Goal: Task Accomplishment & Management: Manage account settings

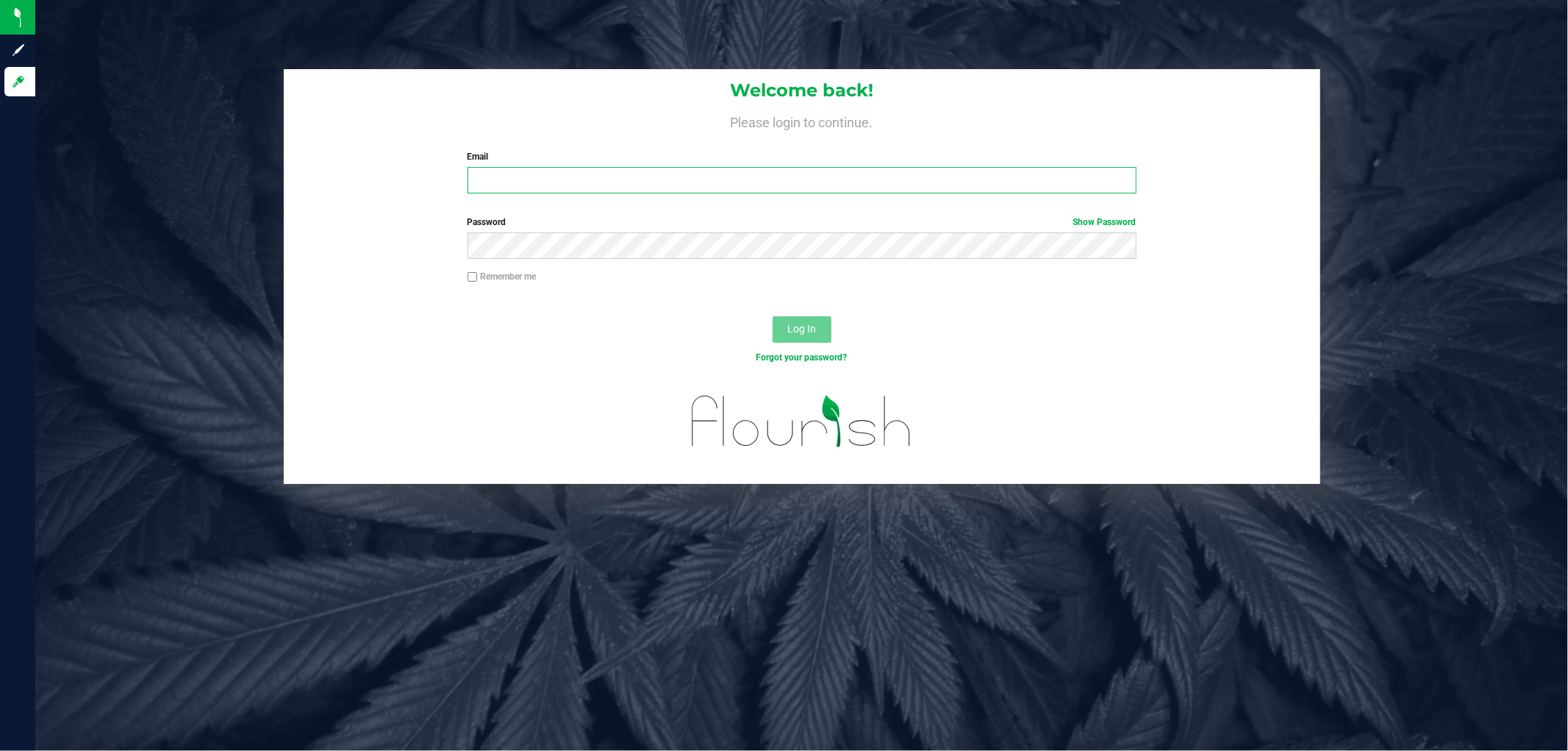
click at [533, 179] on input "Email" at bounding box center [802, 180] width 669 height 27
type input "[EMAIL_ADDRESS][DOMAIN_NAME]"
click at [773, 316] on button "Log In" at bounding box center [802, 329] width 59 height 27
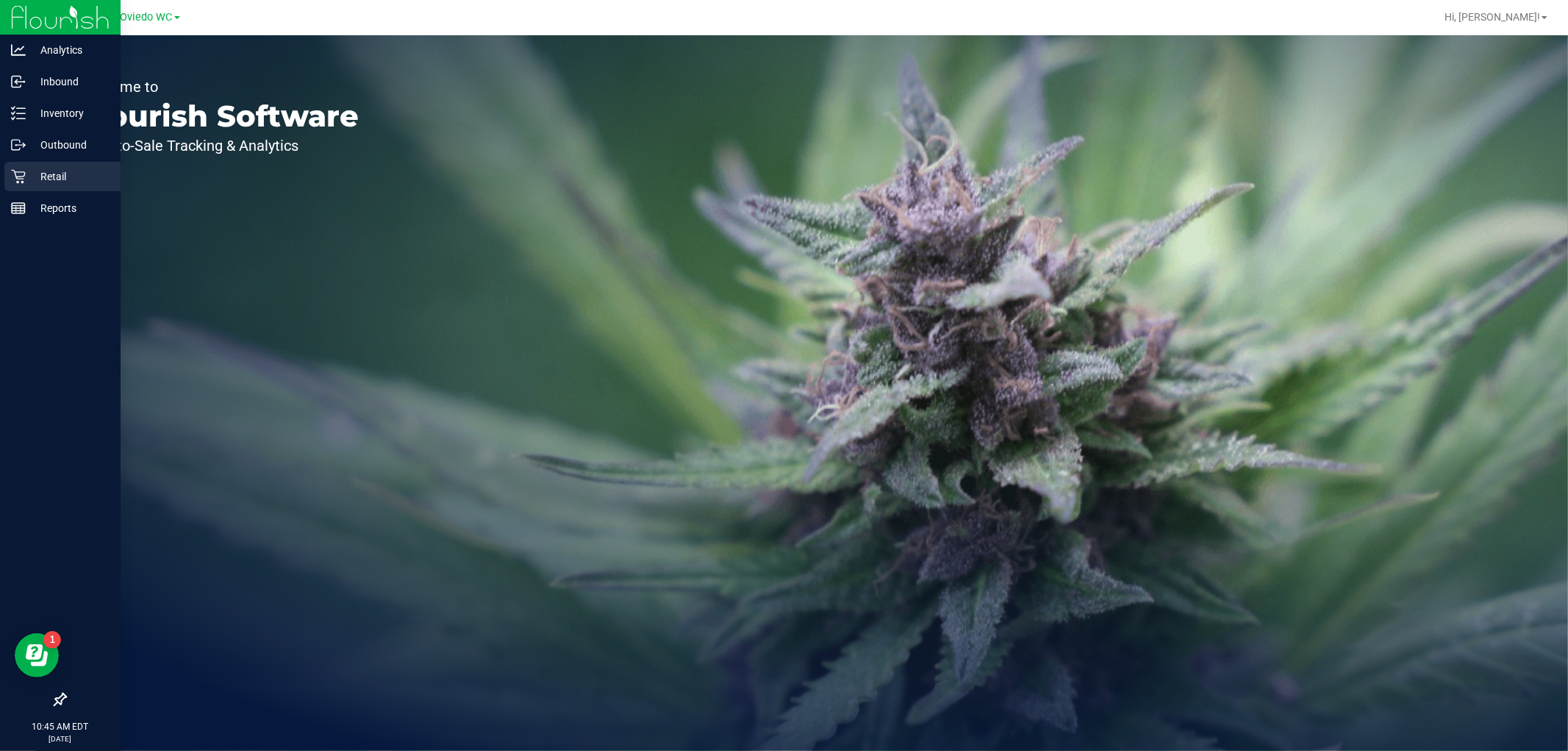
click at [20, 175] on icon at bounding box center [19, 177] width 15 height 15
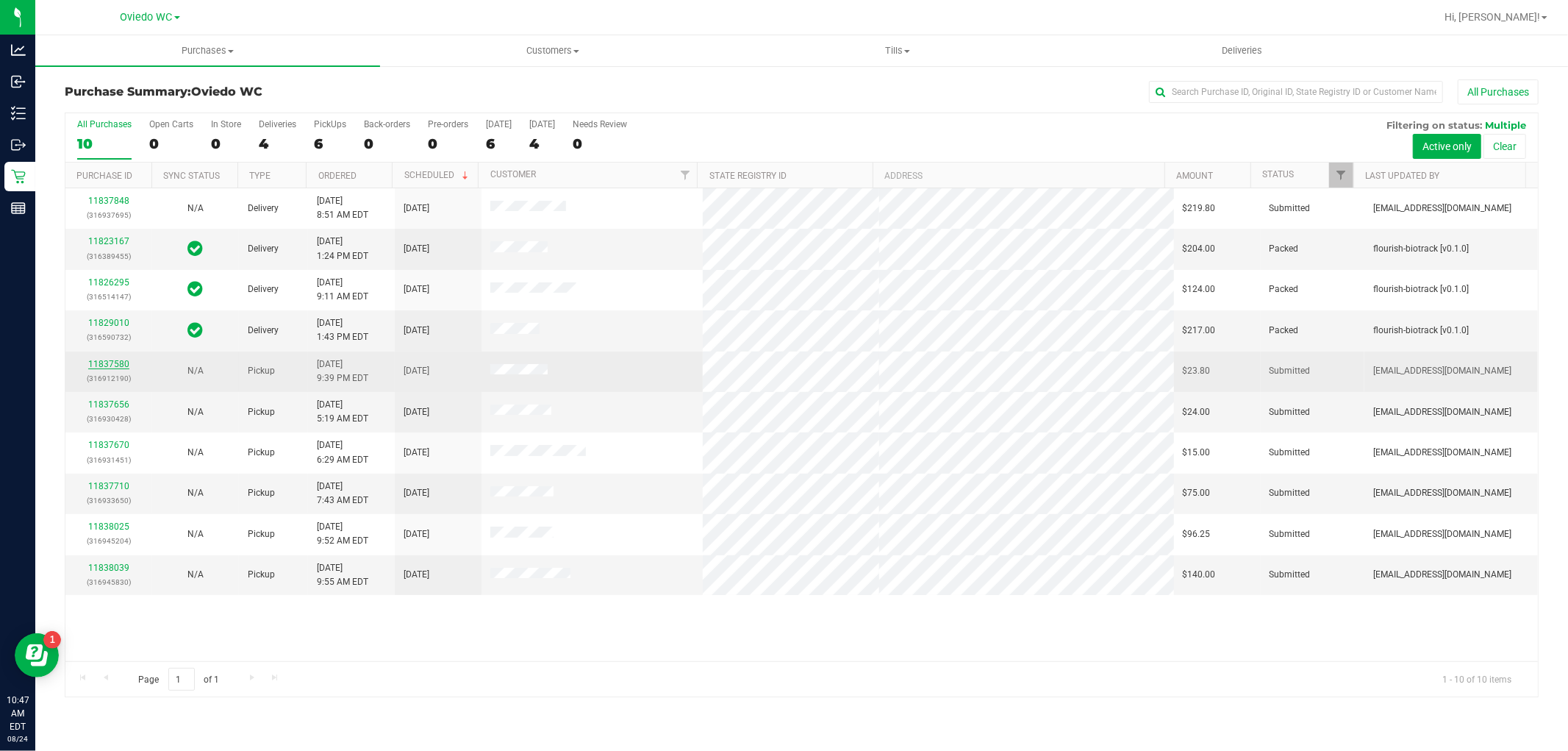
click at [112, 365] on link "11837580" at bounding box center [109, 364] width 41 height 11
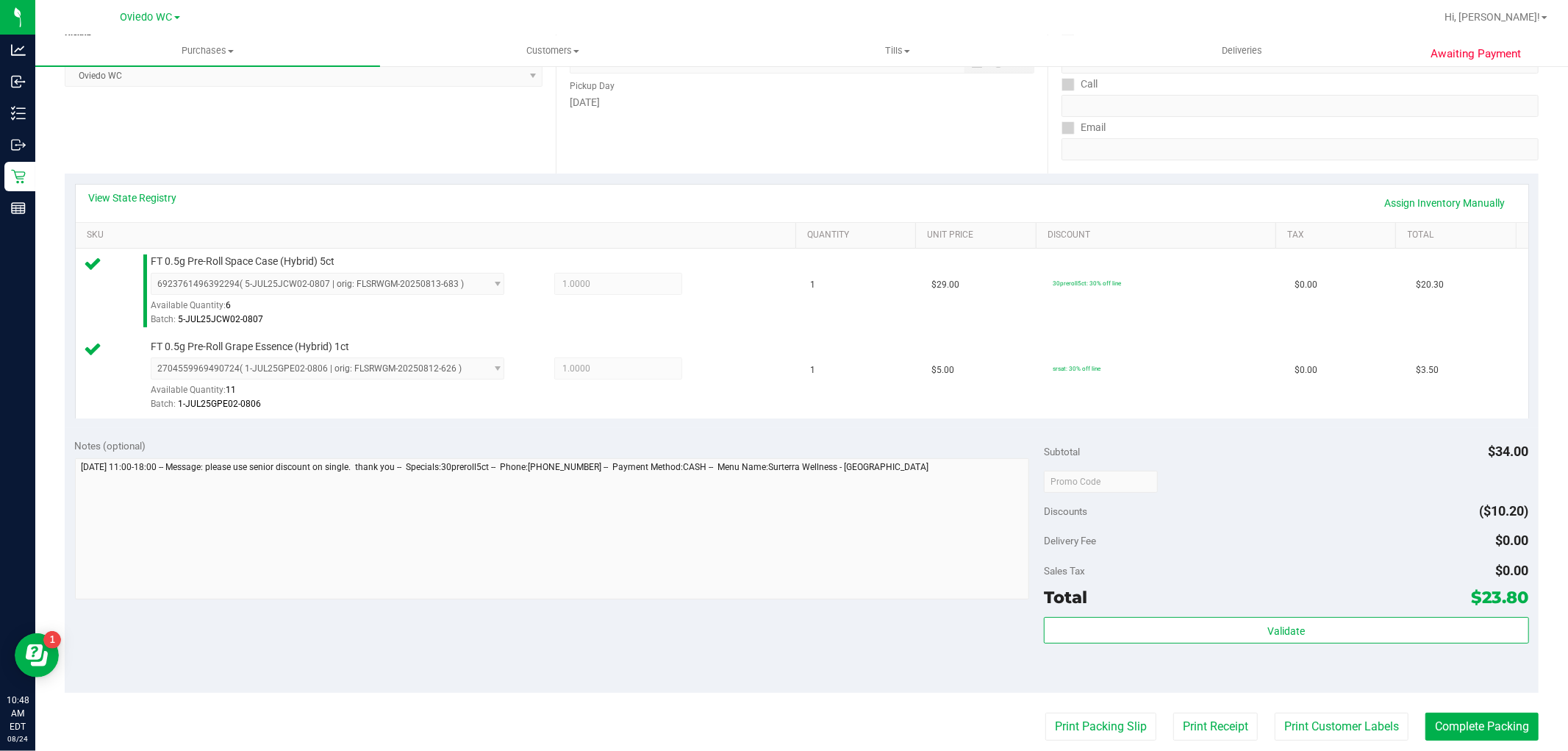
scroll to position [245, 0]
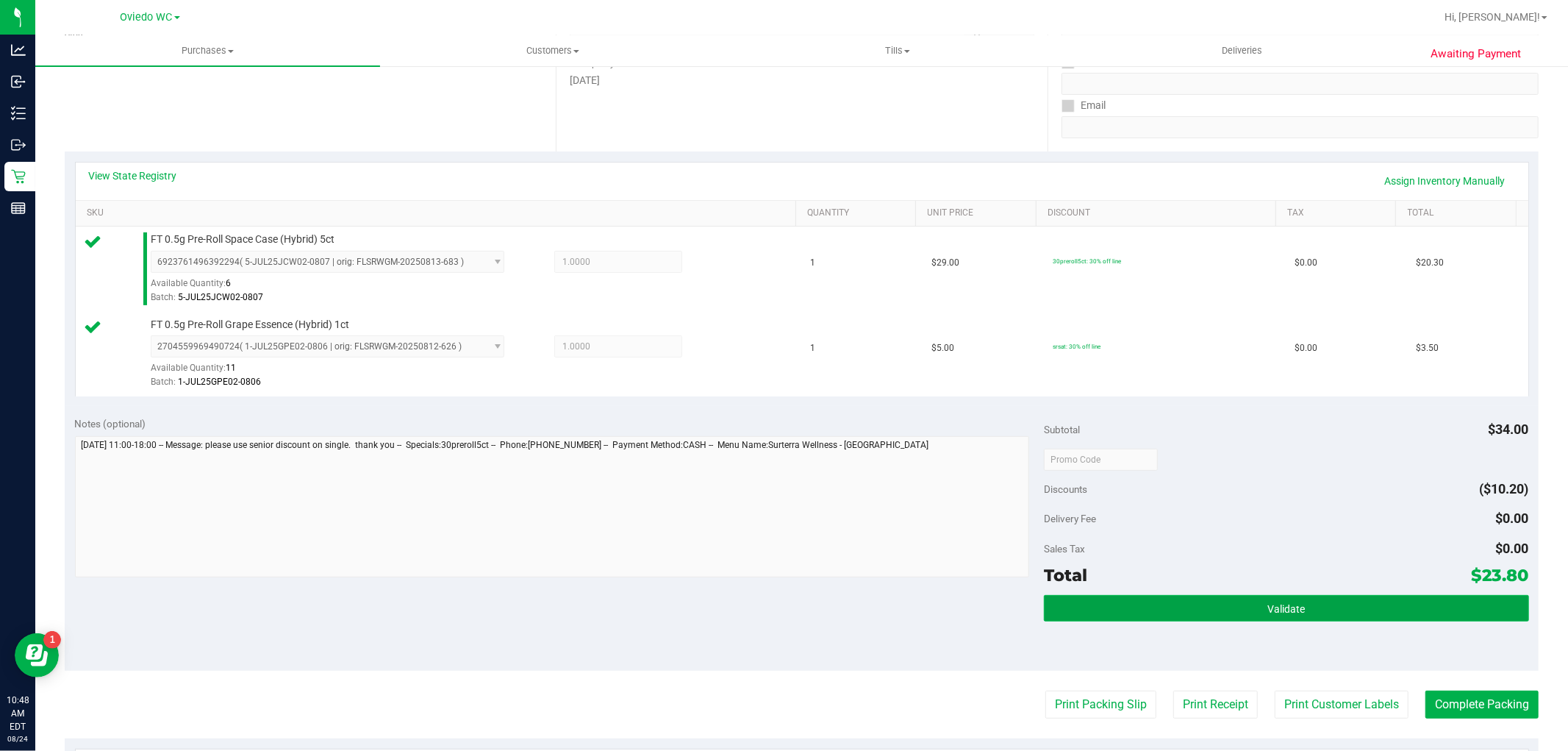
click at [1246, 601] on button "Validate" at bounding box center [1286, 608] width 484 height 27
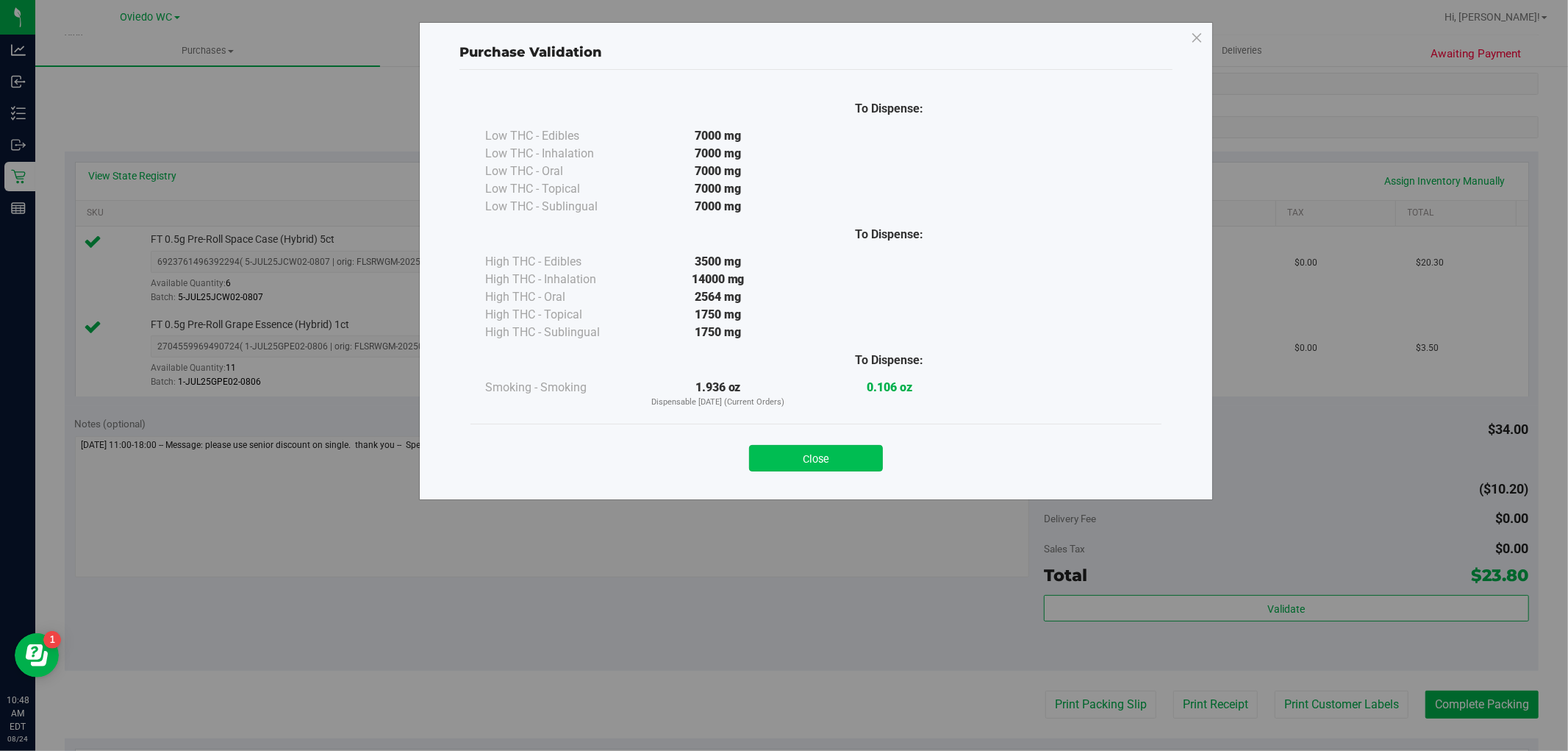
click at [831, 452] on button "Close" at bounding box center [816, 458] width 134 height 27
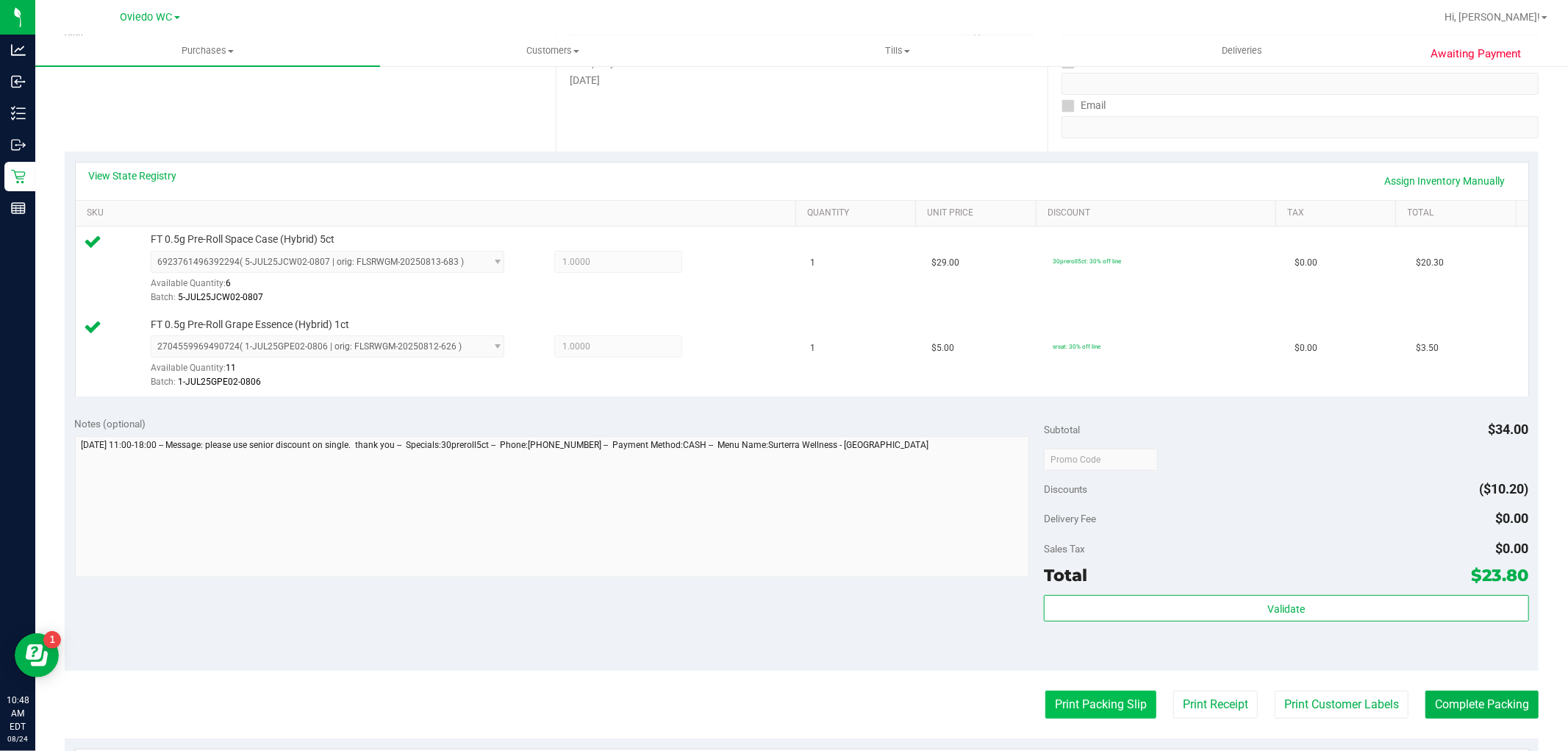
click at [1072, 704] on button "Print Packing Slip" at bounding box center [1101, 704] width 111 height 28
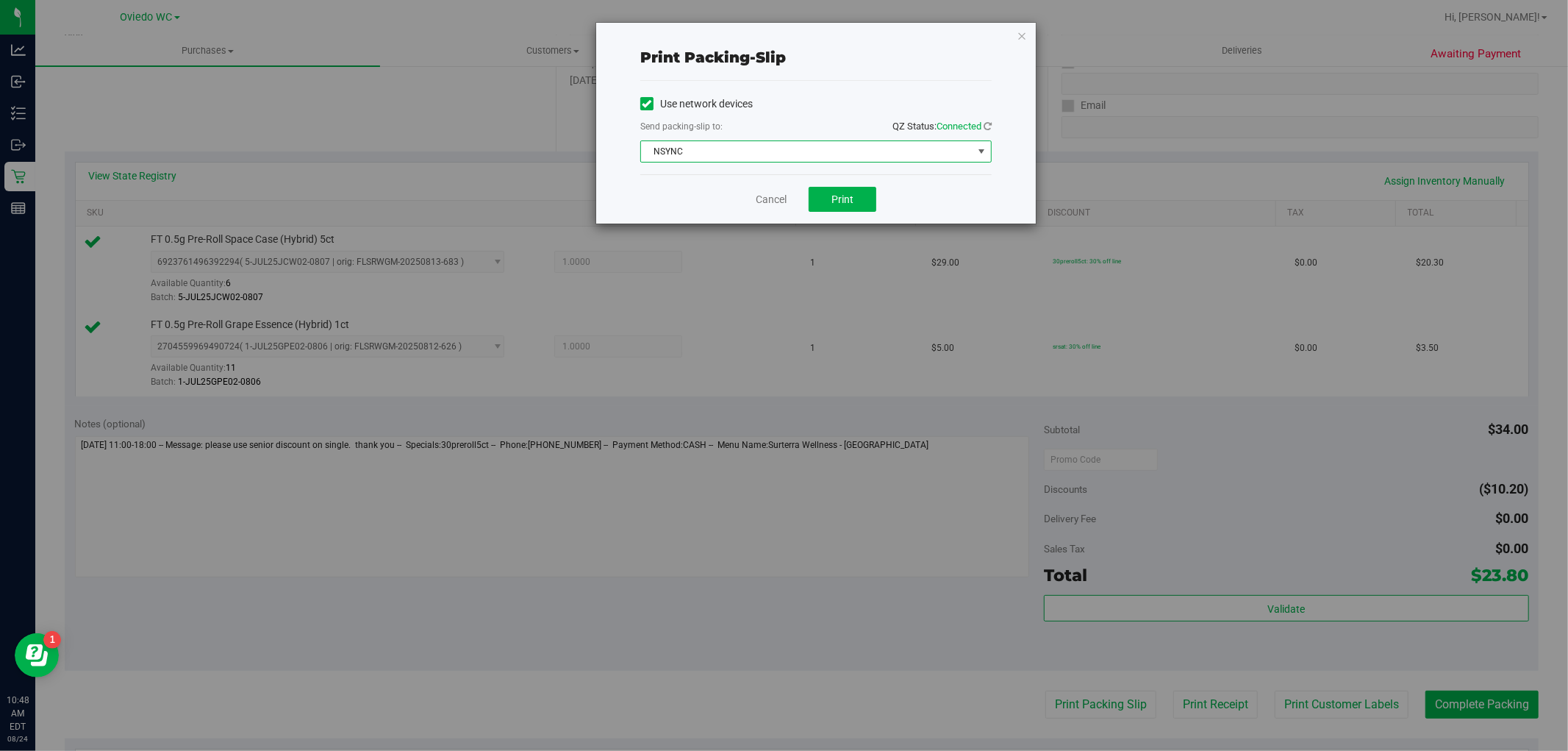
click at [837, 148] on span "NSYNC" at bounding box center [806, 151] width 331 height 20
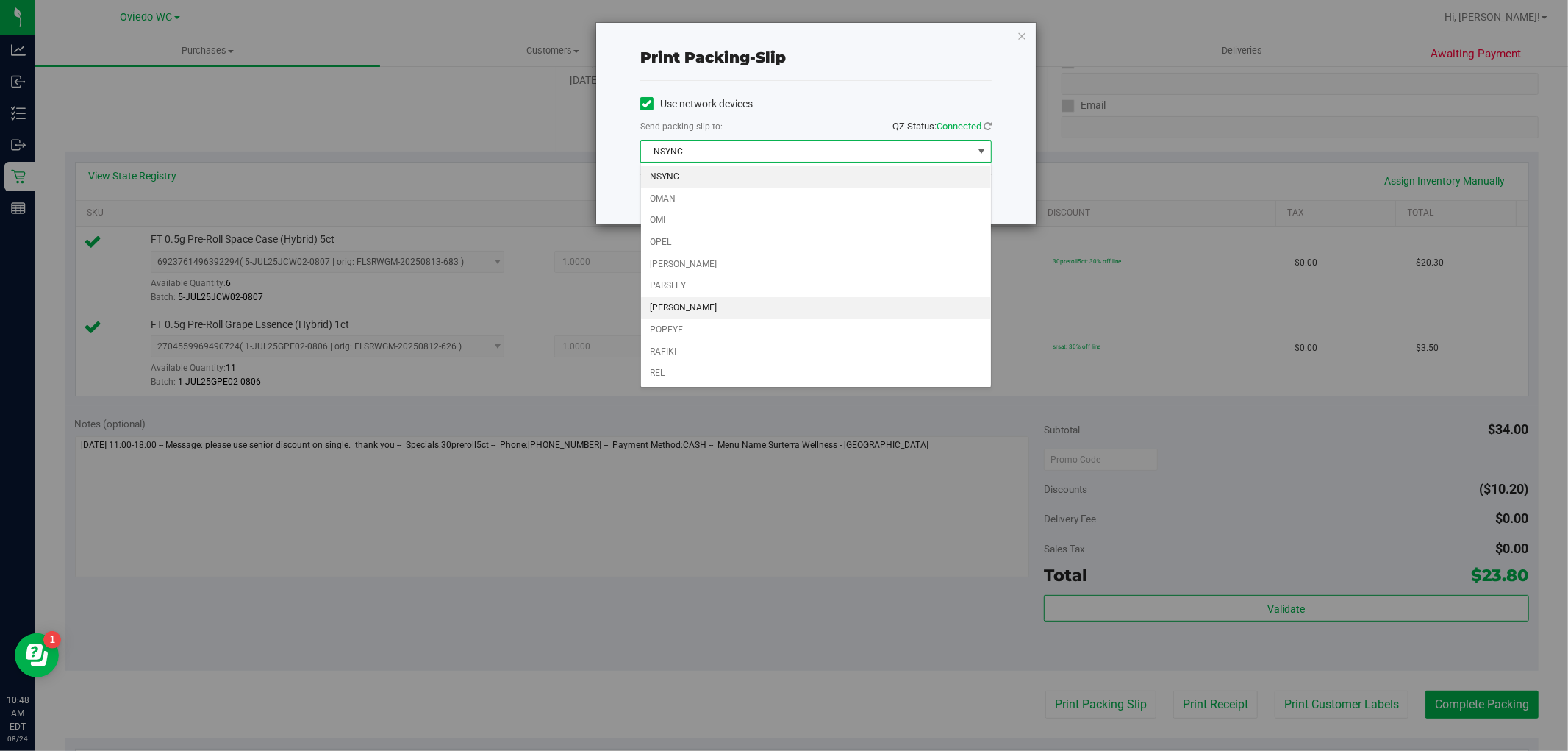
click at [711, 314] on li "[PERSON_NAME]" at bounding box center [816, 308] width 350 height 22
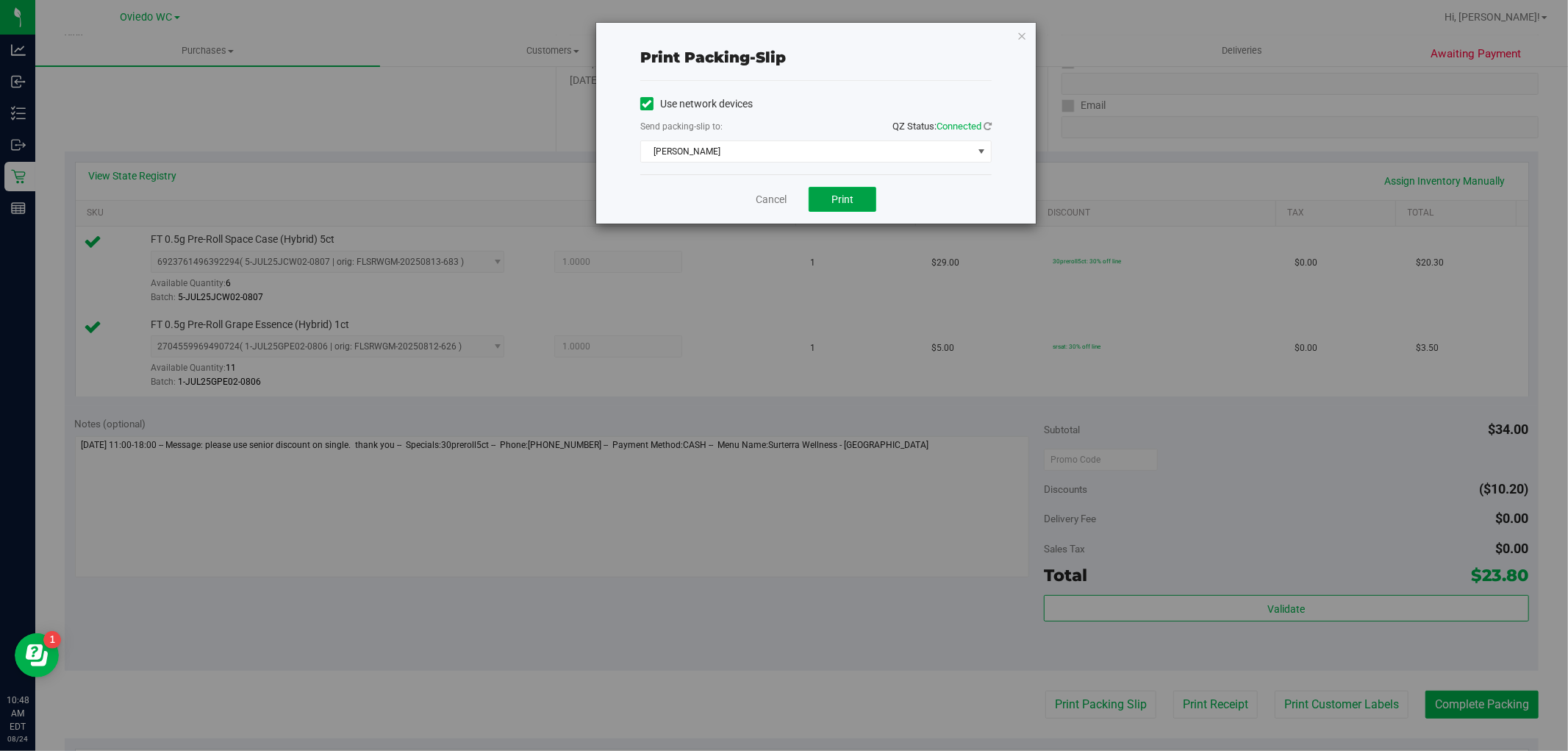
click at [831, 203] on span "Print" at bounding box center [842, 199] width 22 height 12
click at [1024, 38] on icon "button" at bounding box center [1021, 36] width 11 height 18
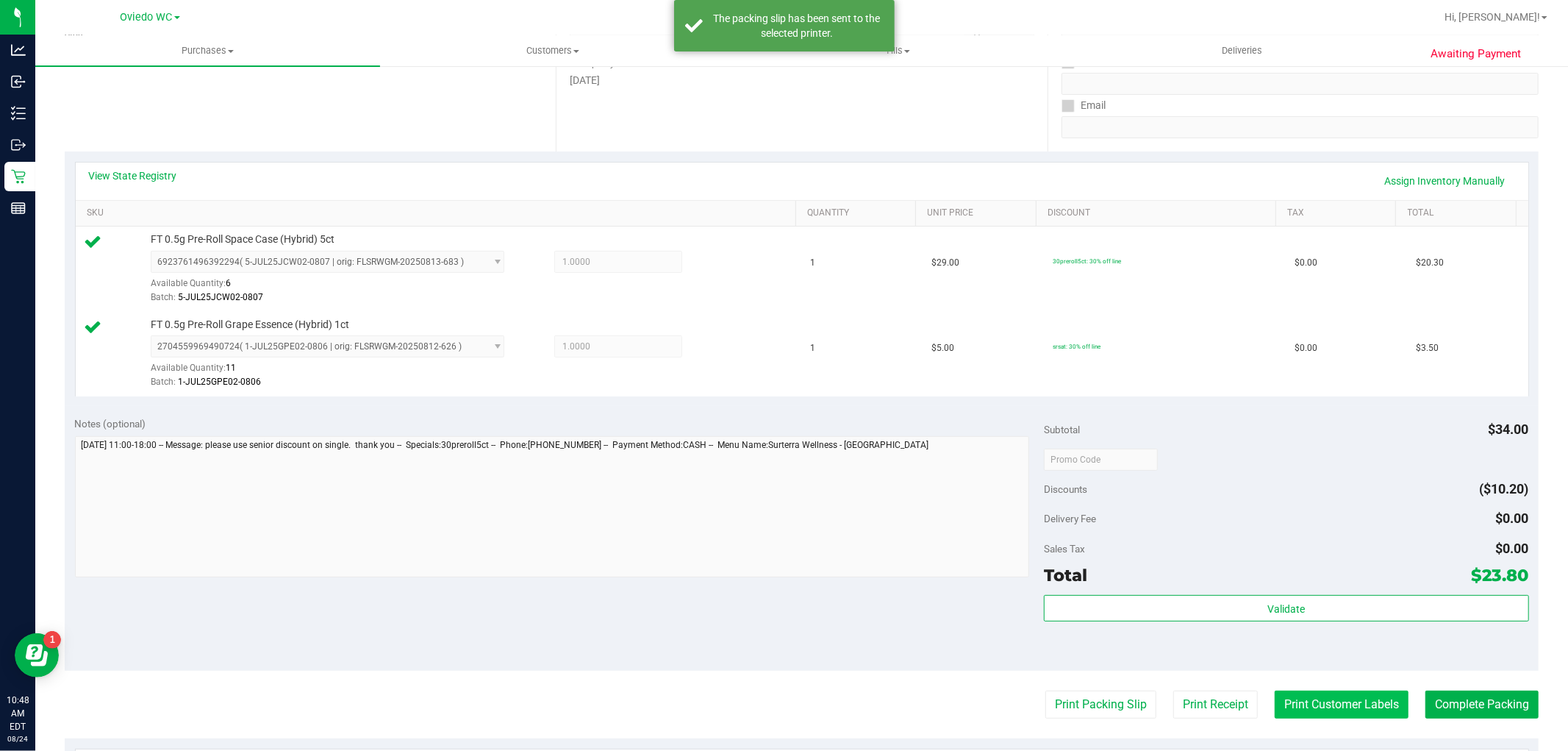
click at [1331, 701] on button "Print Customer Labels" at bounding box center [1341, 704] width 134 height 28
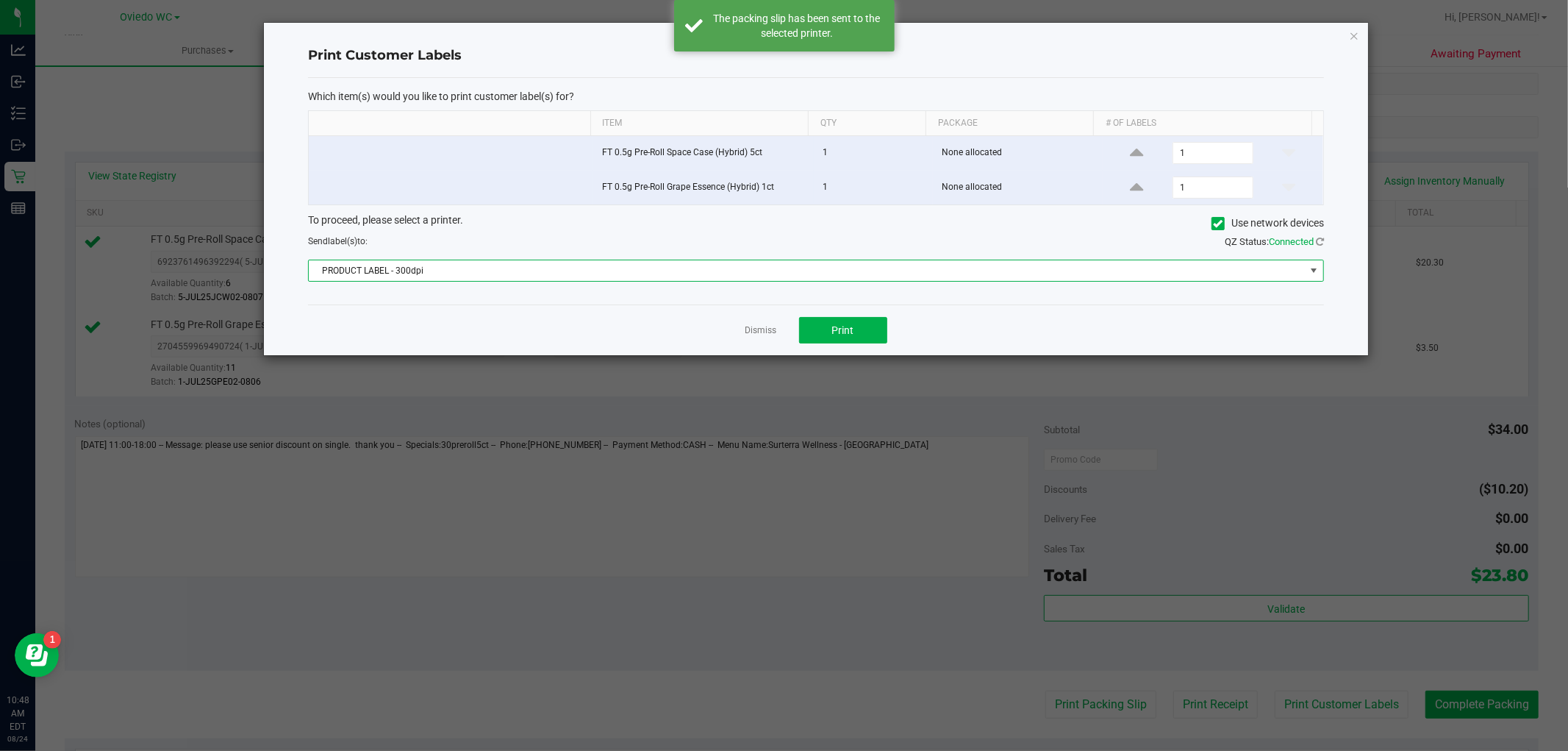
click at [801, 267] on span "PRODUCT LABEL - 300dpi" at bounding box center [807, 270] width 996 height 20
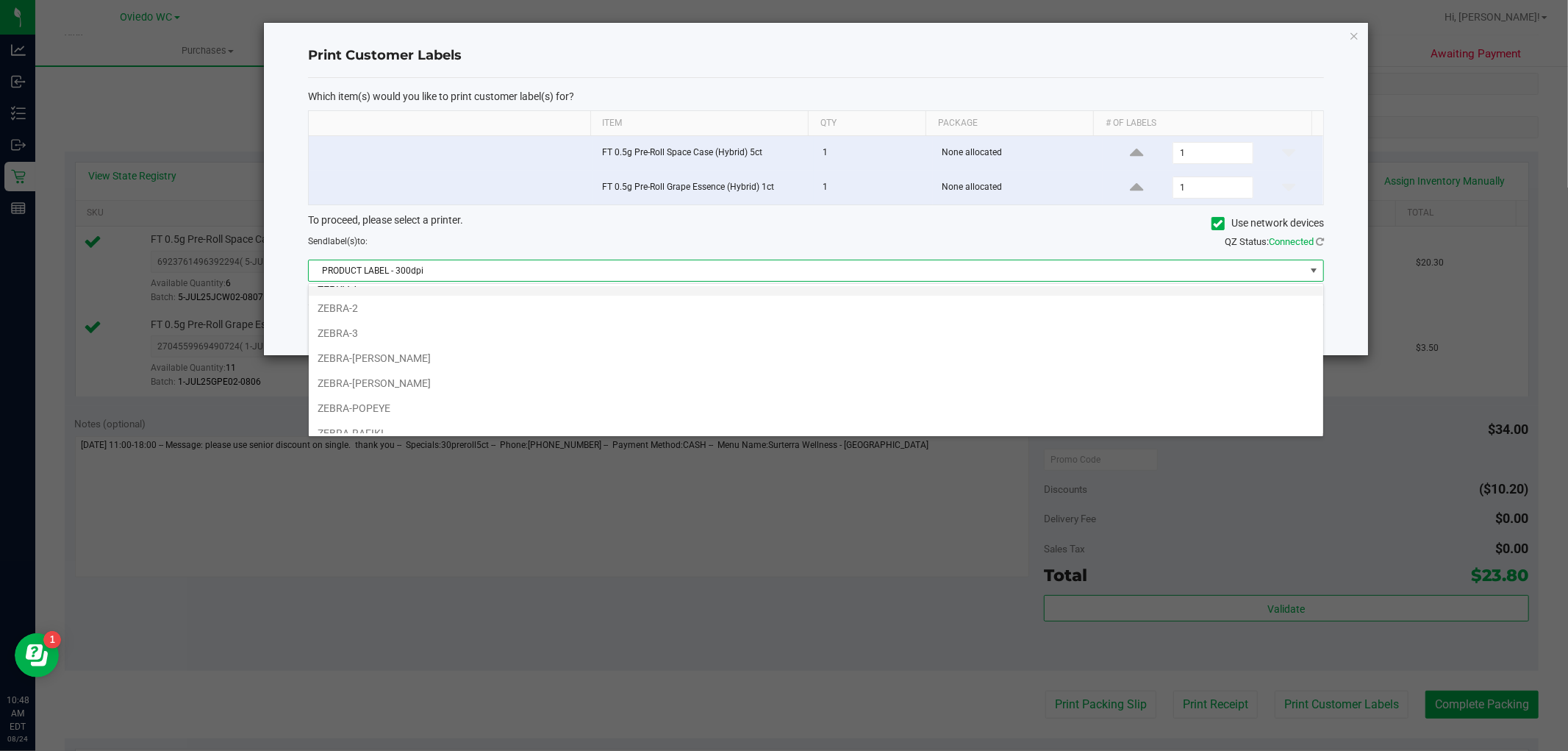
scroll to position [79, 0]
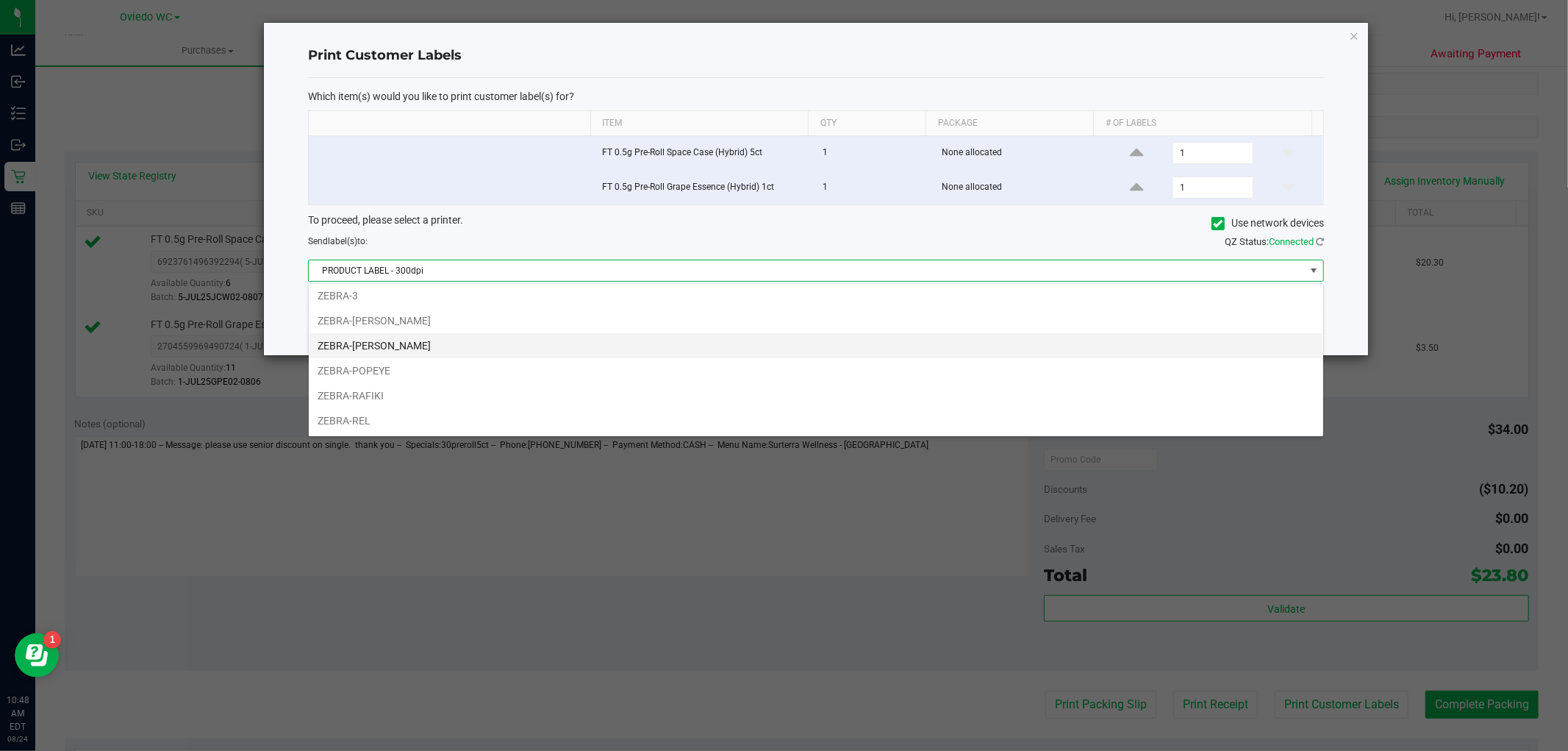
click at [748, 342] on li "ZEBRA-[PERSON_NAME]" at bounding box center [816, 345] width 1014 height 25
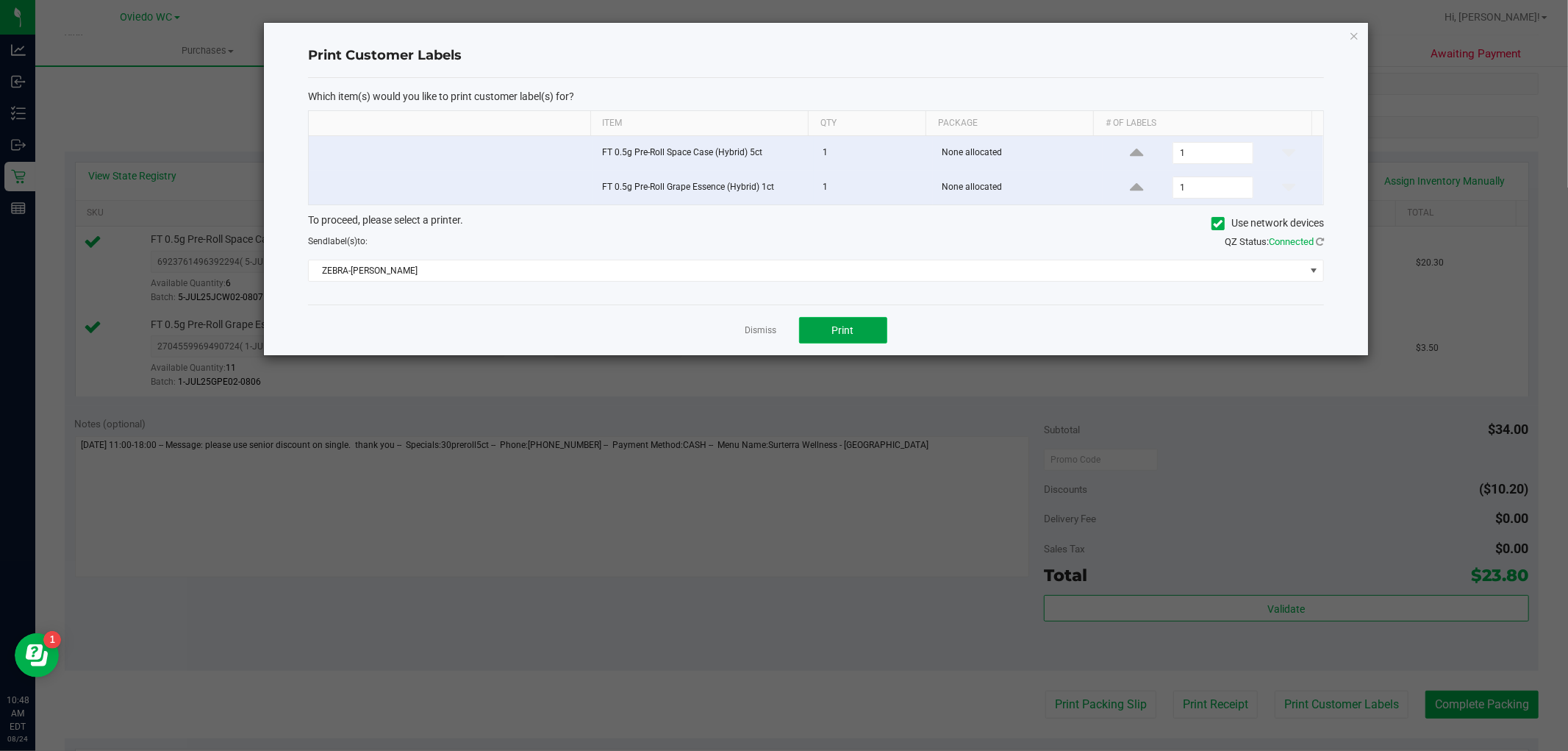
click at [854, 332] on span "Print" at bounding box center [842, 330] width 22 height 12
click at [1350, 31] on icon "button" at bounding box center [1353, 36] width 11 height 18
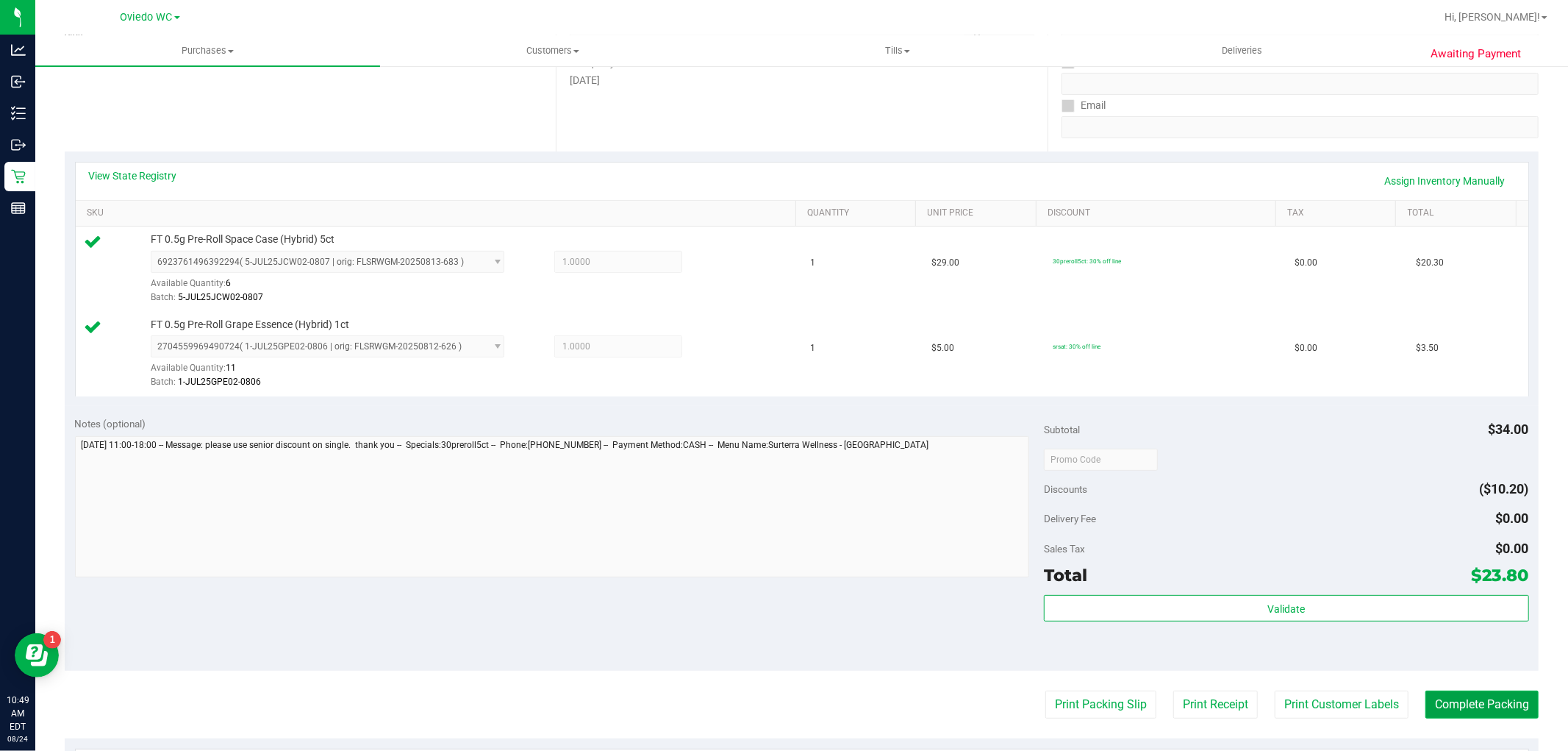
click at [1459, 702] on button "Complete Packing" at bounding box center [1482, 704] width 113 height 28
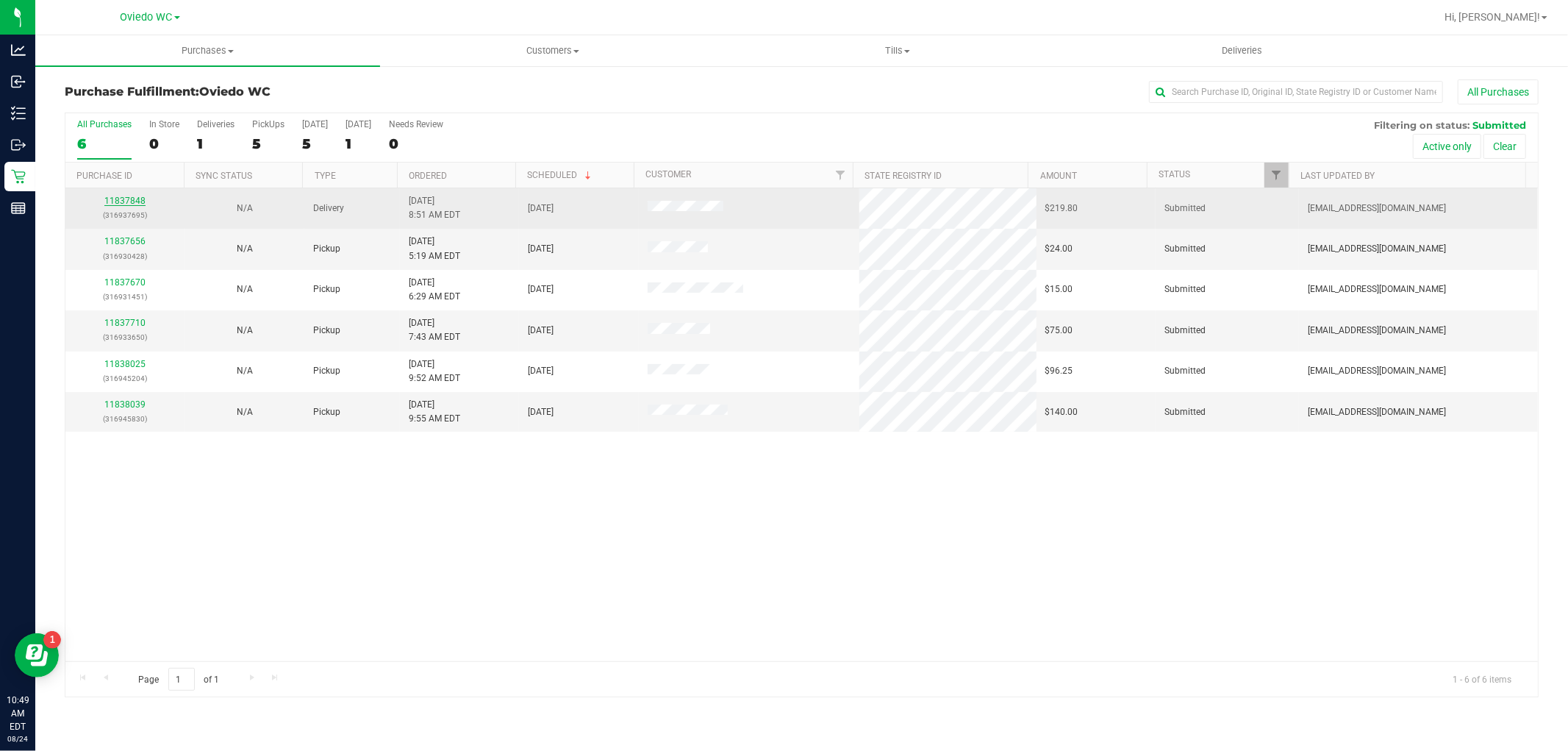
click at [114, 201] on link "11837848" at bounding box center [125, 200] width 41 height 11
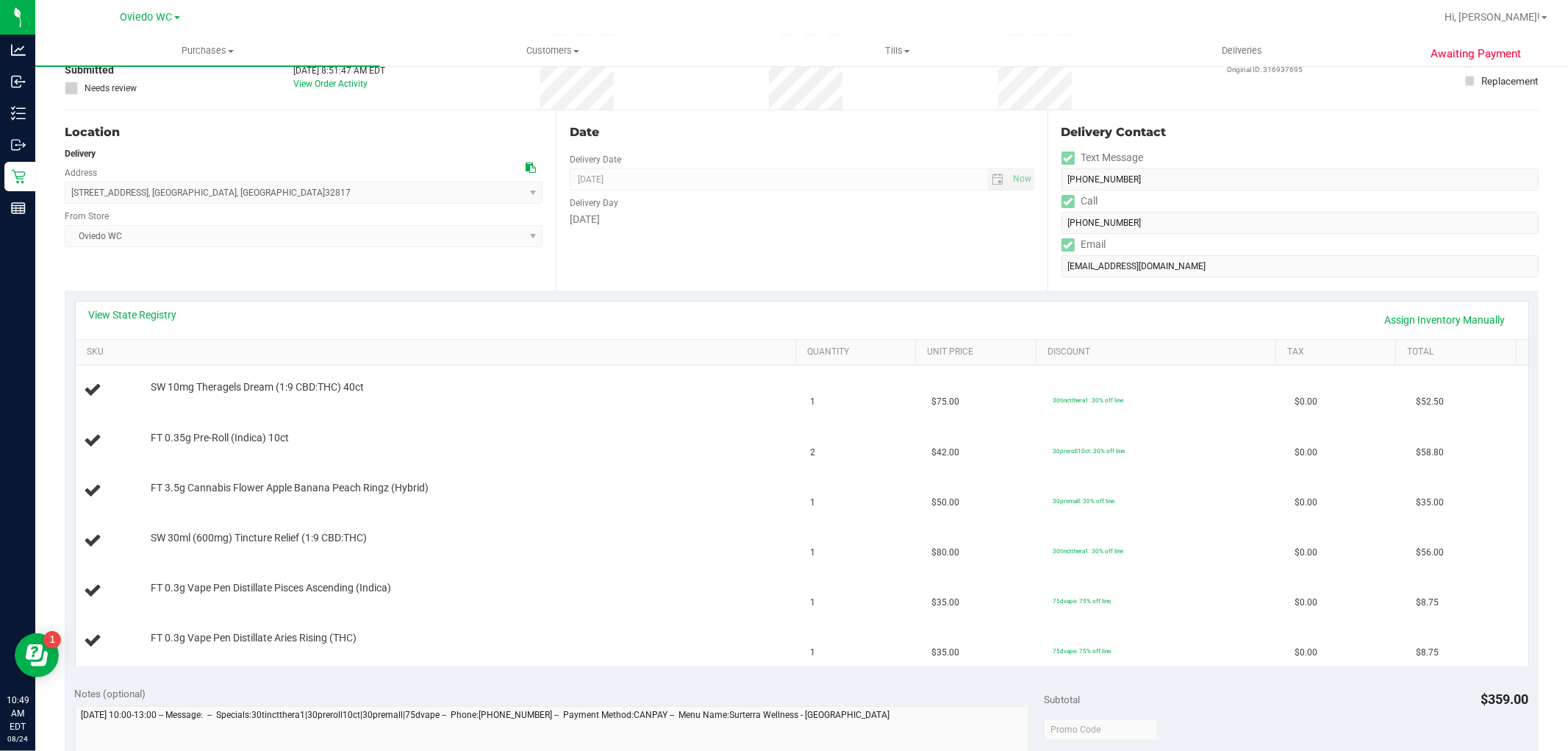
scroll to position [489, 0]
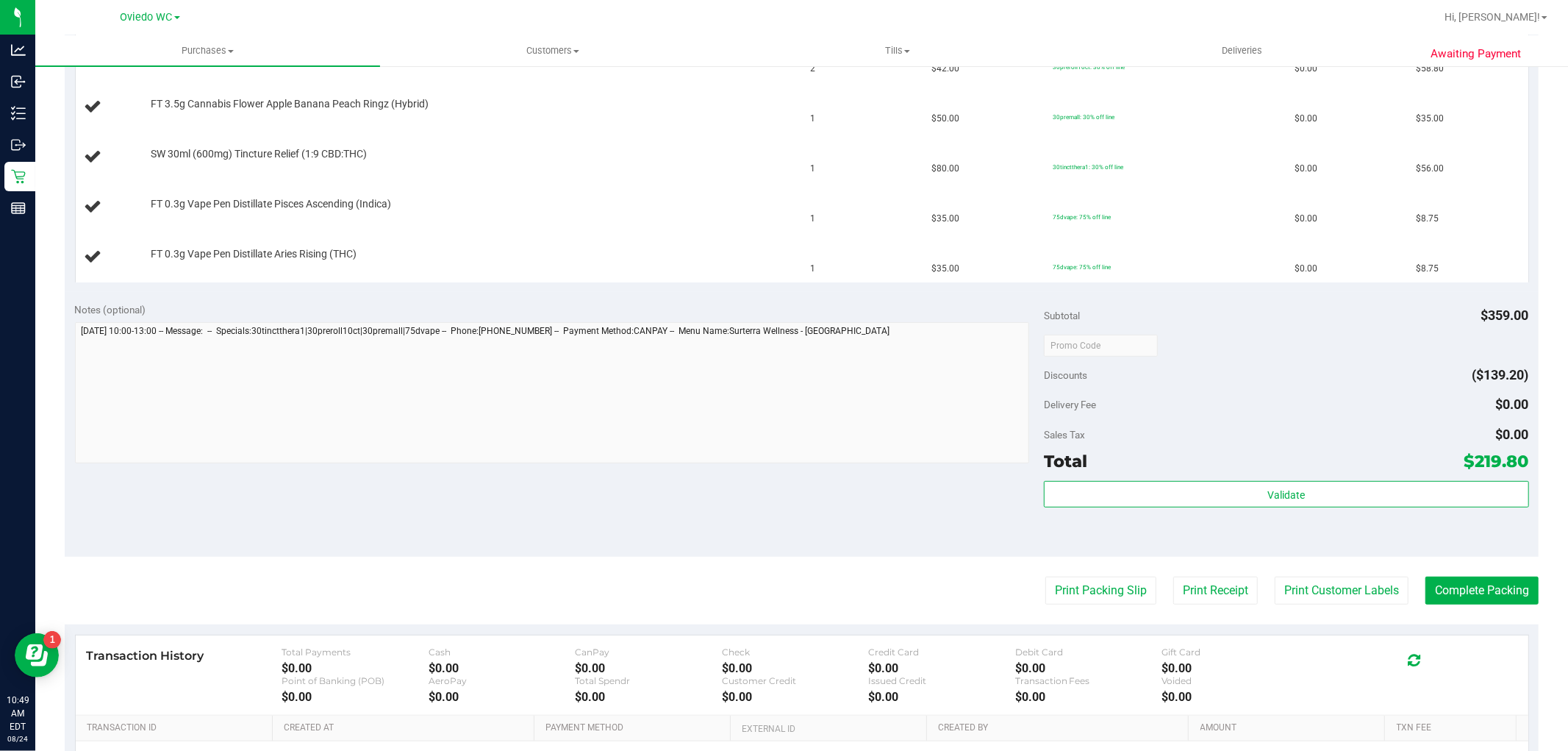
click at [1073, 608] on purchase-details "Back Edit Purchase Cancel Purchase View Profile # 11837848 BioTrack ID: - Submi…" at bounding box center [802, 245] width 1474 height 1309
click at [1070, 599] on button "Print Packing Slip" at bounding box center [1101, 591] width 111 height 28
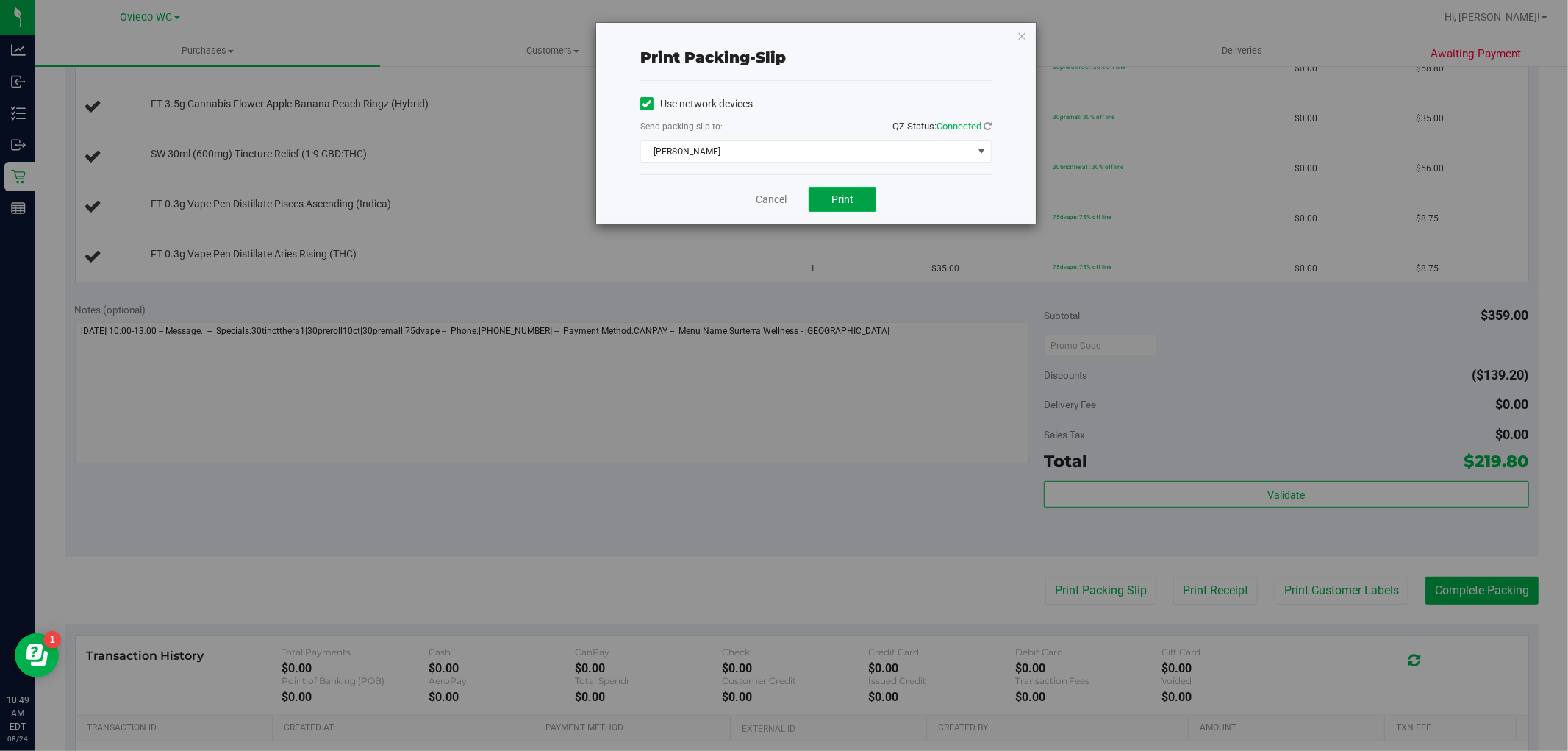
click at [837, 203] on span "Print" at bounding box center [842, 199] width 22 height 12
click at [1019, 32] on icon "button" at bounding box center [1021, 36] width 11 height 18
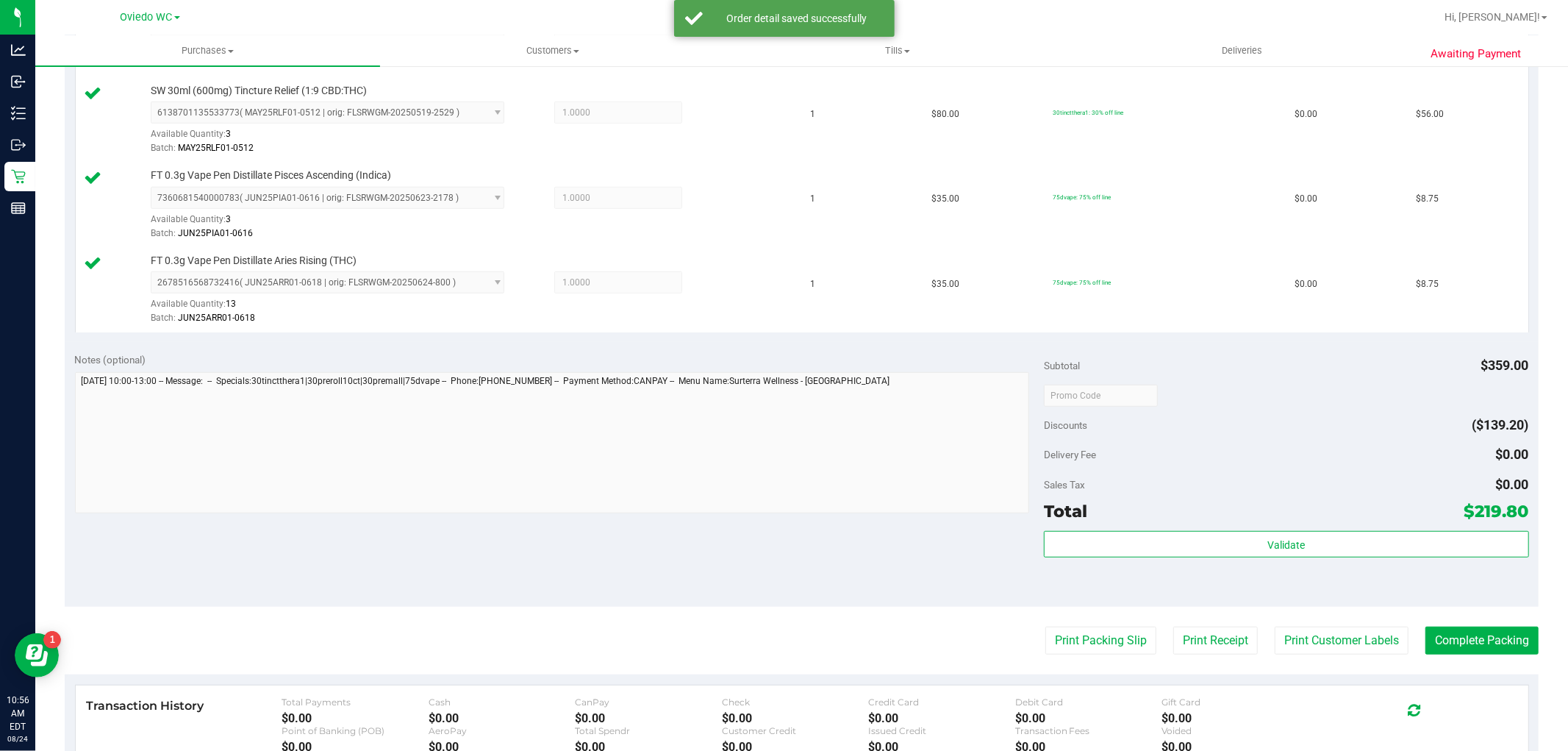
scroll to position [736, 0]
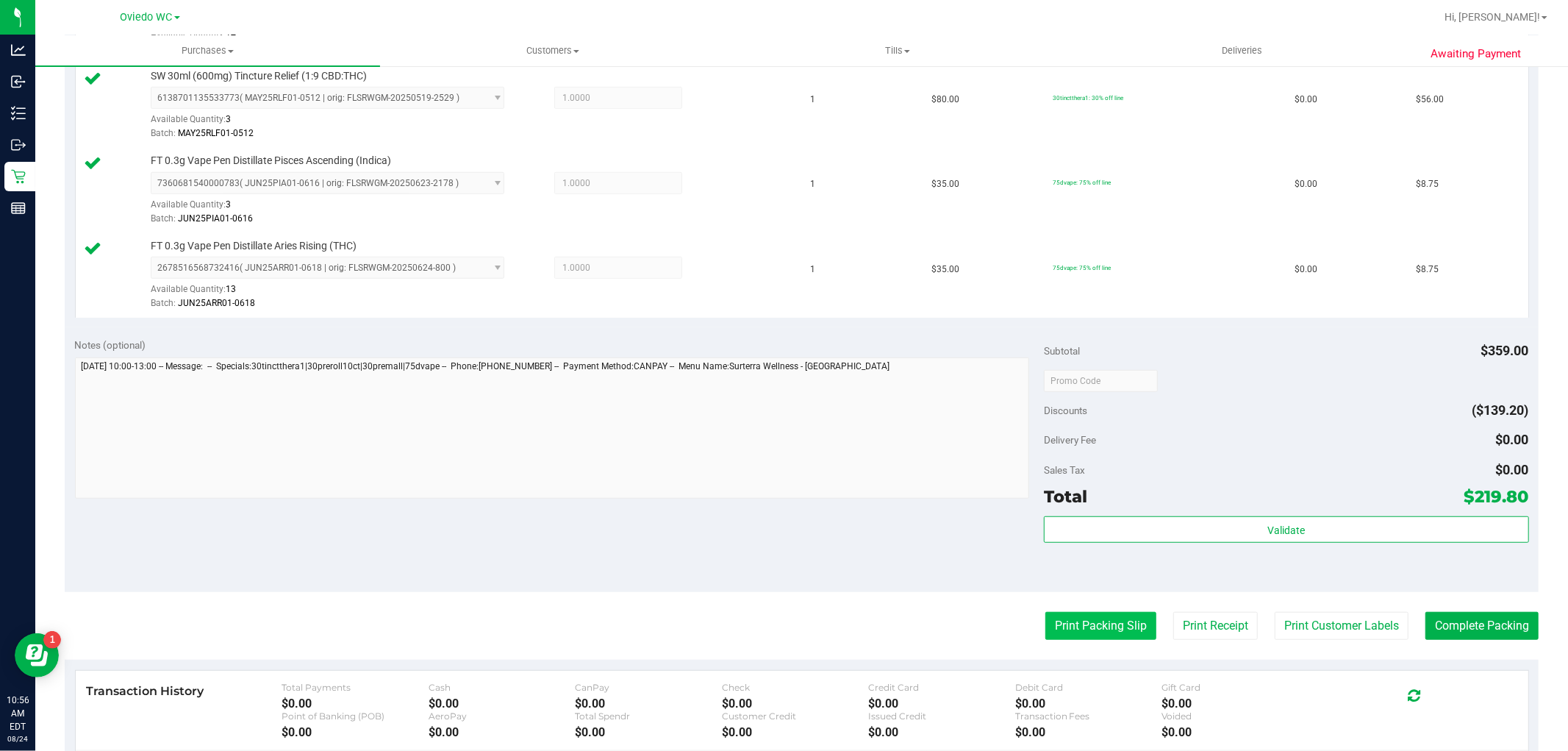
click at [1063, 626] on button "Print Packing Slip" at bounding box center [1101, 625] width 111 height 28
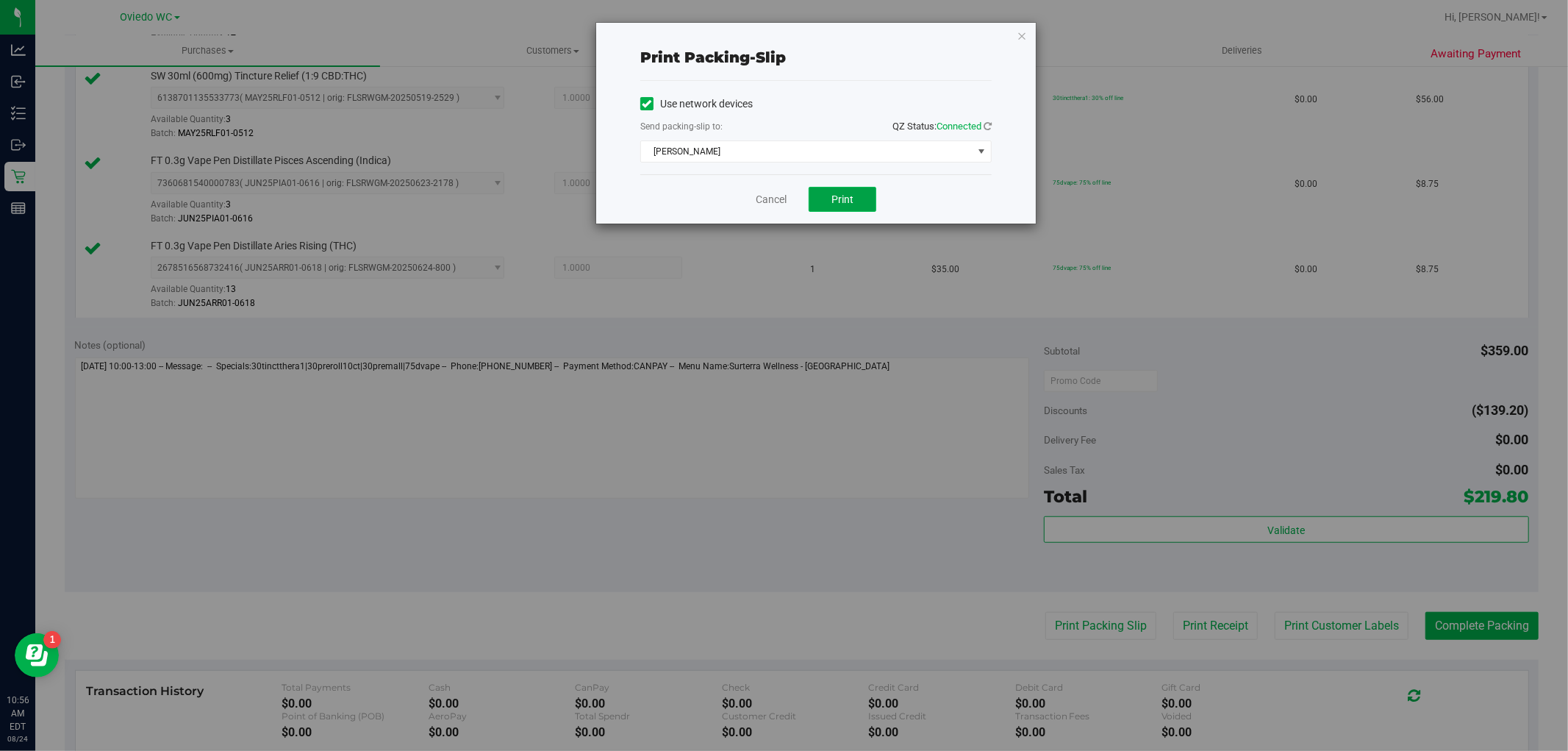
click at [825, 201] on button "Print" at bounding box center [842, 199] width 67 height 25
click at [1022, 39] on icon "button" at bounding box center [1021, 36] width 11 height 18
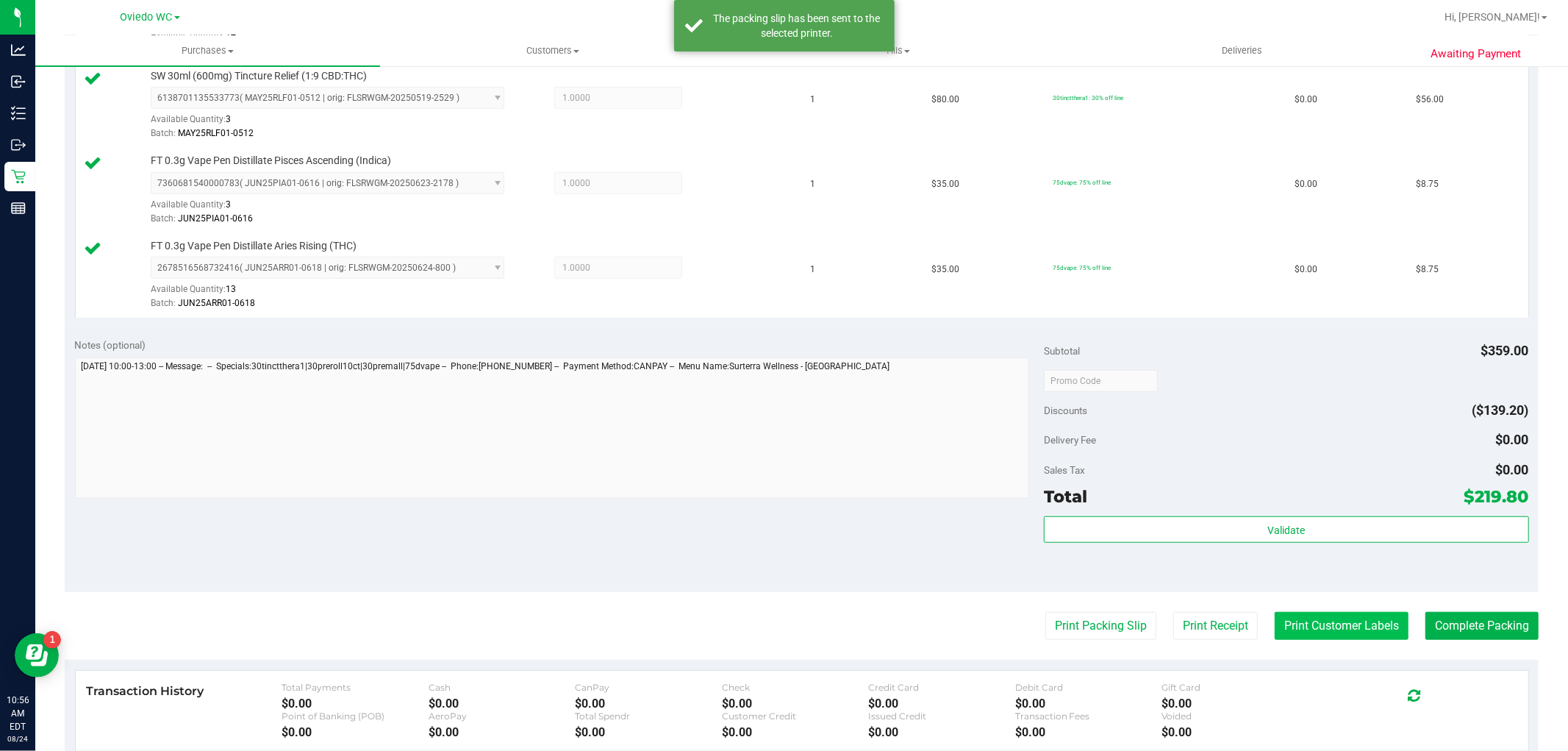
click at [1336, 621] on button "Print Customer Labels" at bounding box center [1341, 625] width 134 height 28
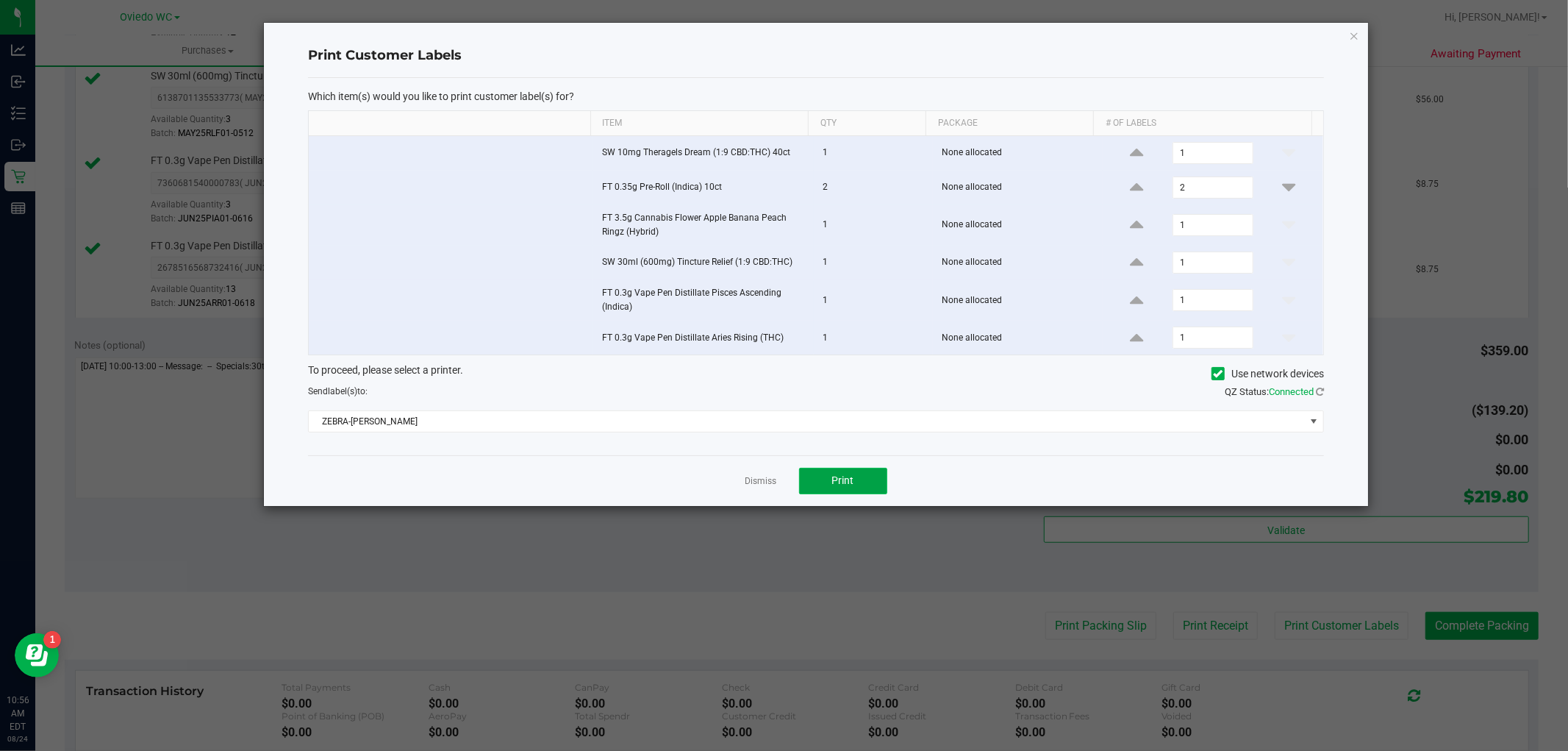
click at [826, 472] on button "Print" at bounding box center [843, 480] width 88 height 27
click at [1357, 33] on icon "button" at bounding box center [1353, 36] width 11 height 18
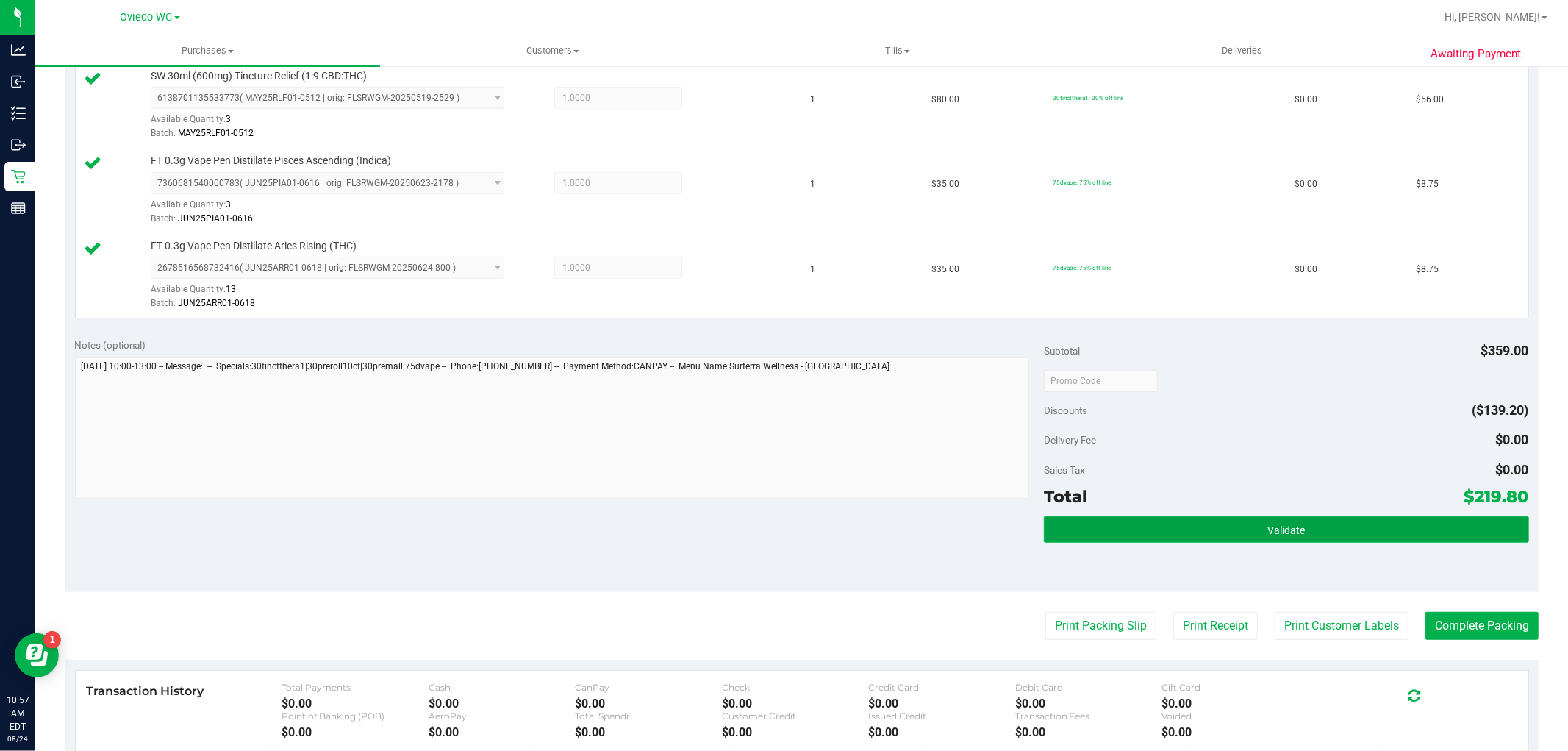
click at [1268, 527] on span "Validate" at bounding box center [1286, 530] width 37 height 12
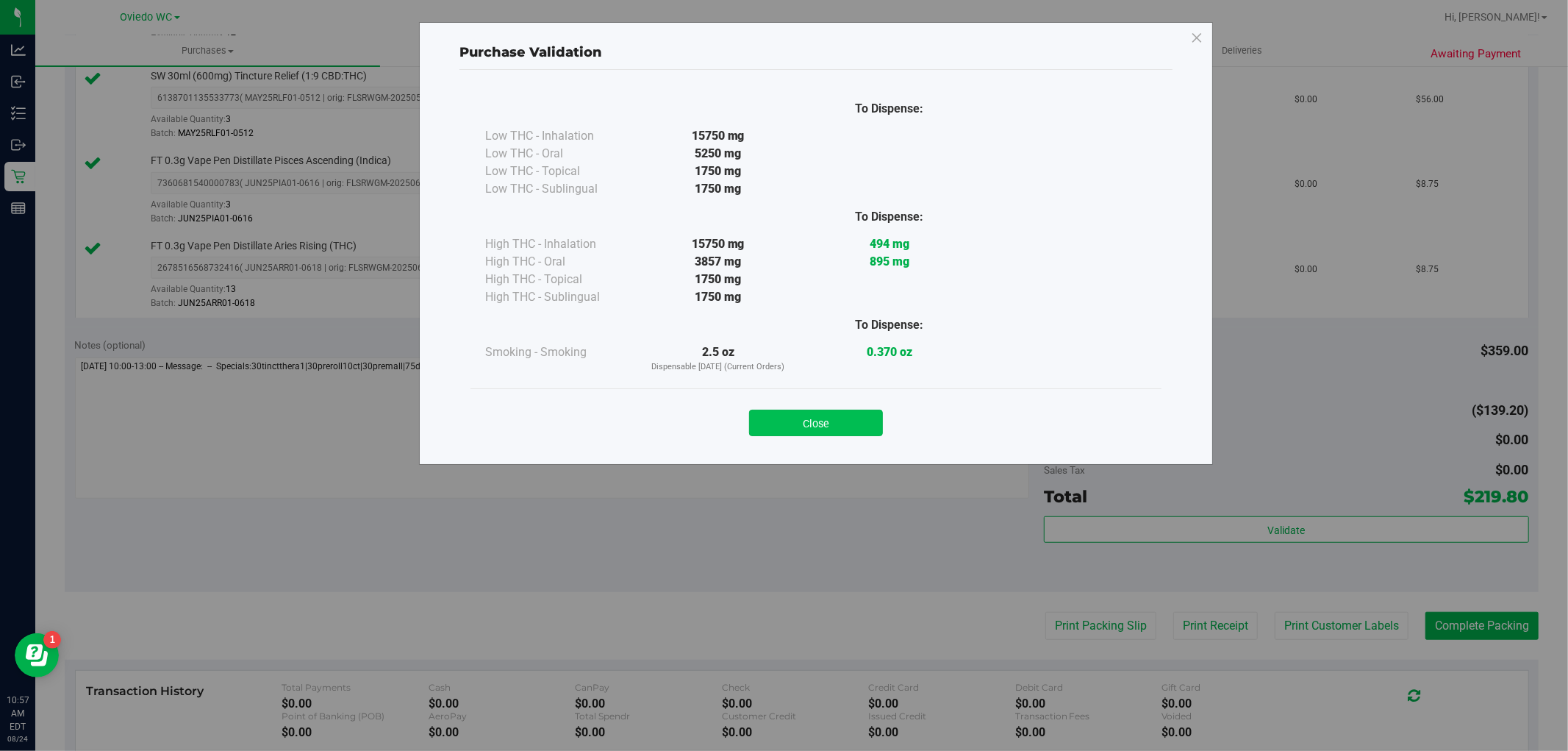
click at [847, 418] on button "Close" at bounding box center [816, 423] width 134 height 27
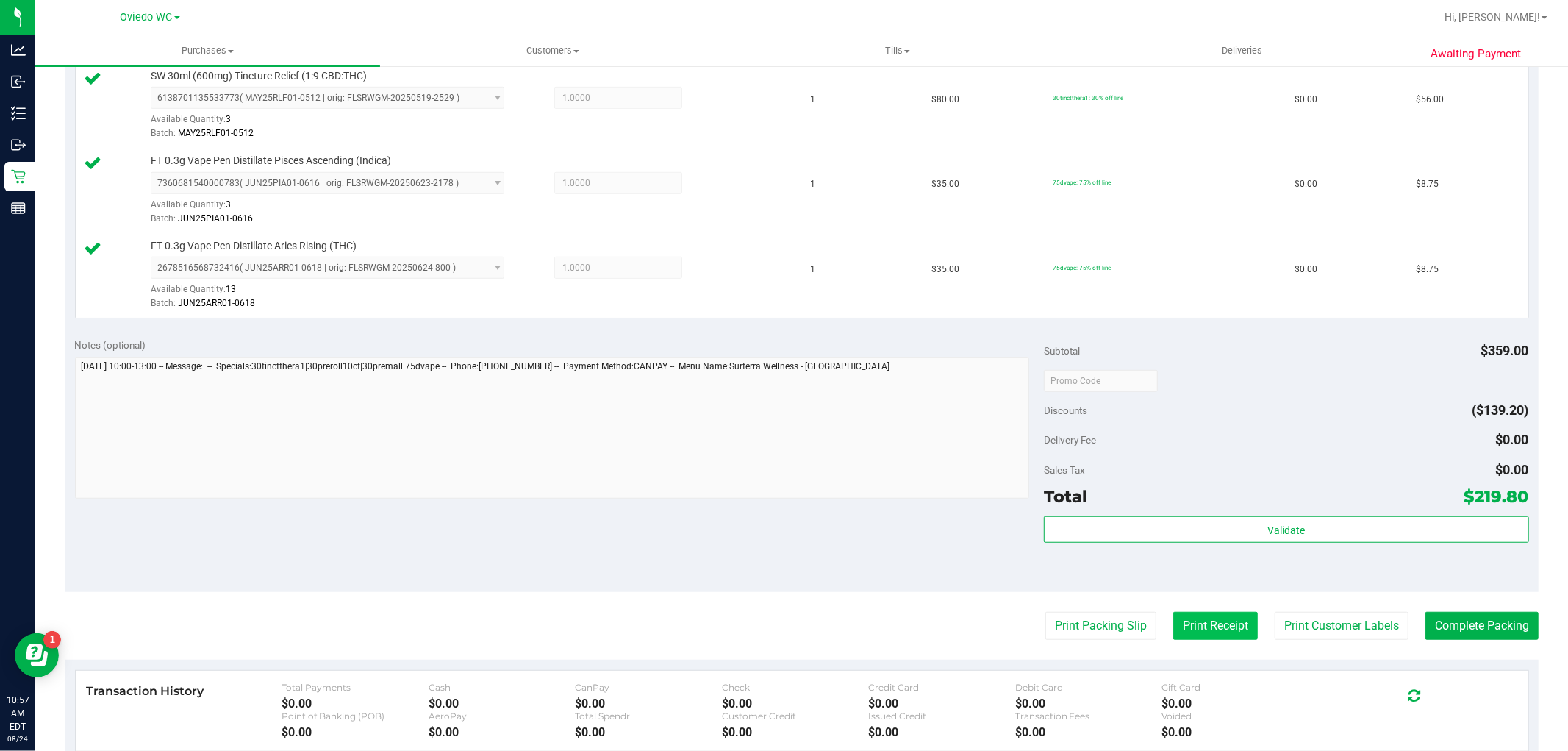
click at [1219, 630] on button "Print Receipt" at bounding box center [1216, 625] width 84 height 28
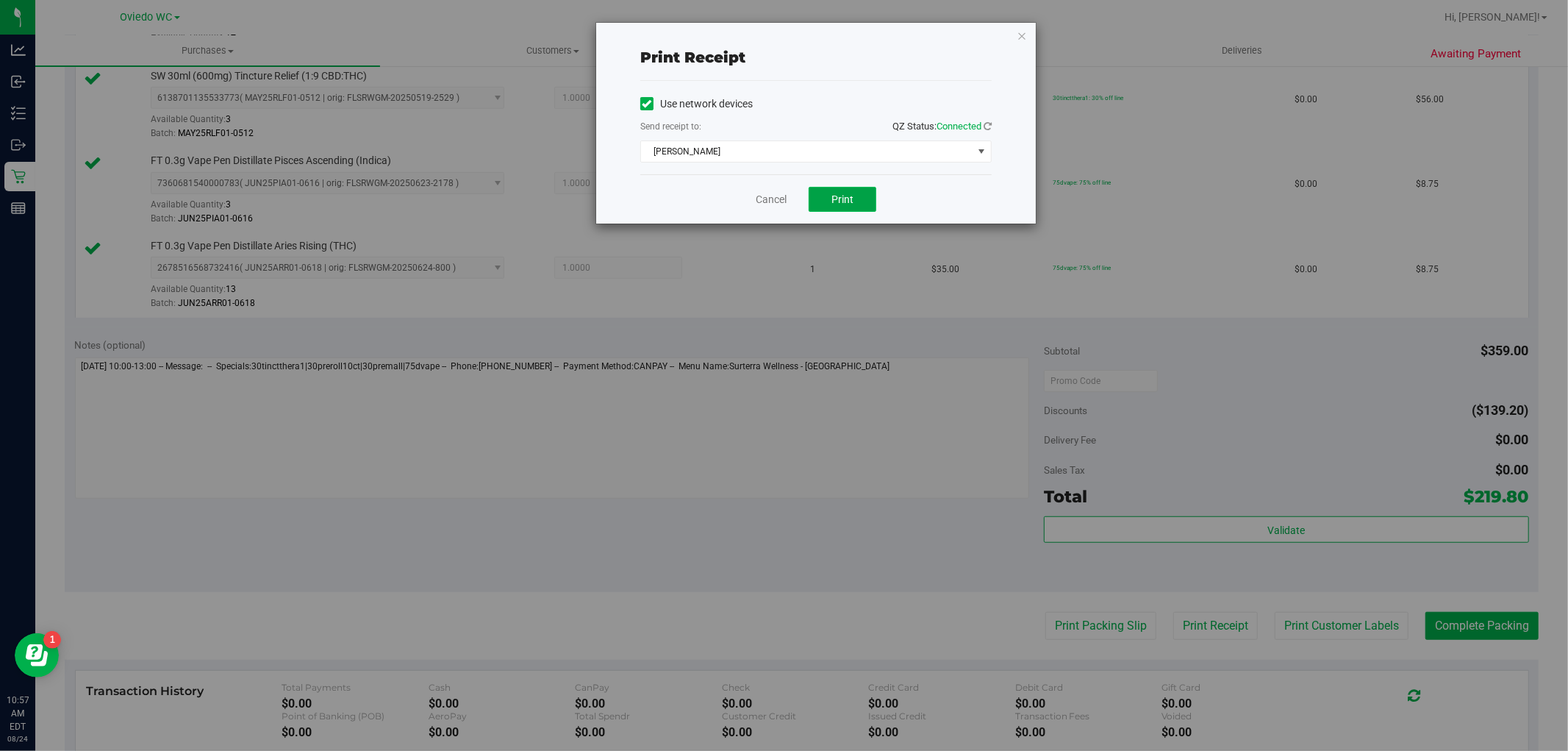
click at [835, 203] on span "Print" at bounding box center [842, 199] width 22 height 12
click at [1018, 36] on icon "button" at bounding box center [1021, 36] width 11 height 18
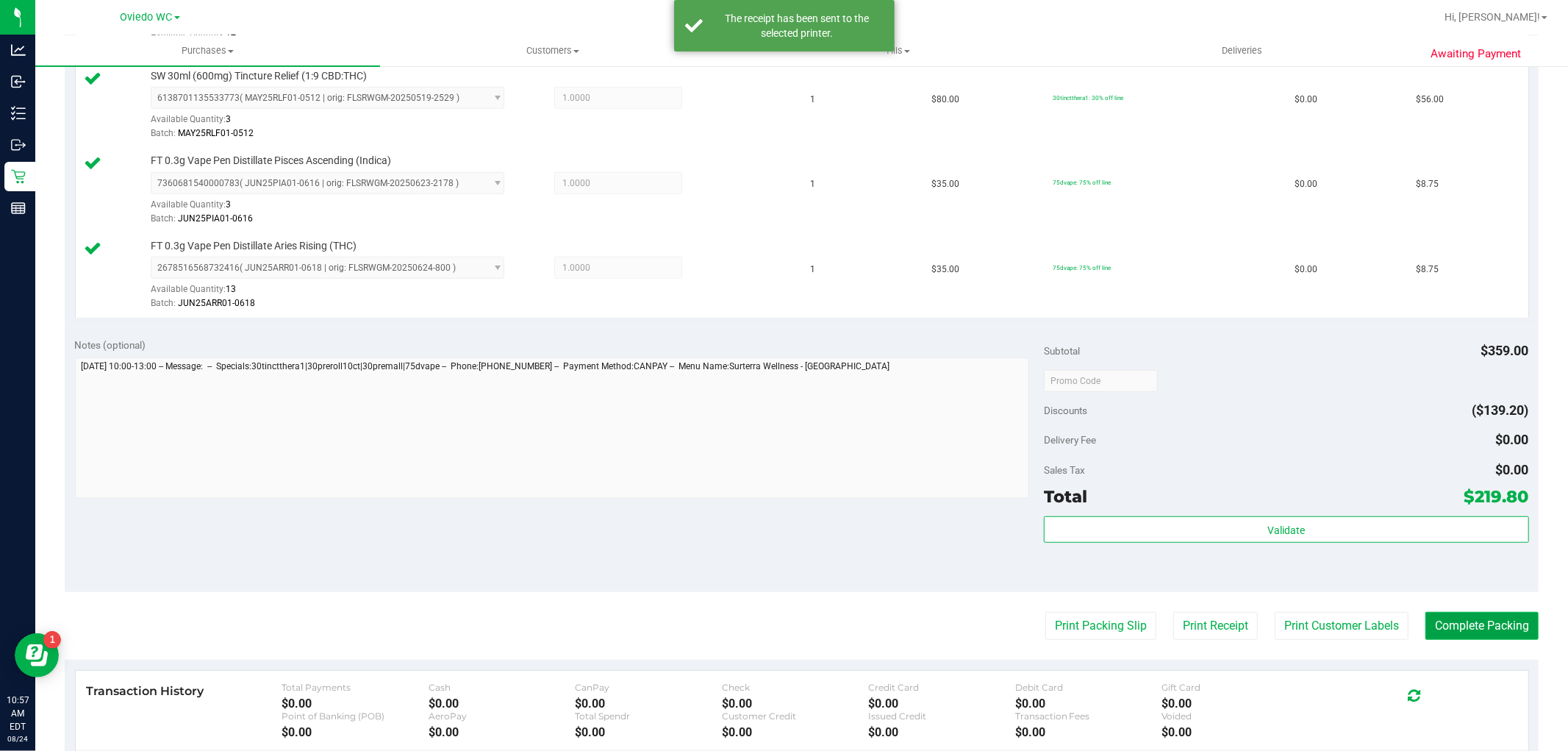
click at [1451, 631] on button "Complete Packing" at bounding box center [1482, 625] width 113 height 28
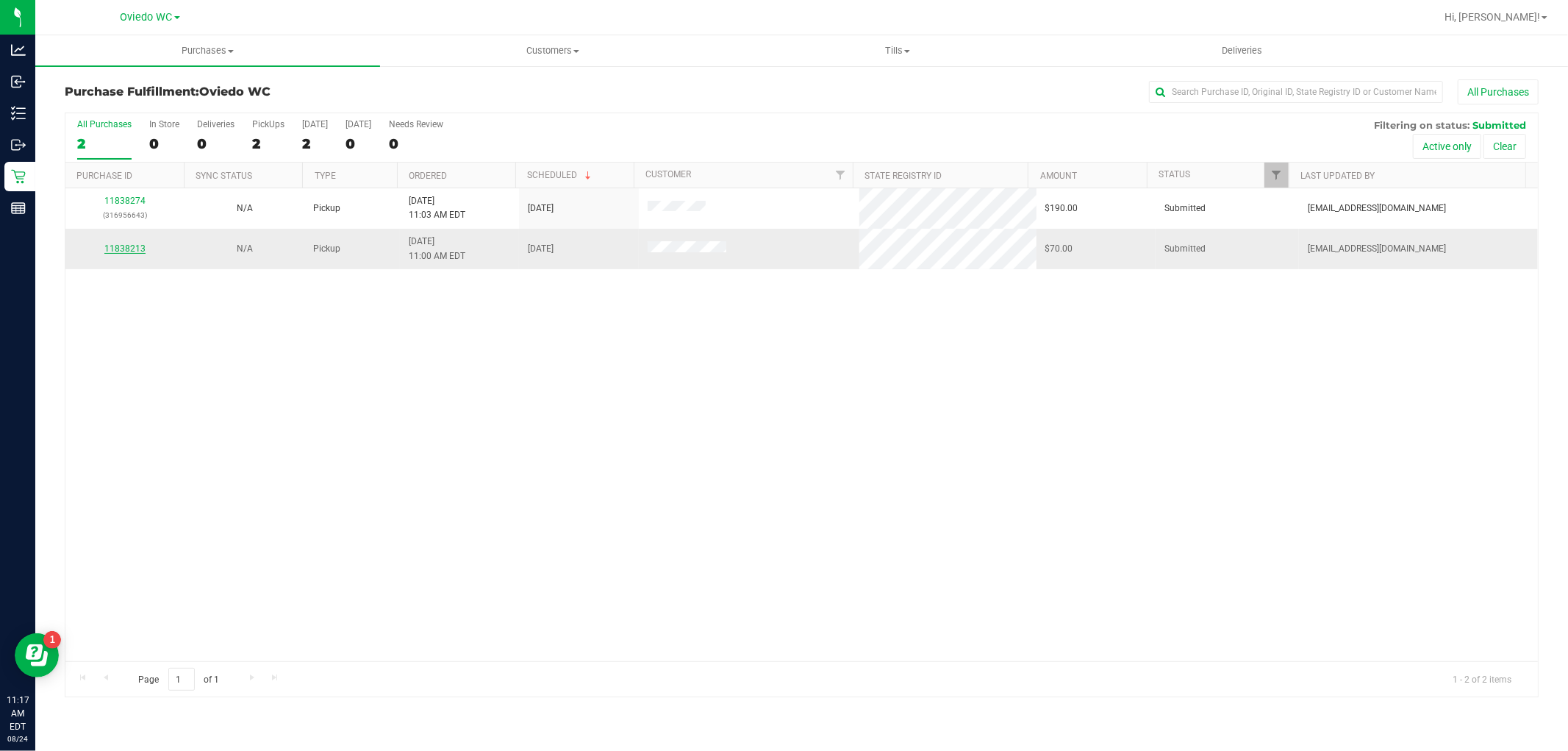
click at [135, 243] on link "11838213" at bounding box center [125, 248] width 41 height 11
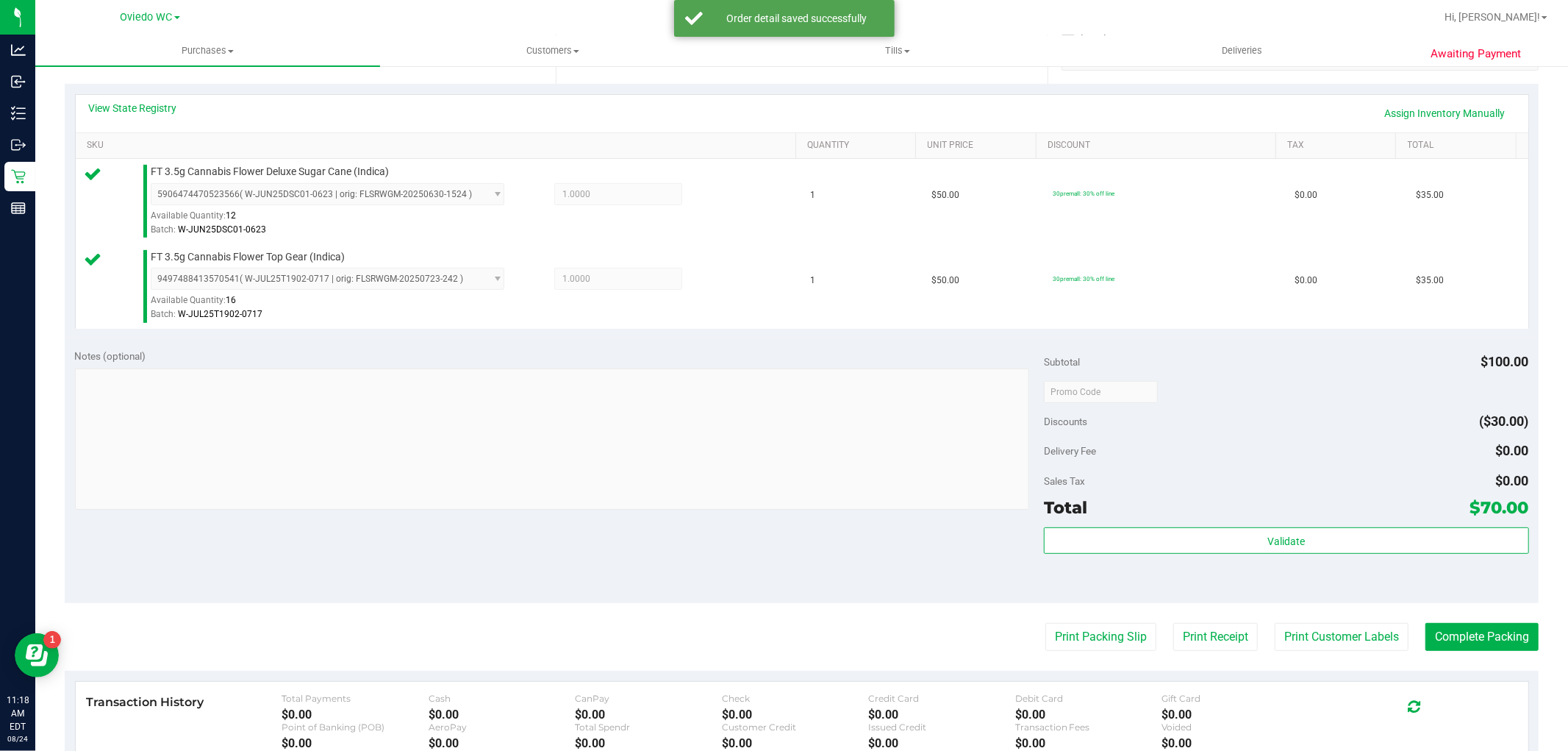
scroll to position [326, 0]
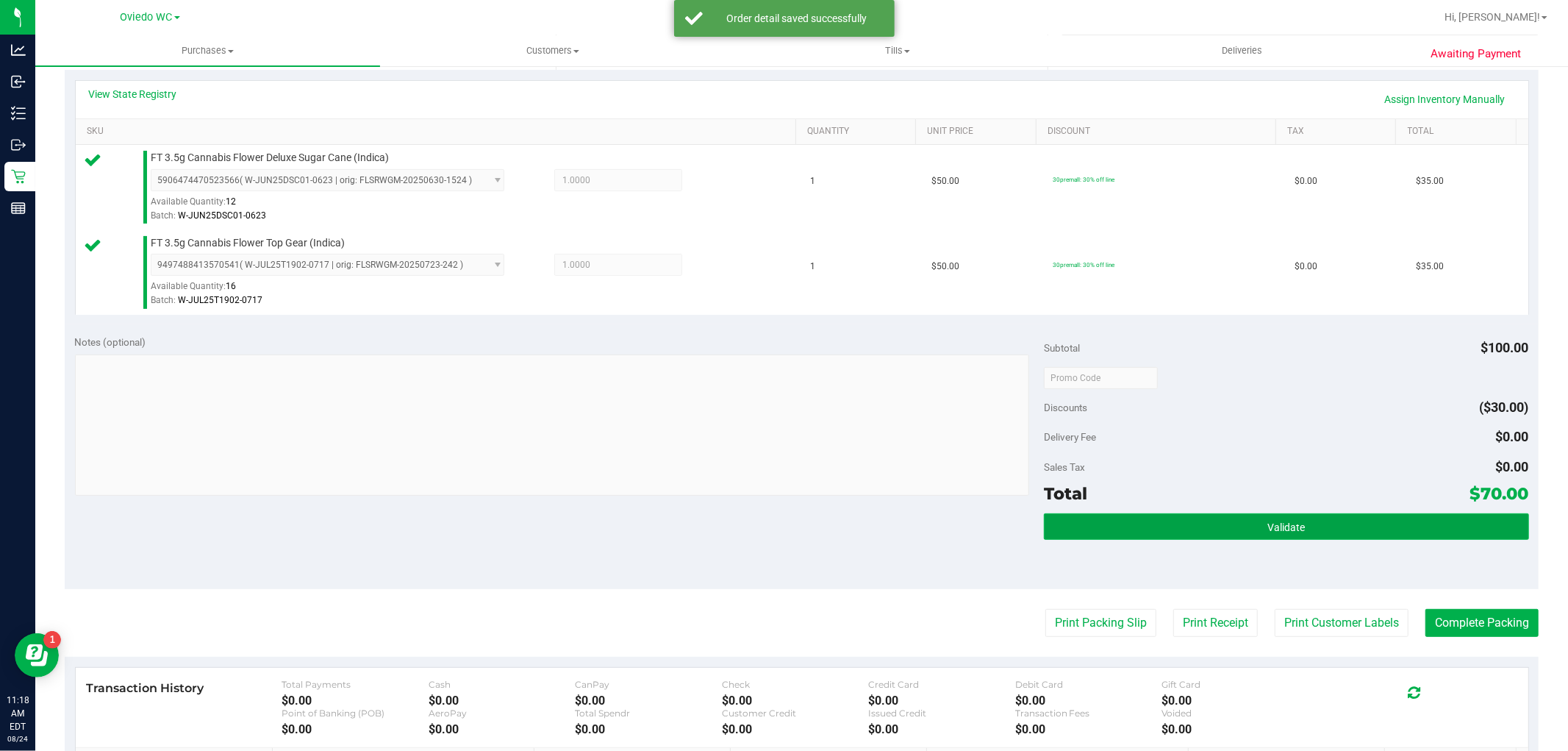
click at [1283, 523] on span "Validate" at bounding box center [1286, 527] width 37 height 12
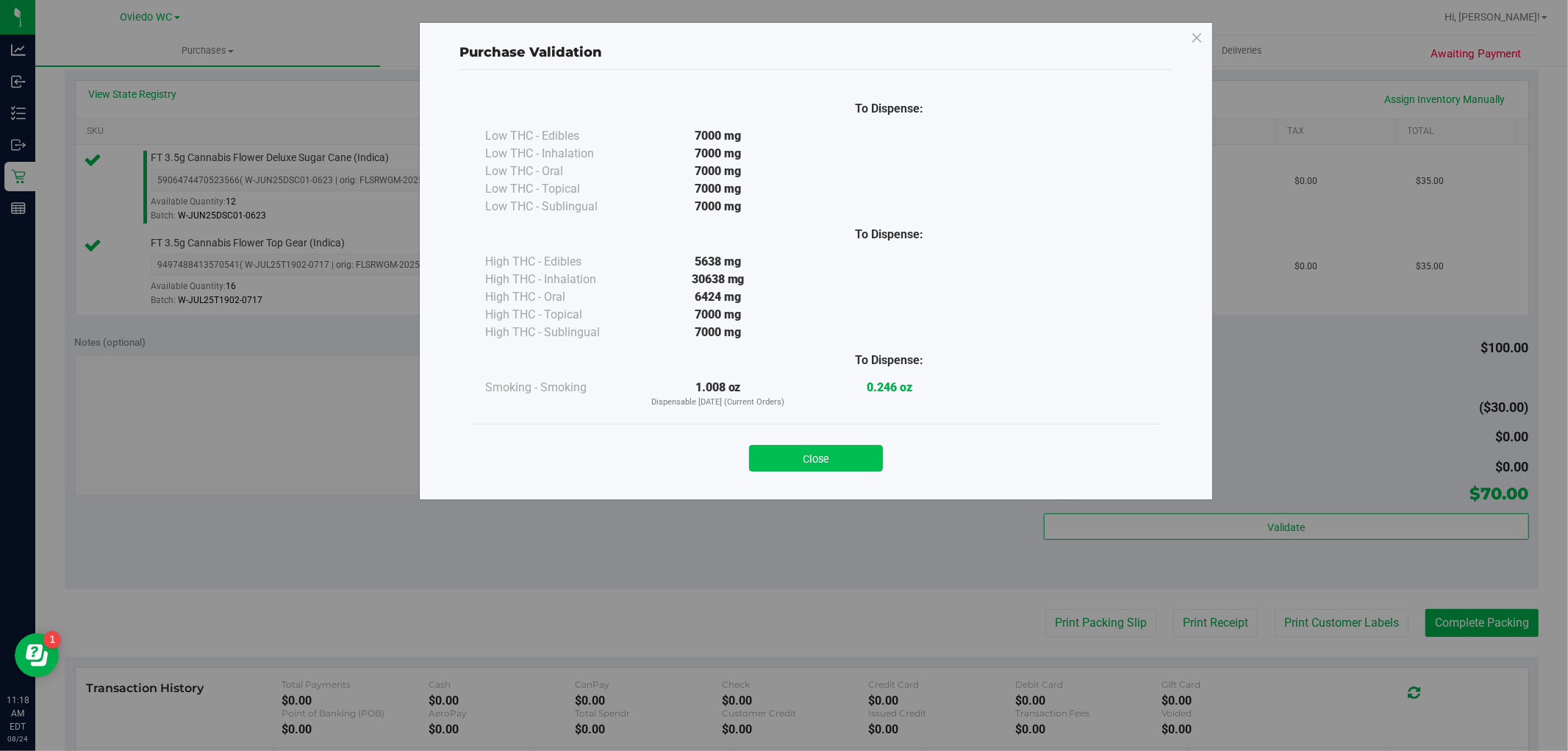
click at [803, 458] on button "Close" at bounding box center [816, 458] width 134 height 27
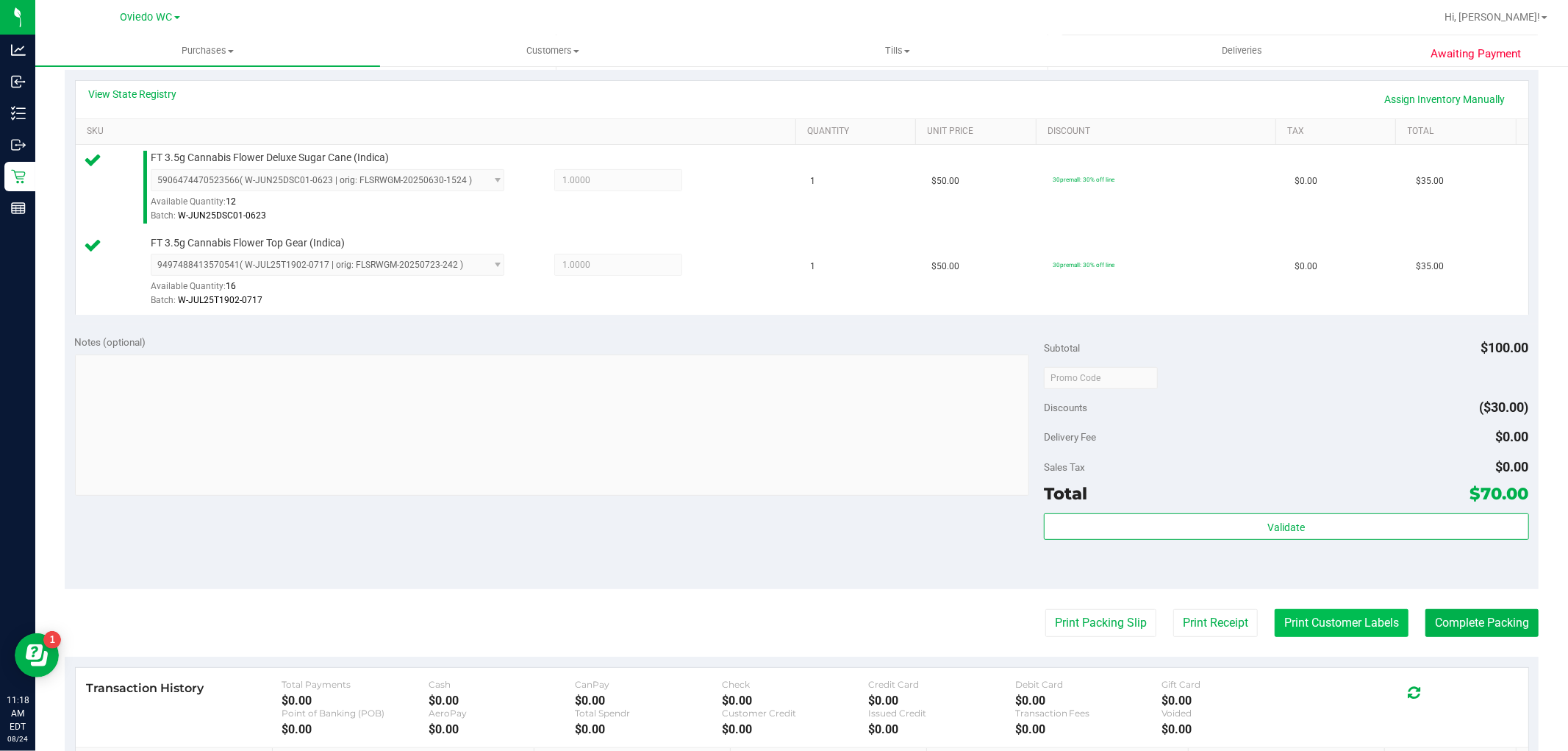
click at [1305, 636] on button "Print Customer Labels" at bounding box center [1341, 622] width 134 height 28
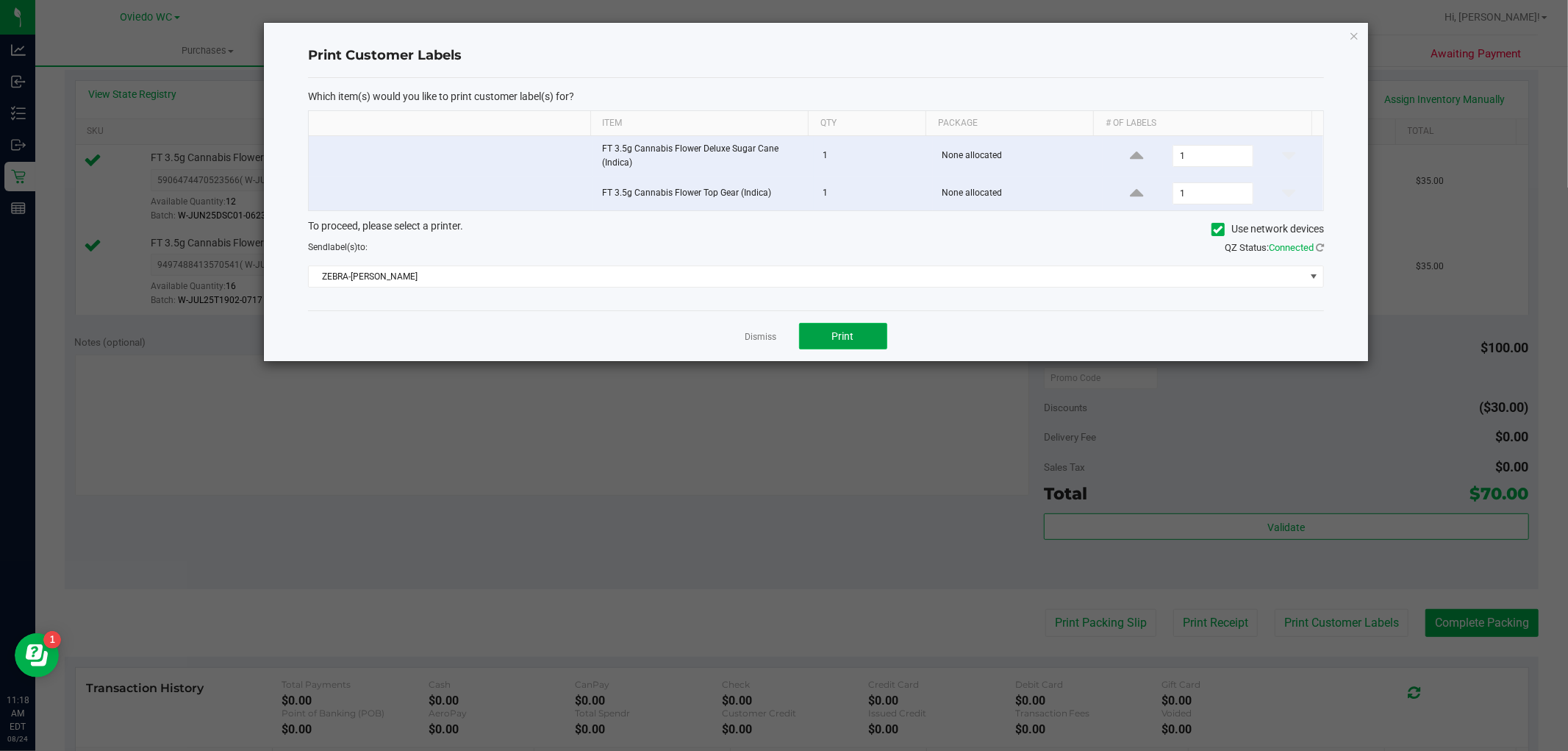
click at [868, 340] on button "Print" at bounding box center [843, 335] width 88 height 27
click at [1360, 36] on div "Print Customer Labels Which item(s) would you like to print customer label(s) f…" at bounding box center [816, 191] width 1104 height 338
click at [1355, 34] on icon "button" at bounding box center [1353, 36] width 11 height 18
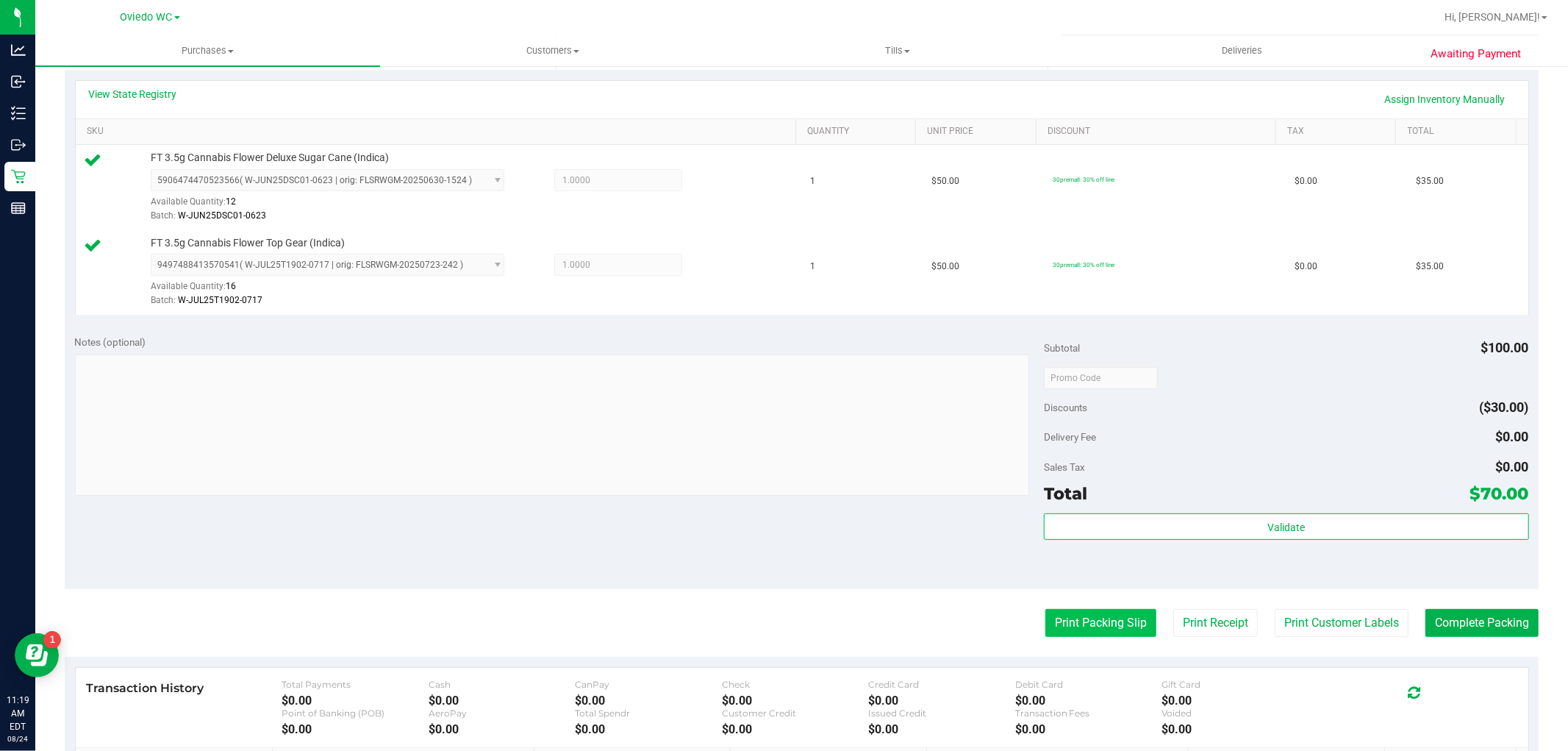
click at [1057, 622] on button "Print Packing Slip" at bounding box center [1101, 622] width 111 height 28
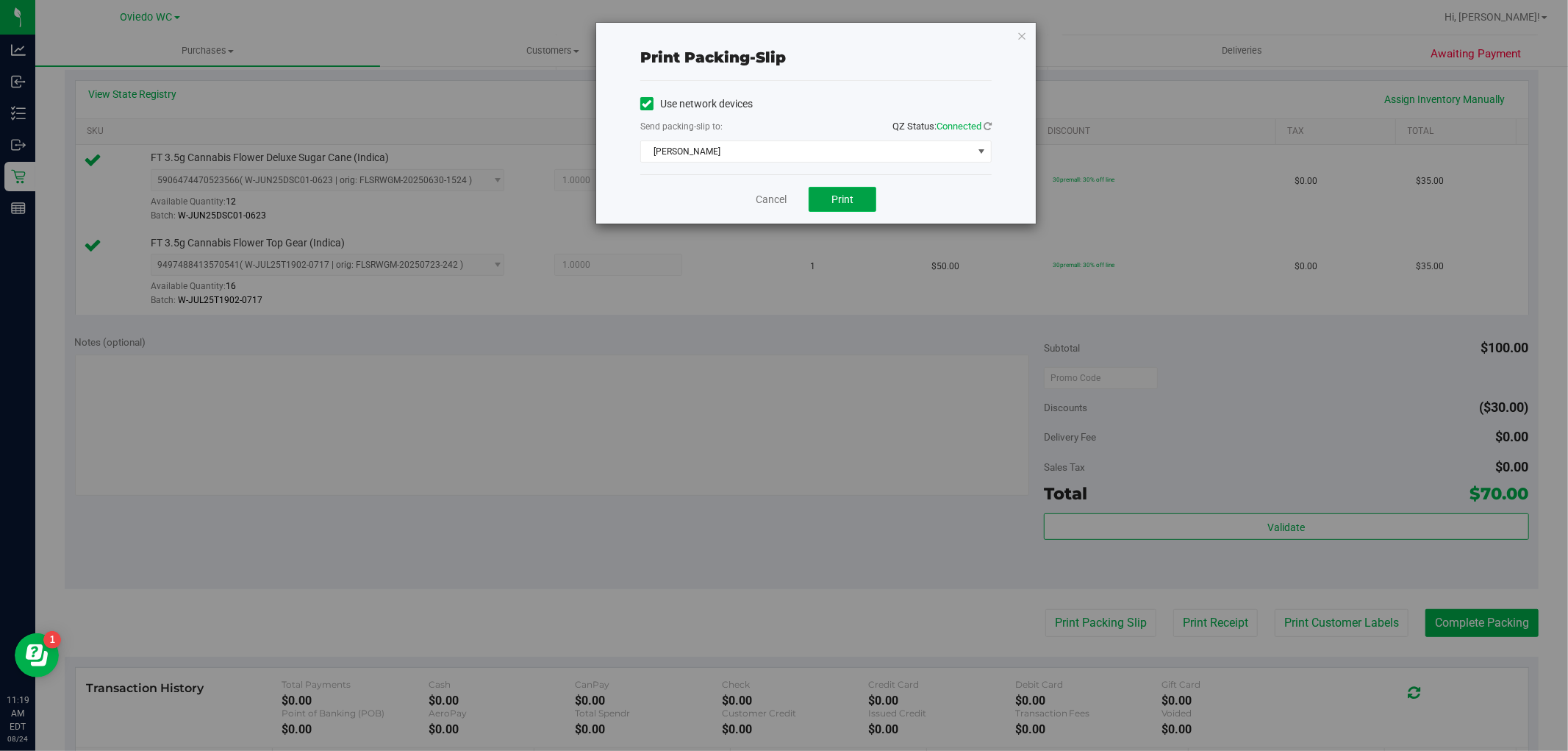
click at [839, 201] on span "Print" at bounding box center [842, 199] width 22 height 12
click at [1018, 32] on icon "button" at bounding box center [1021, 36] width 11 height 18
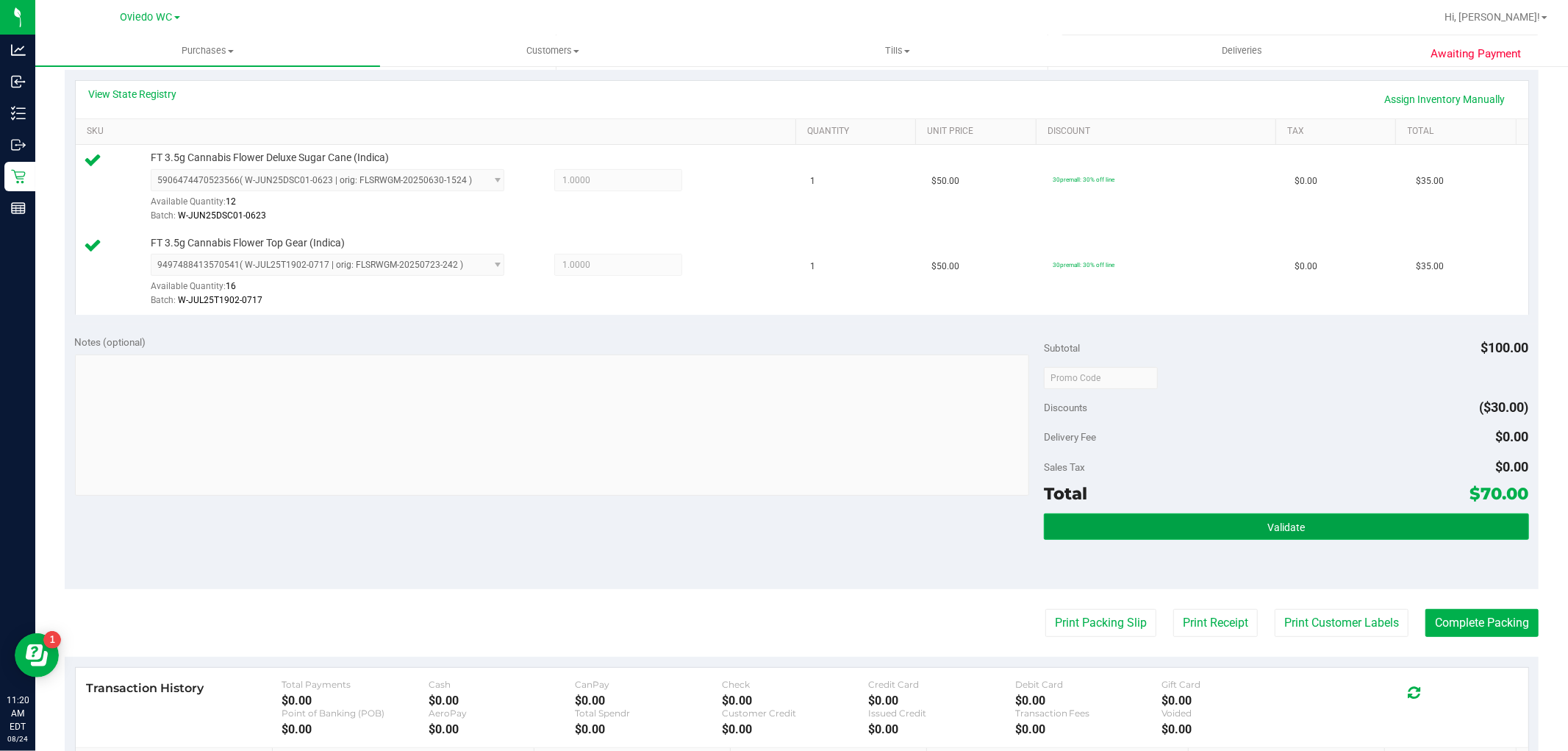
click at [1296, 522] on button "Validate" at bounding box center [1286, 527] width 484 height 27
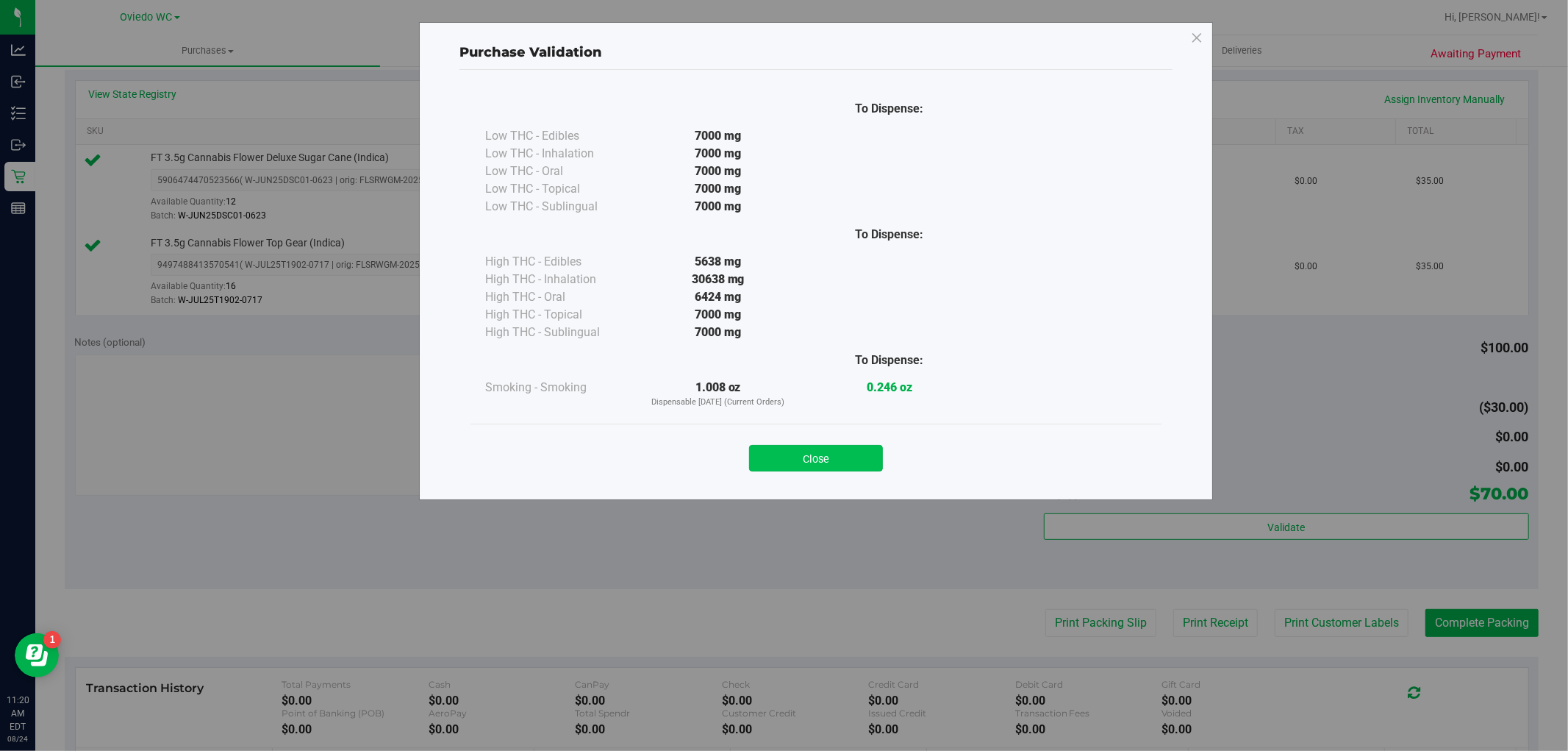
click at [796, 451] on button "Close" at bounding box center [816, 458] width 134 height 27
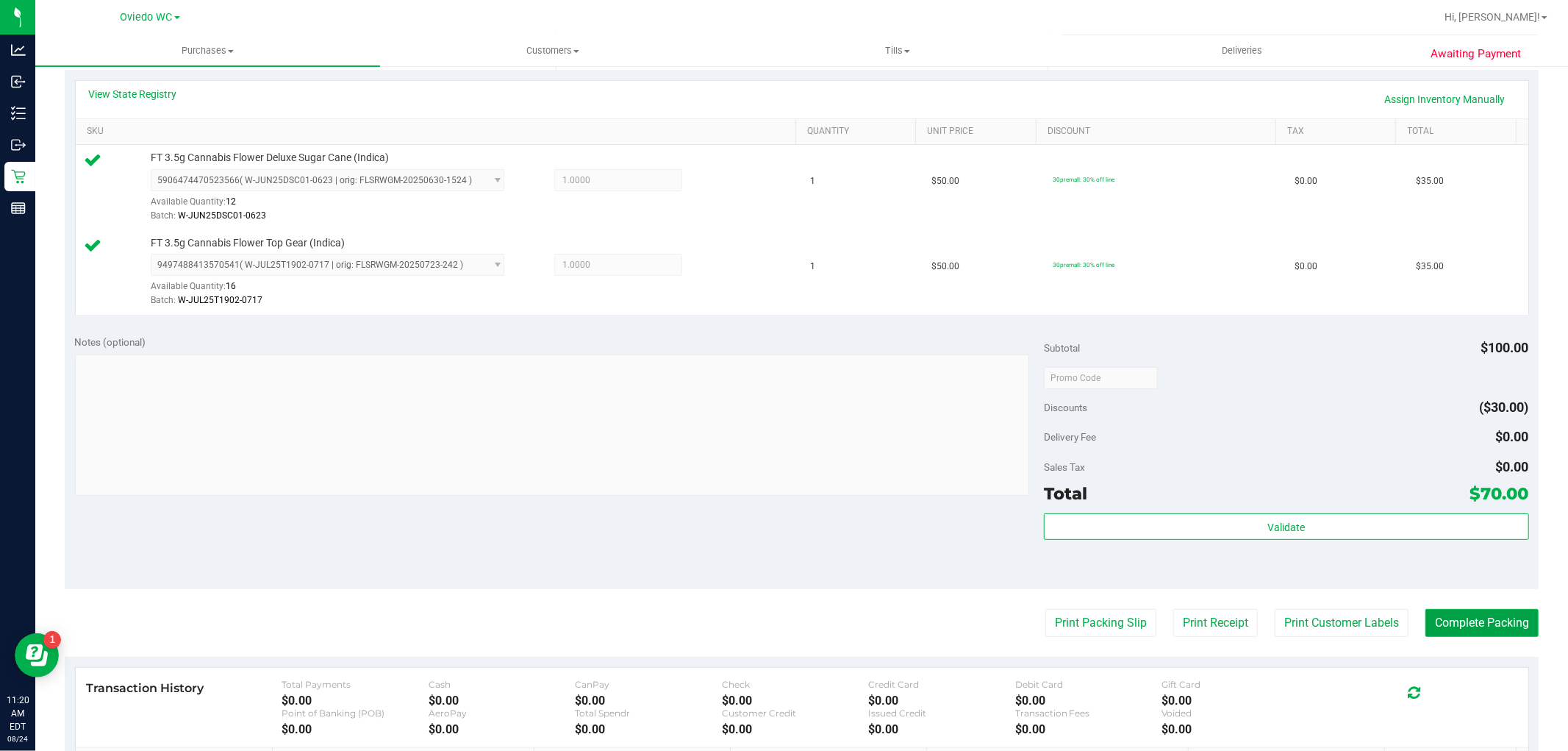
click at [1486, 625] on button "Complete Packing" at bounding box center [1482, 622] width 113 height 28
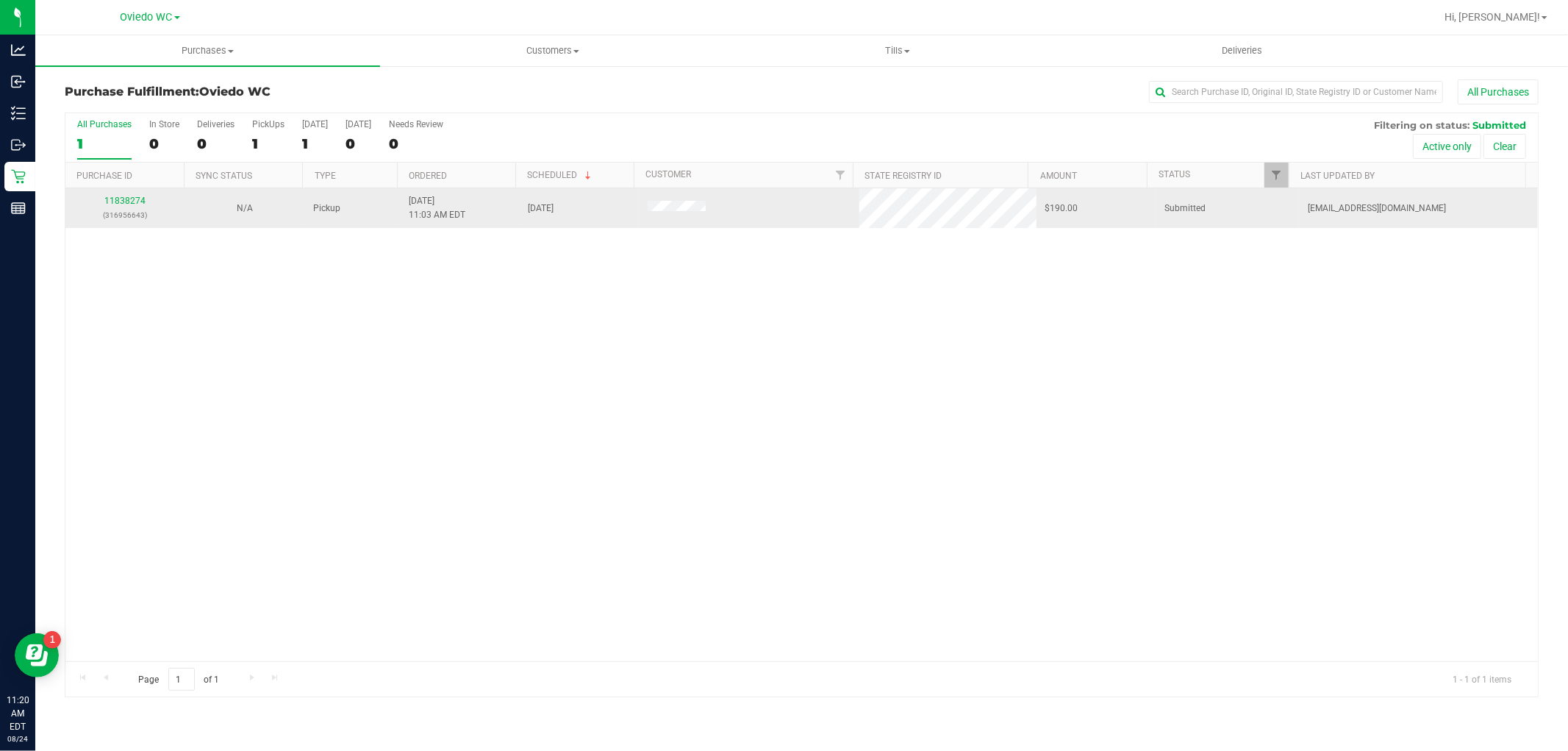
click at [100, 193] on td "11838274 (316956643)" at bounding box center [125, 207] width 119 height 40
click at [108, 195] on div "11838274 (316956643)" at bounding box center [125, 208] width 101 height 28
click at [116, 204] on link "11838274" at bounding box center [125, 200] width 41 height 11
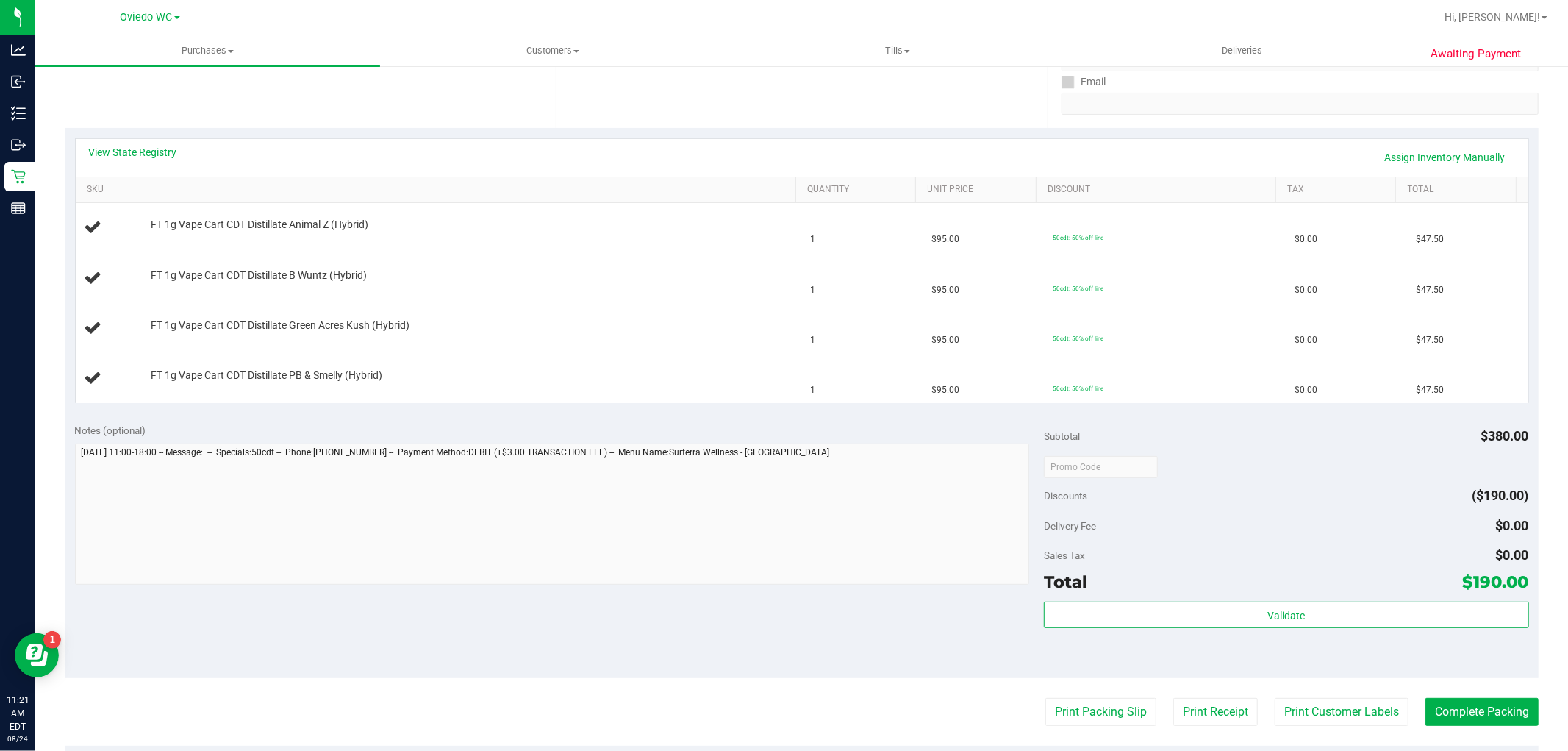
scroll to position [326, 0]
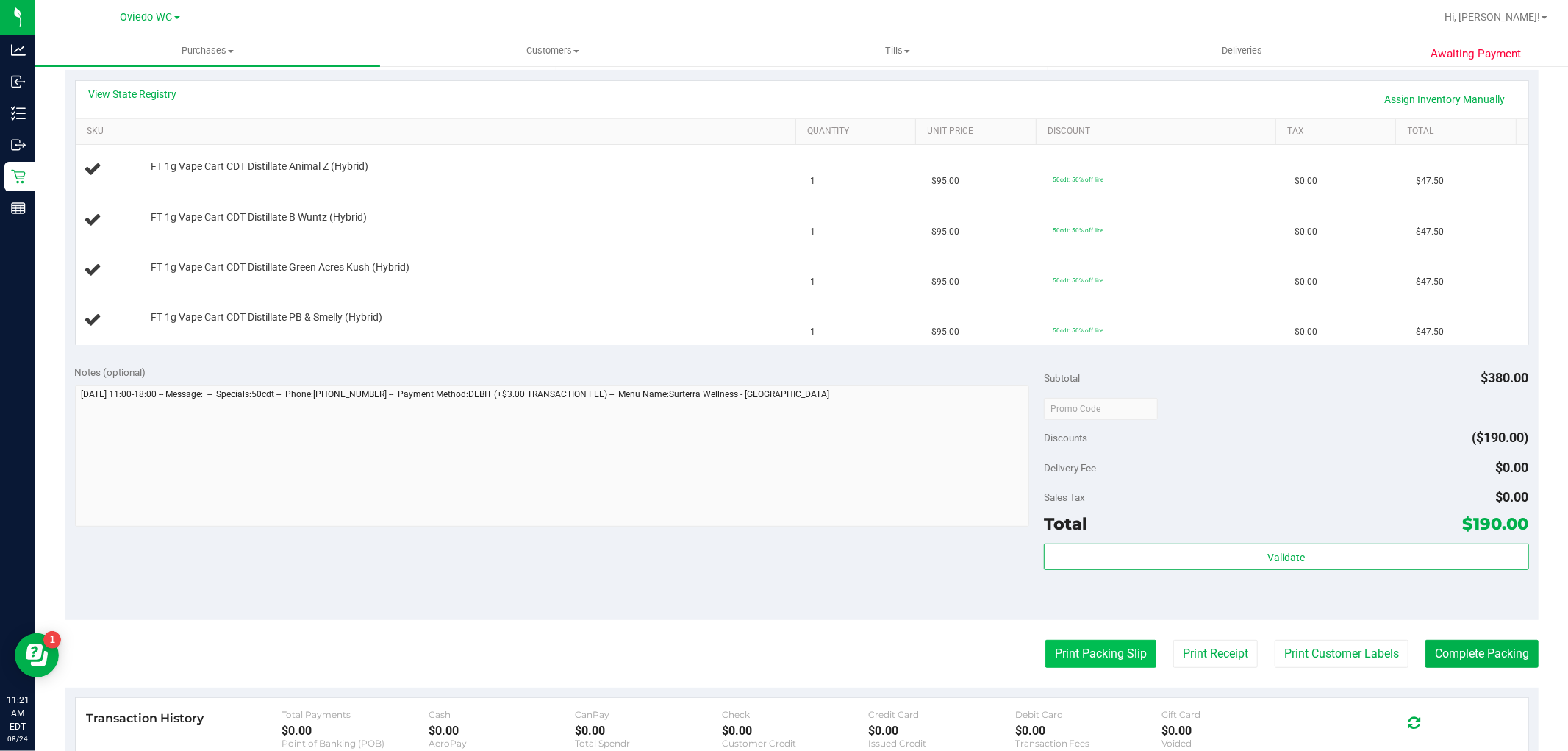
click at [1072, 660] on button "Print Packing Slip" at bounding box center [1101, 654] width 111 height 28
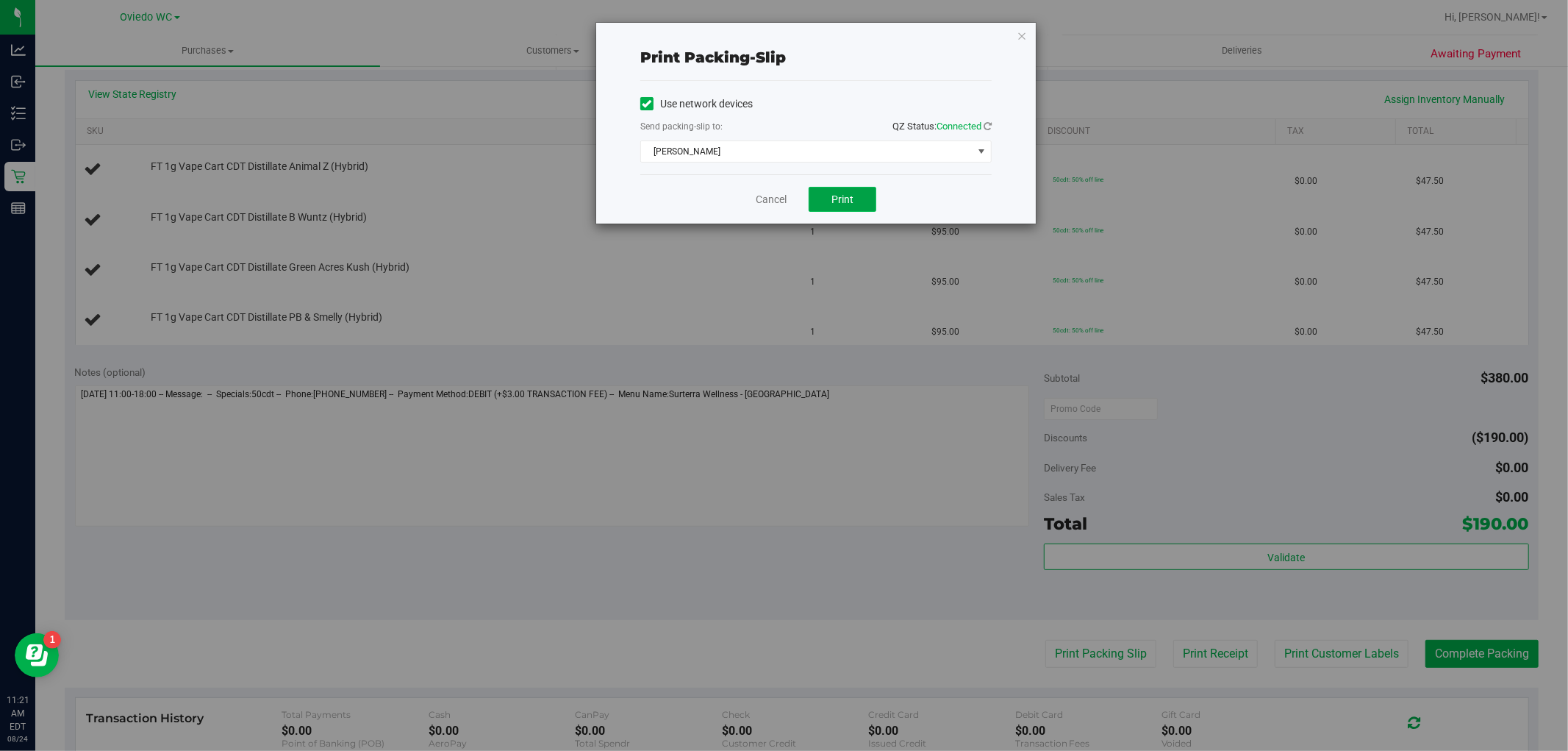
click at [828, 196] on button "Print" at bounding box center [842, 199] width 67 height 25
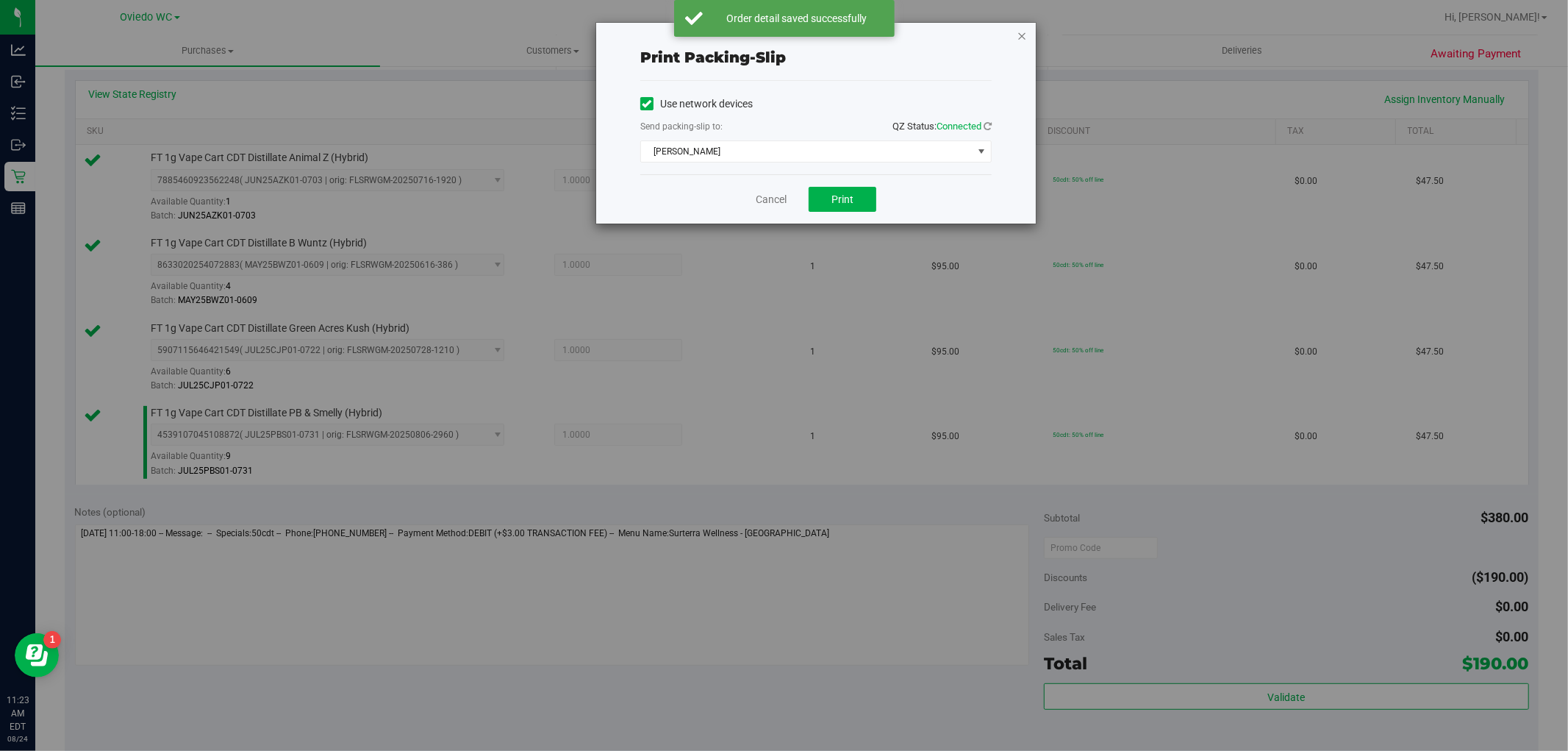
click at [1026, 27] on icon "button" at bounding box center [1021, 36] width 11 height 18
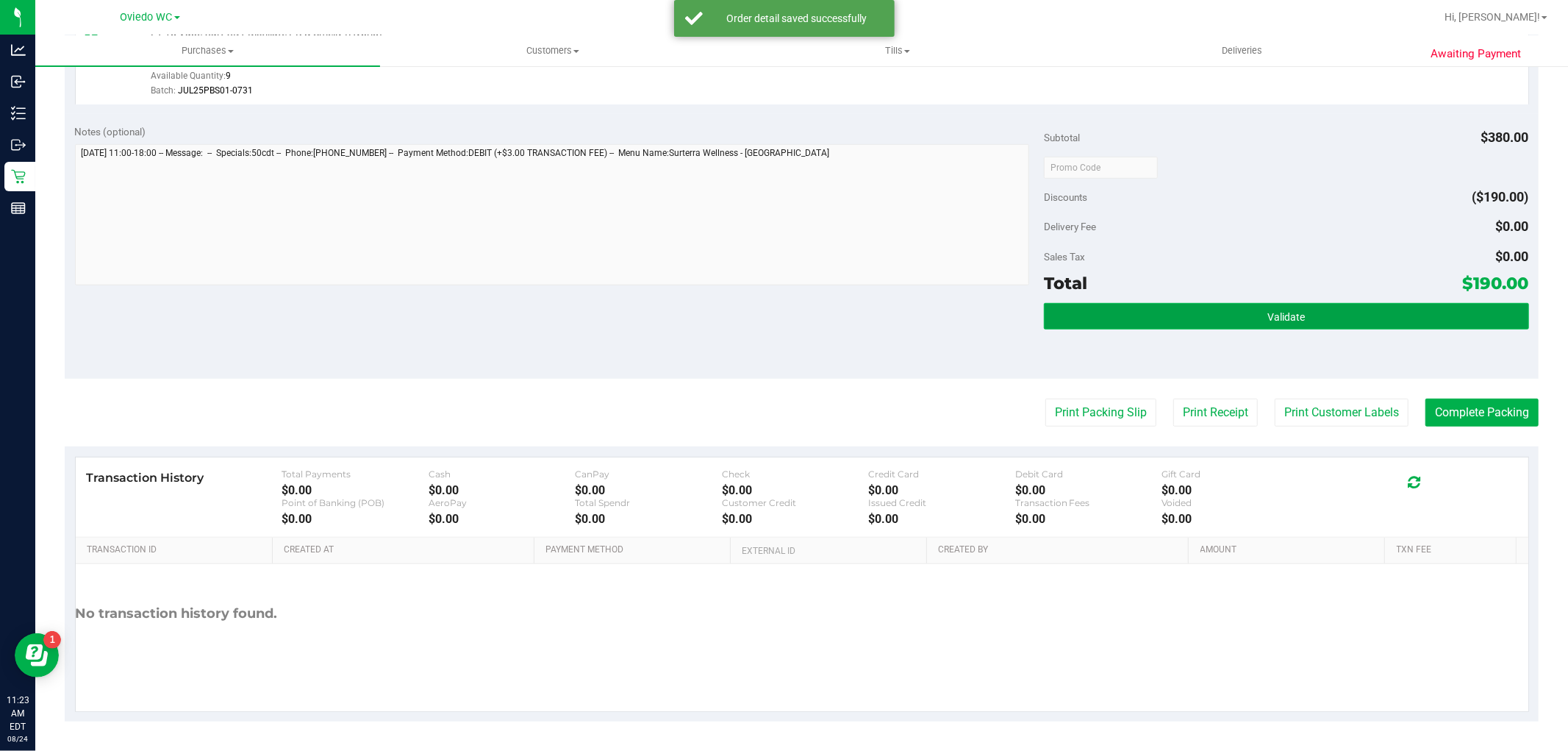
click at [1231, 306] on button "Validate" at bounding box center [1286, 316] width 484 height 27
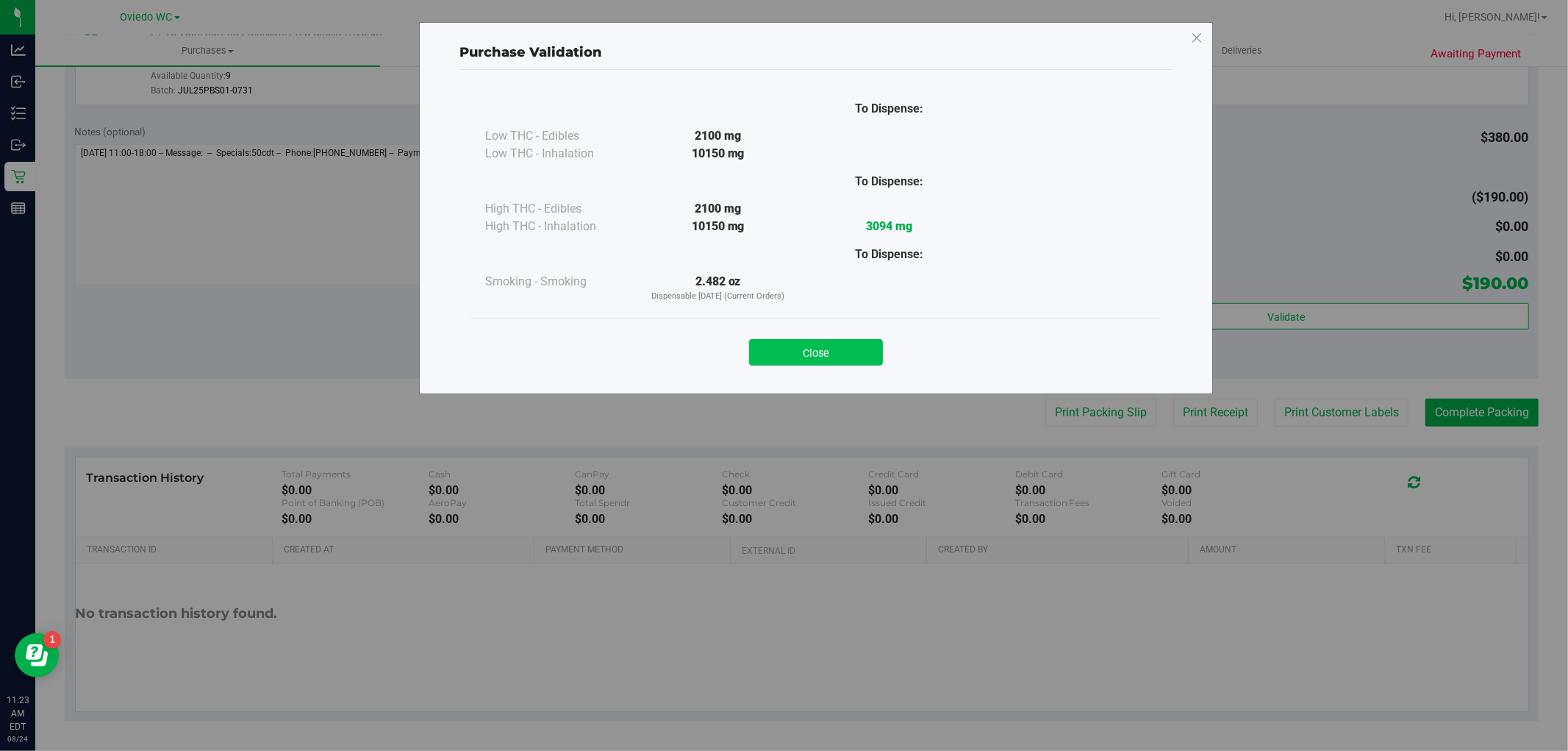
click at [827, 346] on button "Close" at bounding box center [816, 352] width 134 height 27
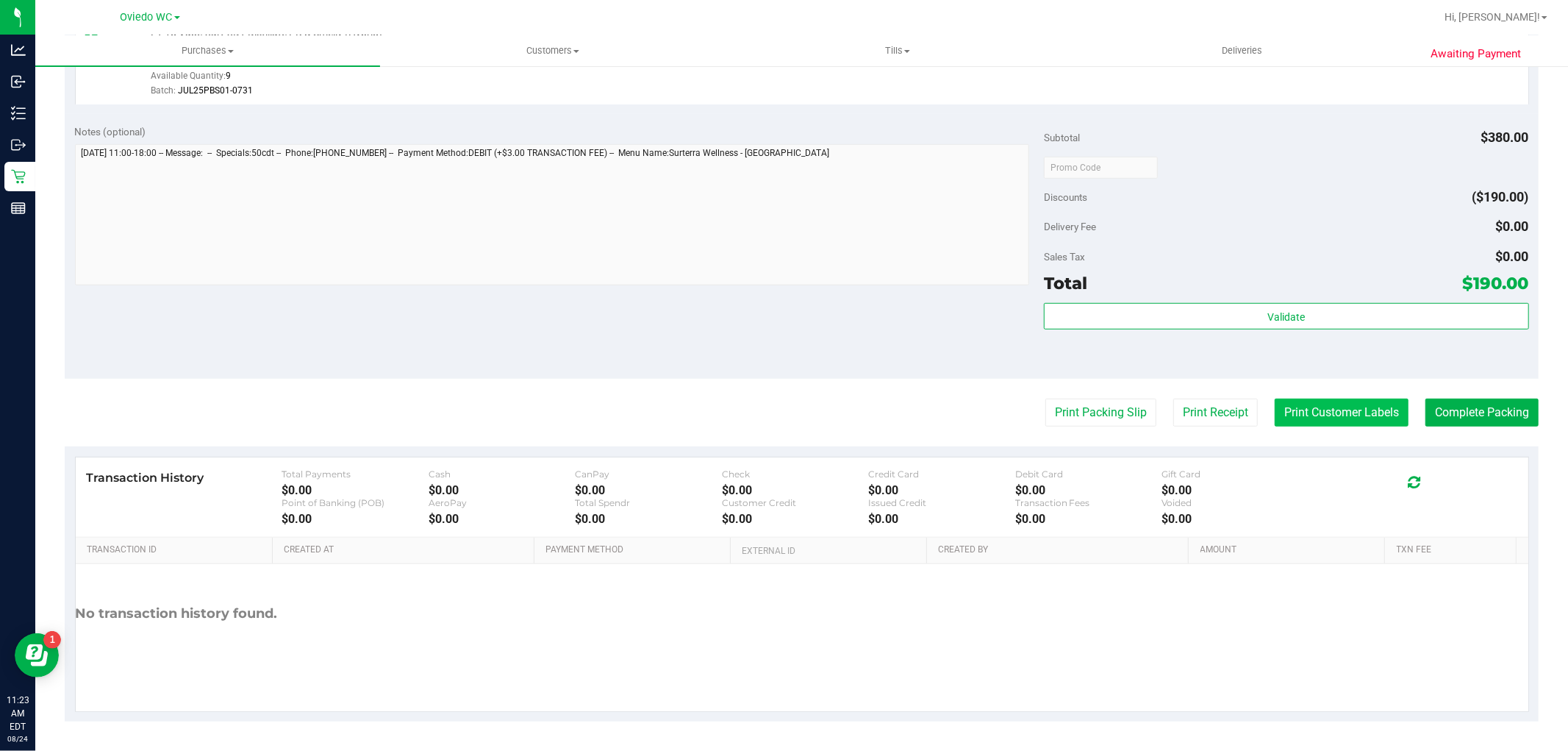
click at [1350, 419] on button "Print Customer Labels" at bounding box center [1341, 412] width 134 height 28
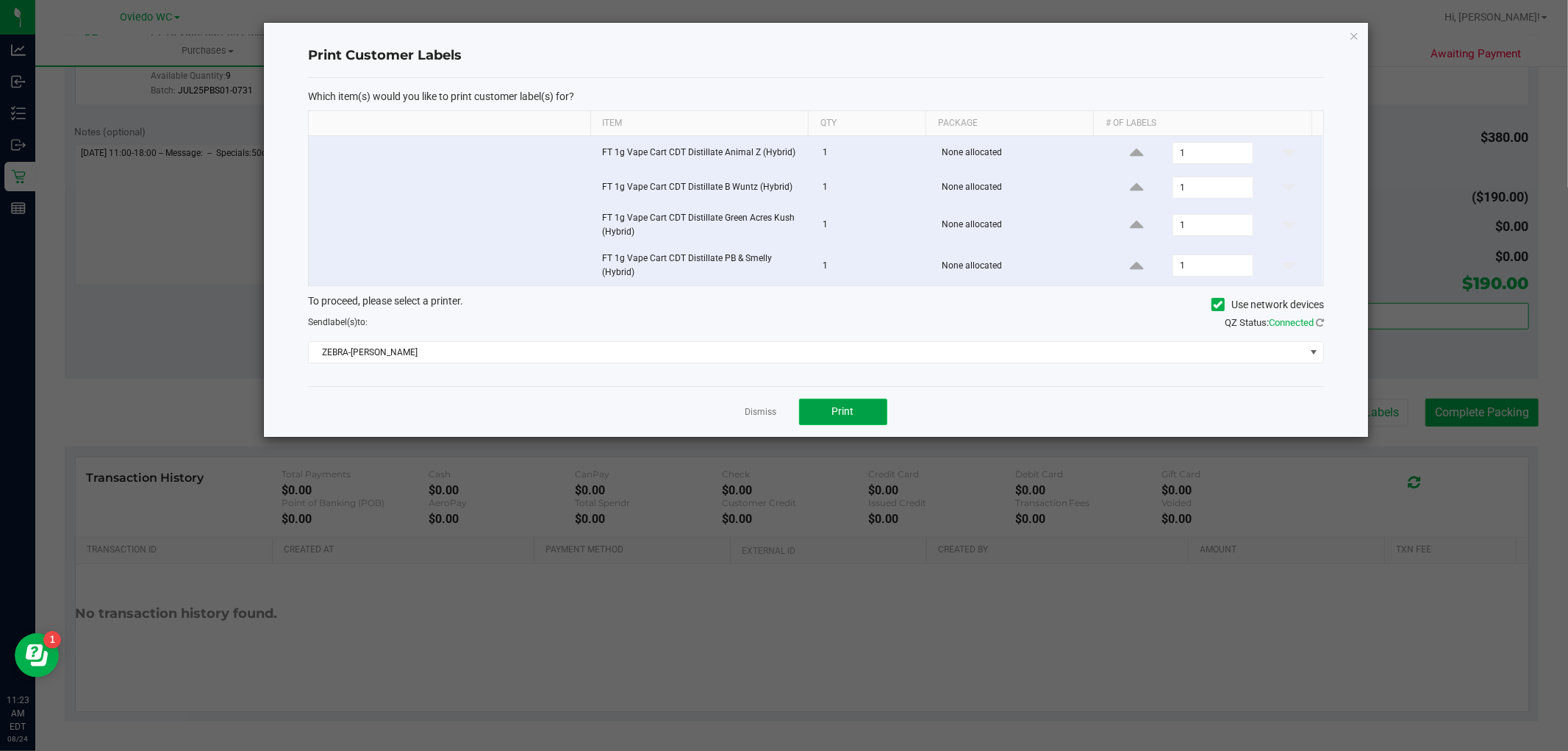
click at [839, 413] on span "Print" at bounding box center [842, 411] width 22 height 12
click at [1355, 36] on icon "button" at bounding box center [1353, 36] width 11 height 18
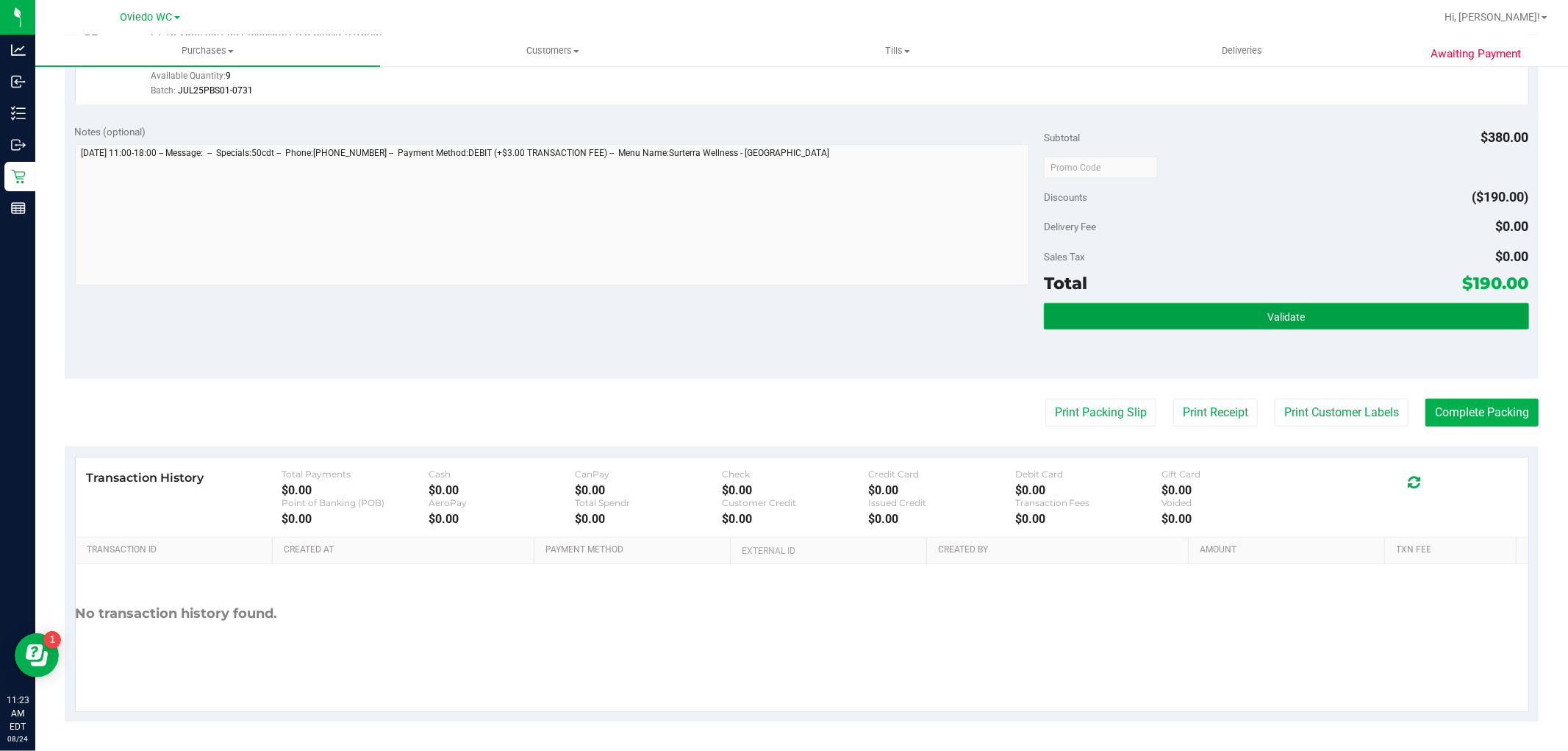
click at [1268, 316] on span "Validate" at bounding box center [1286, 317] width 37 height 12
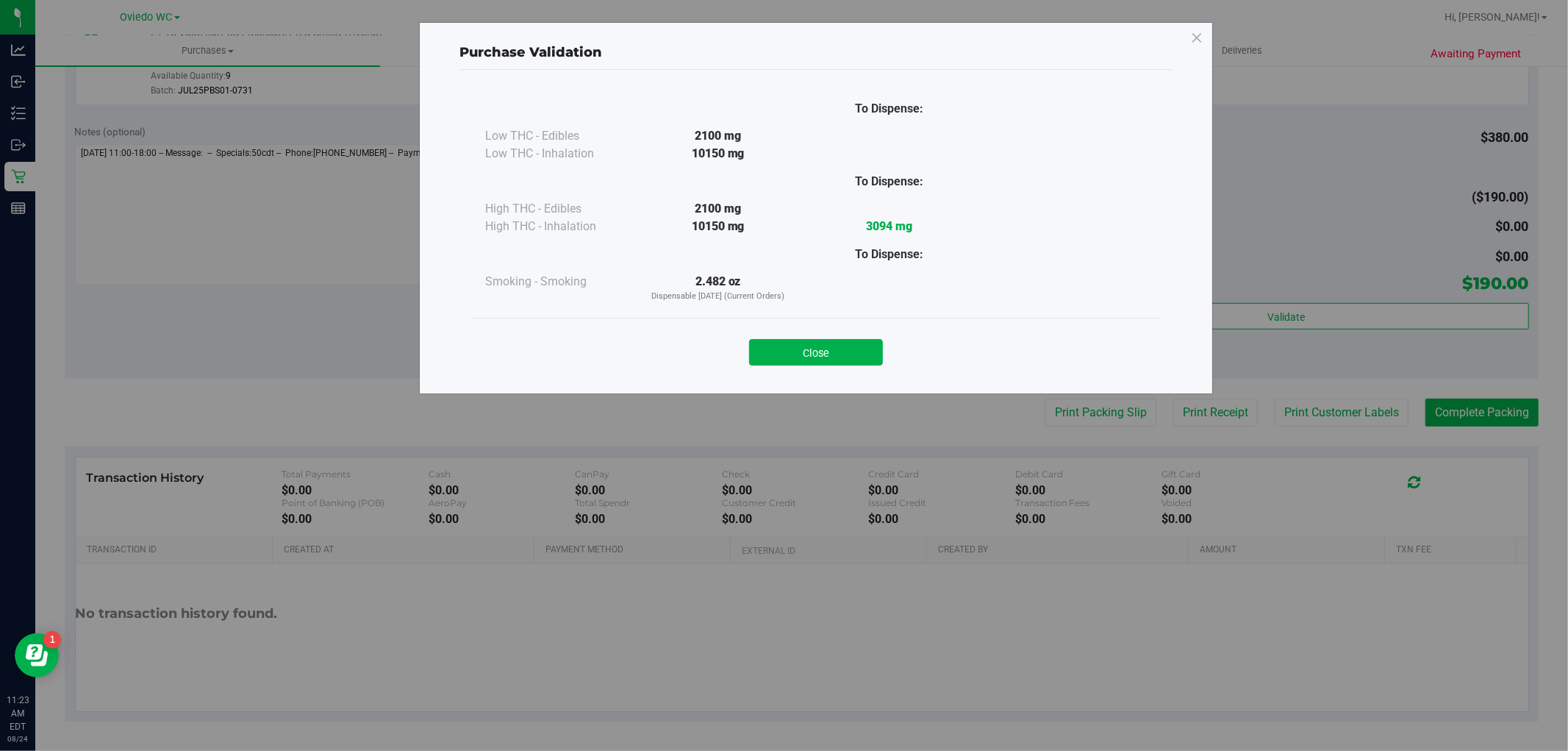
click at [807, 335] on div "Close" at bounding box center [816, 348] width 669 height 36
click at [820, 354] on button "Close" at bounding box center [816, 352] width 134 height 27
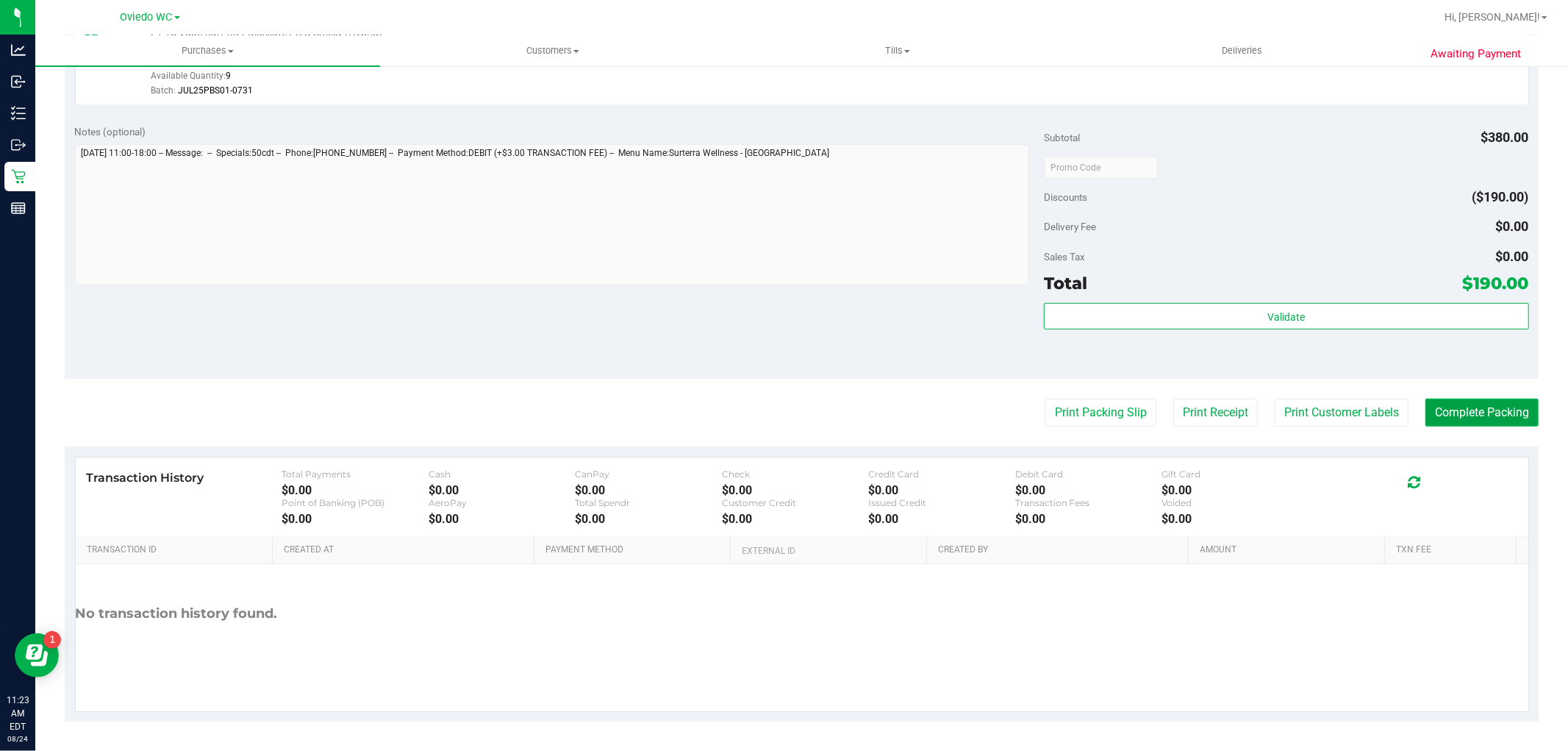
click at [1471, 403] on button "Complete Packing" at bounding box center [1482, 412] width 113 height 28
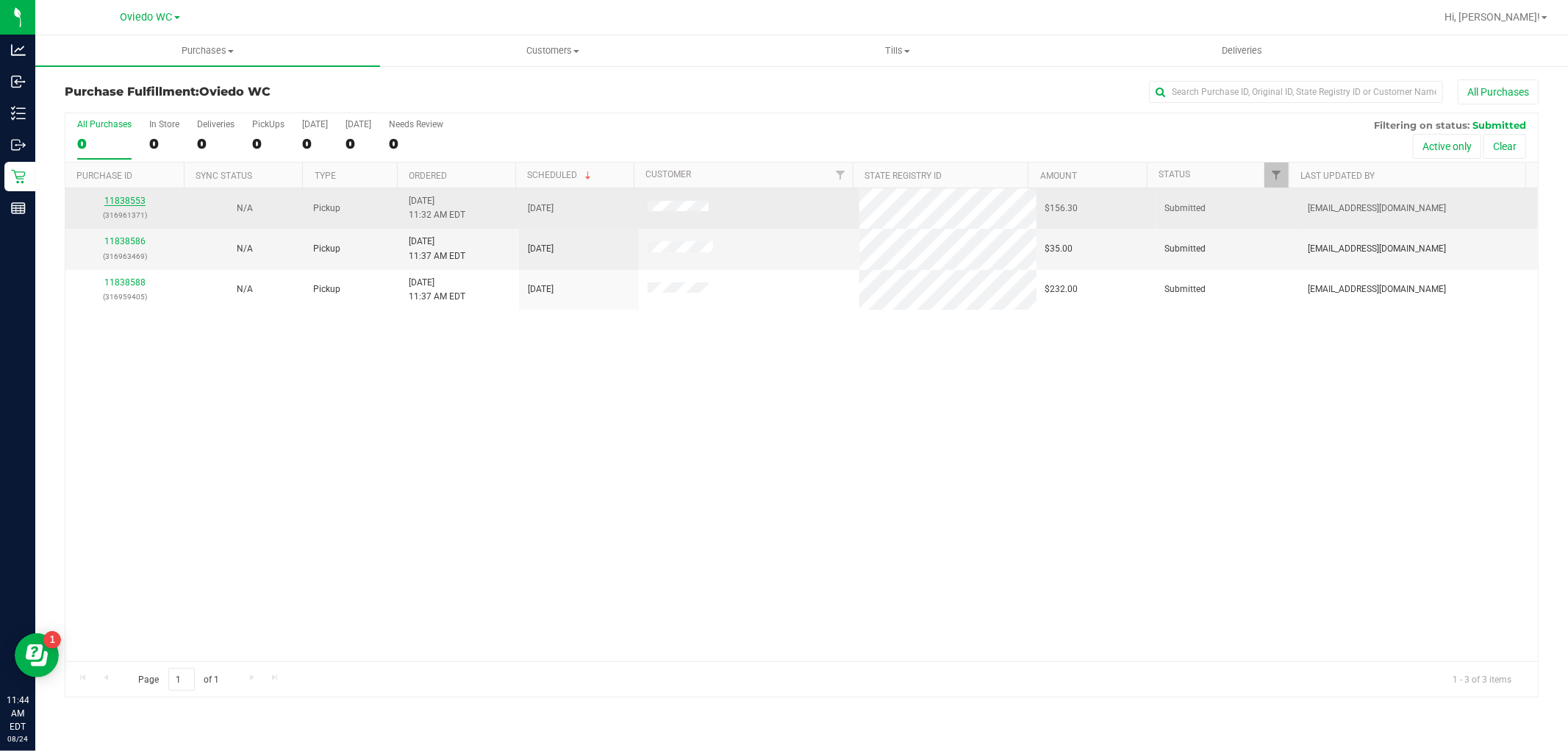
click at [130, 199] on link "11838553" at bounding box center [125, 200] width 41 height 11
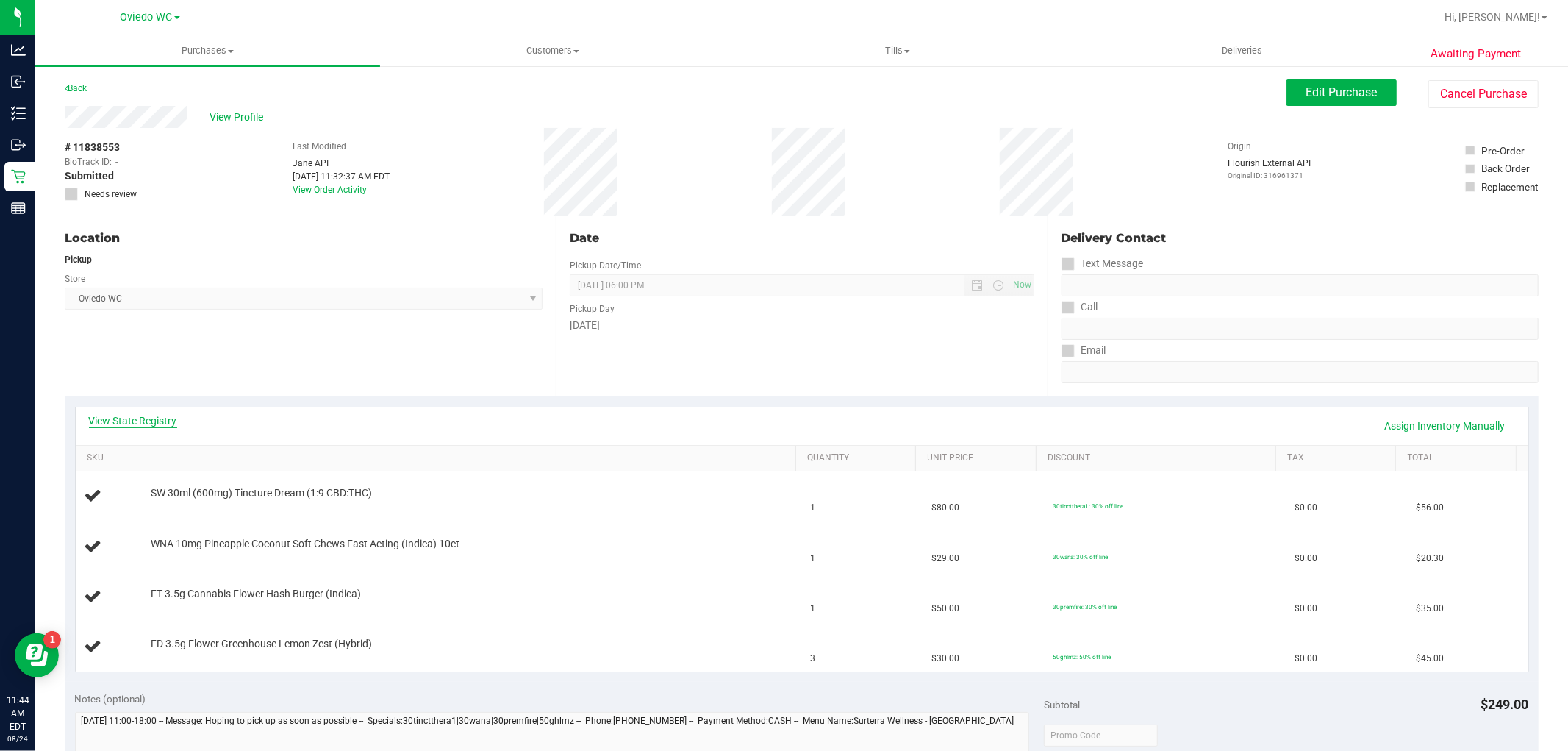
click at [101, 417] on link "View State Registry" at bounding box center [133, 420] width 88 height 15
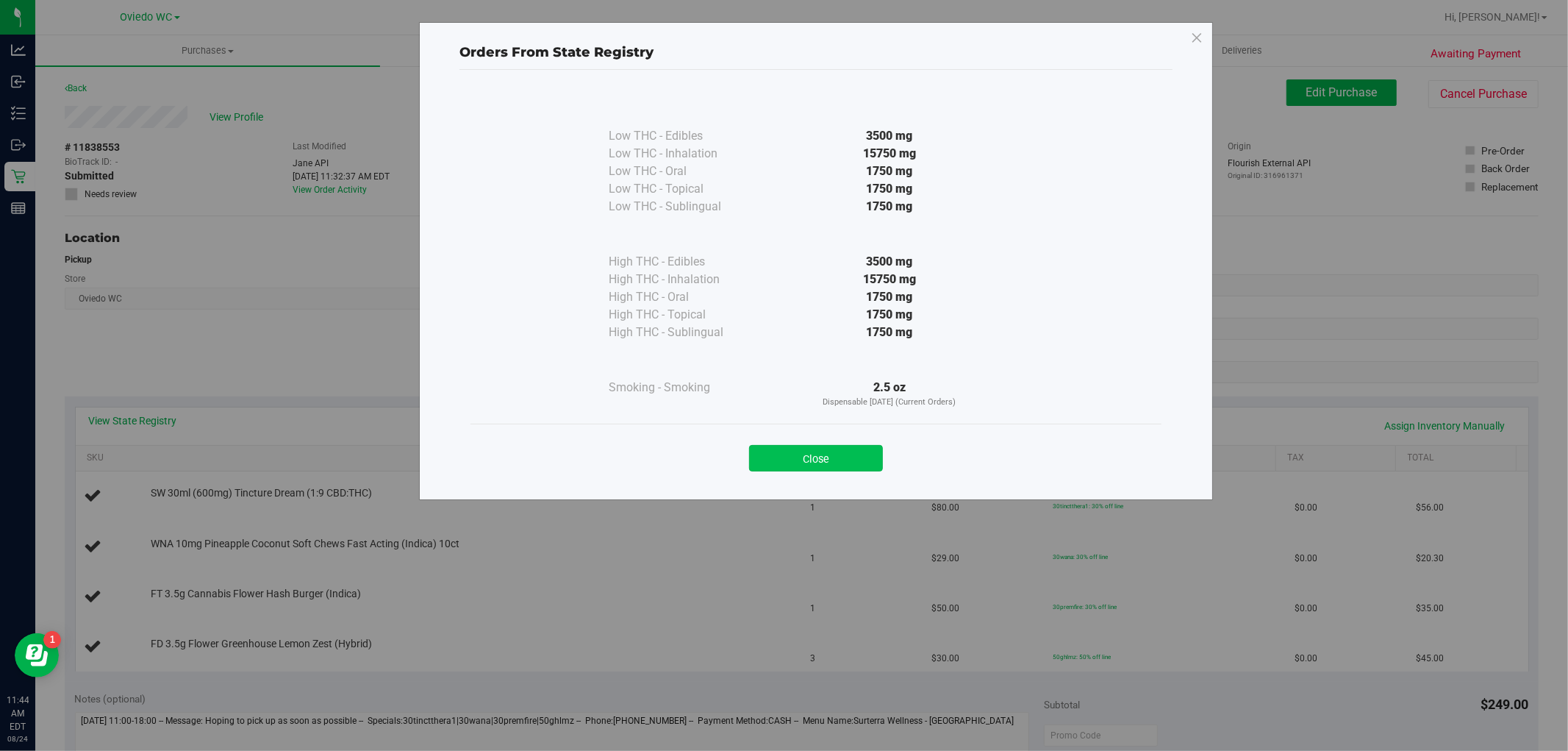
click at [774, 454] on button "Close" at bounding box center [816, 458] width 134 height 27
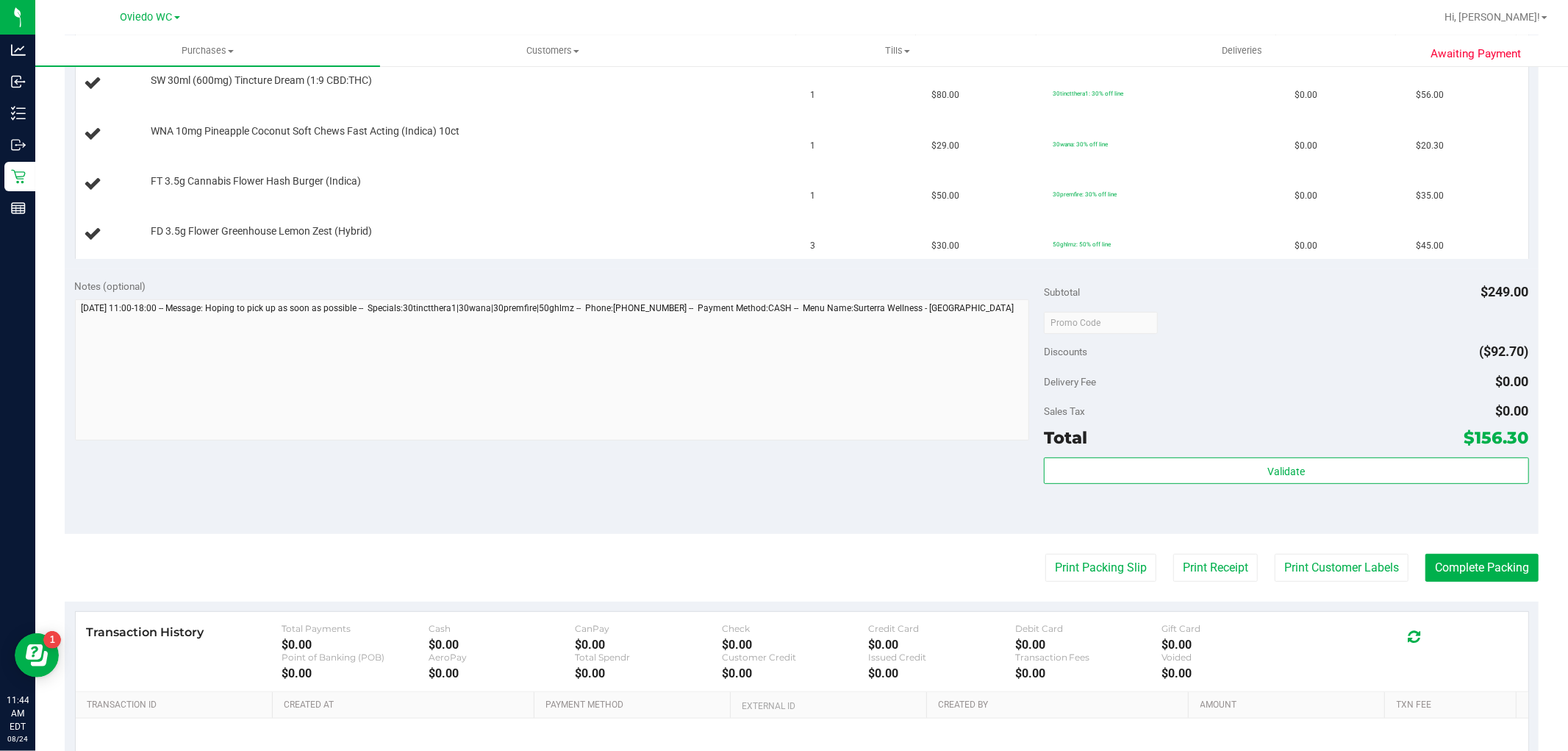
scroll to position [489, 0]
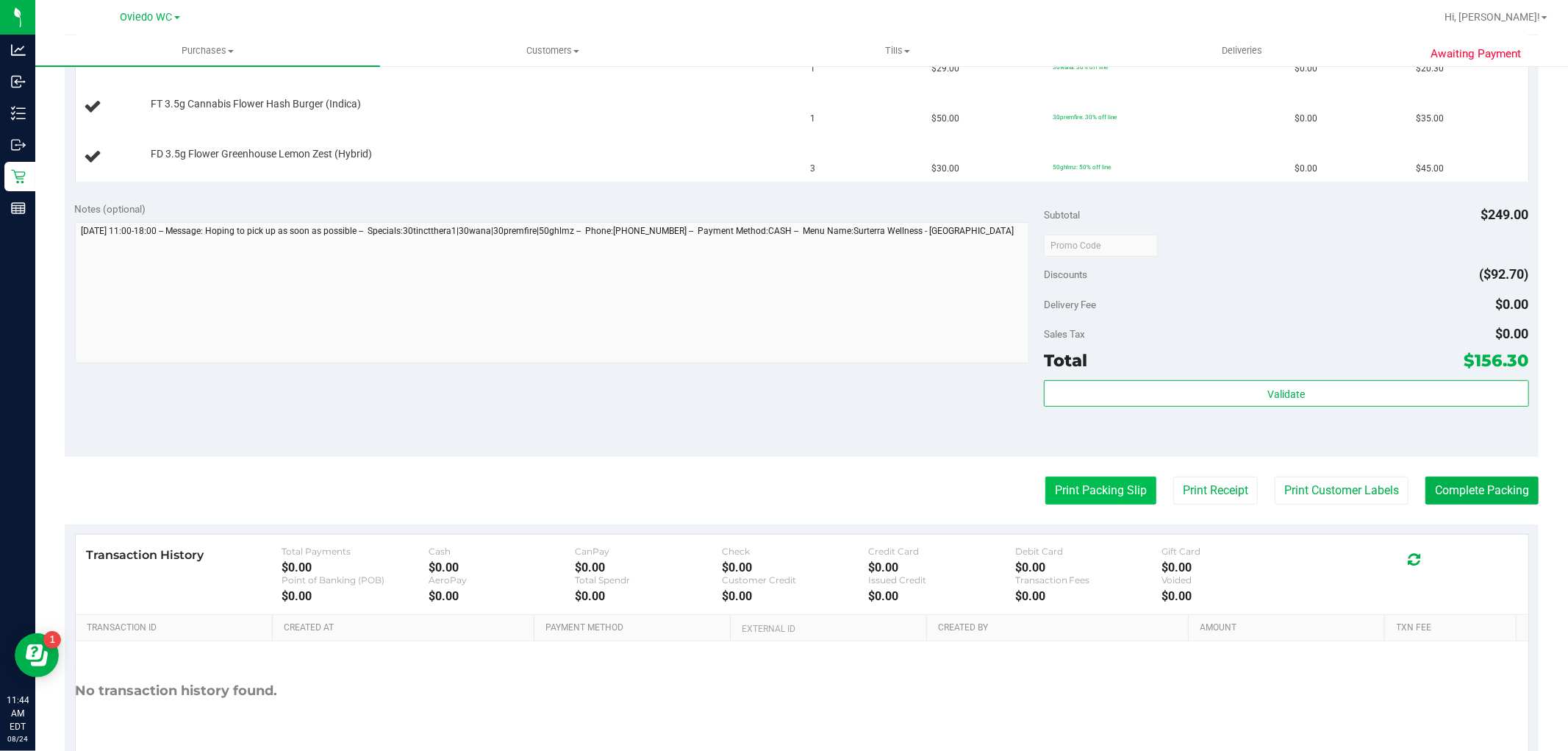
click at [1078, 490] on button "Print Packing Slip" at bounding box center [1101, 490] width 111 height 28
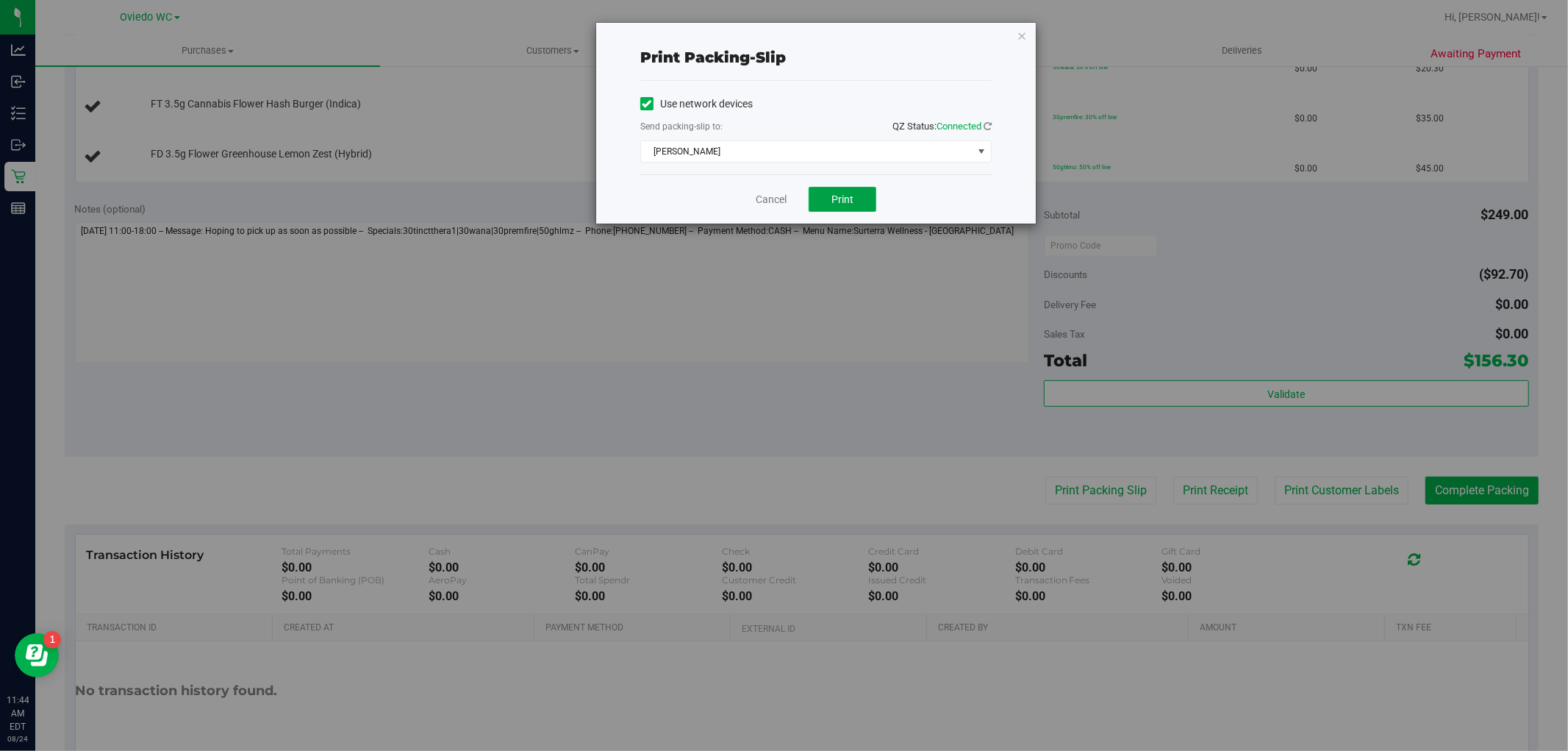
click at [840, 195] on span "Print" at bounding box center [842, 199] width 22 height 12
click at [1028, 38] on div "Print packing-slip Use network devices Send packing-slip to: QZ Status: Connect…" at bounding box center [816, 123] width 440 height 201
click at [1023, 36] on icon "button" at bounding box center [1021, 36] width 11 height 18
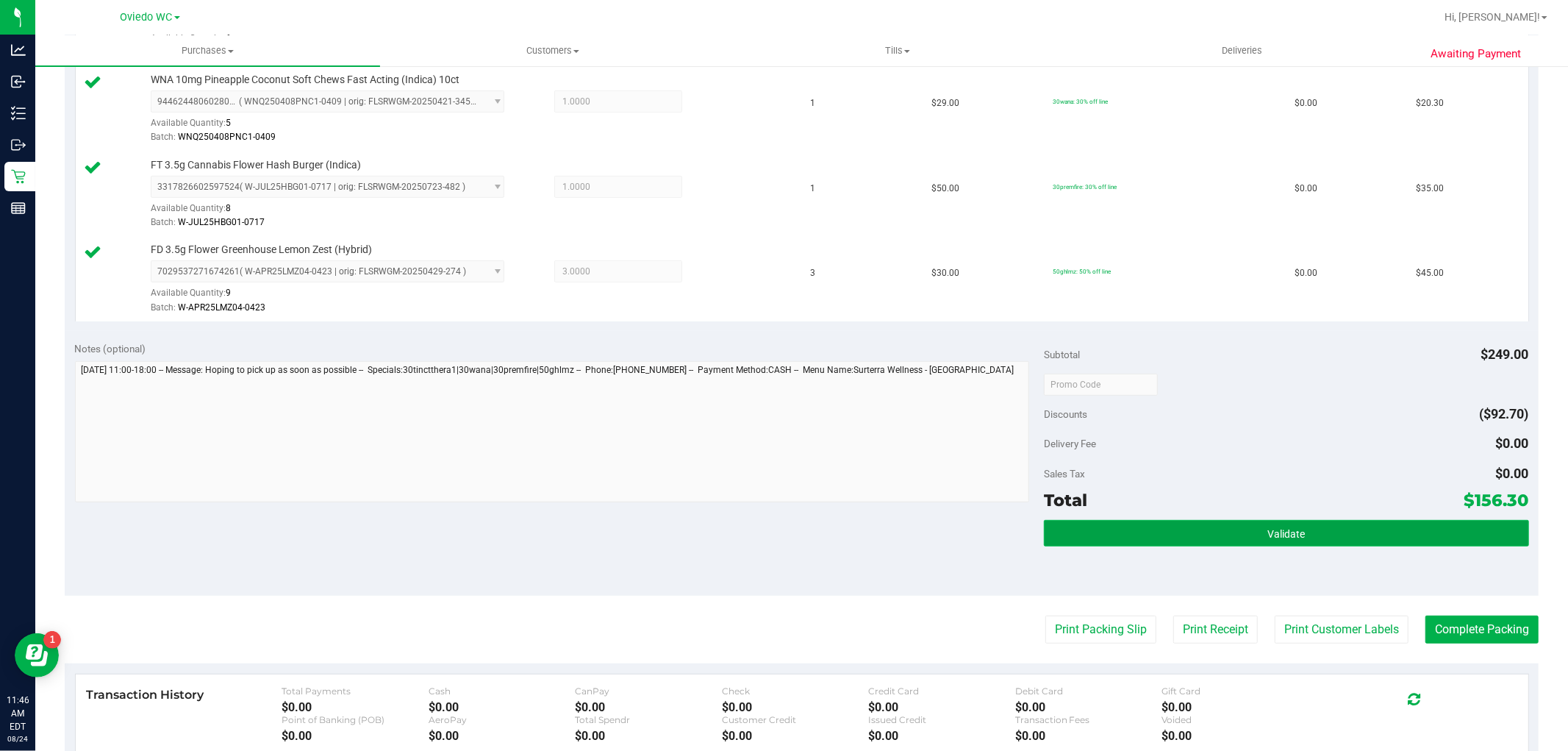
click at [1268, 537] on span "Validate" at bounding box center [1286, 534] width 37 height 12
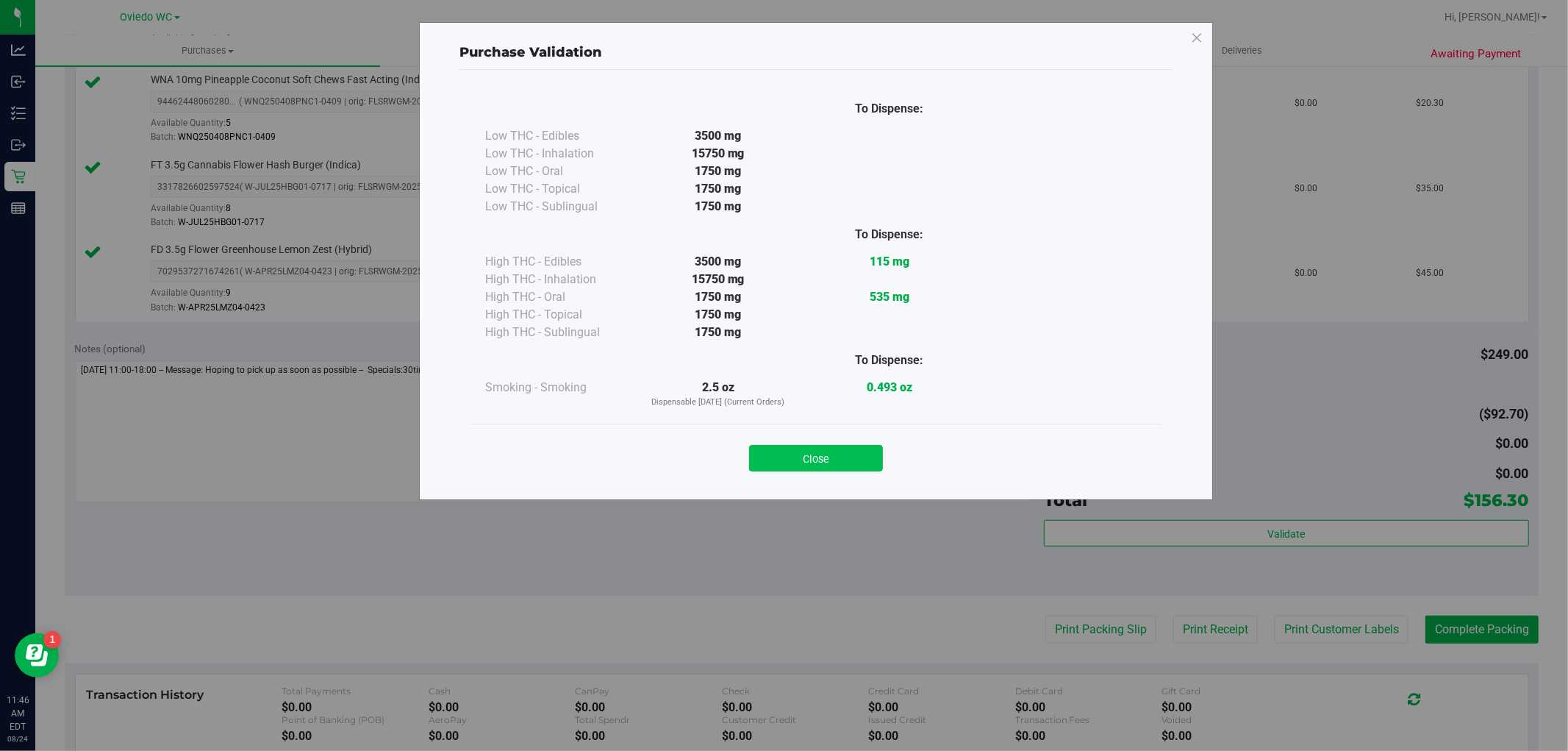
click at [840, 462] on button "Close" at bounding box center [816, 458] width 134 height 27
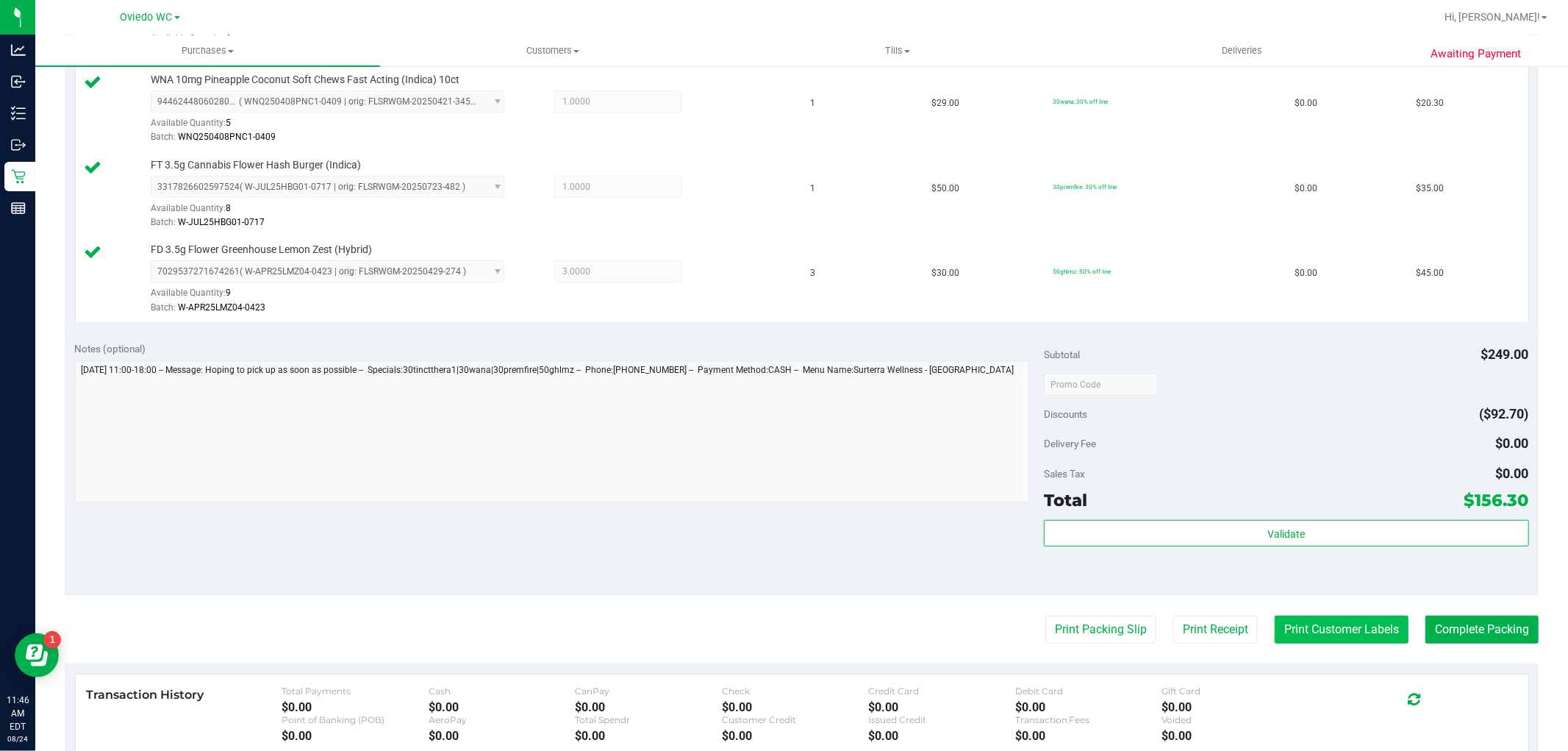
click at [1333, 633] on button "Print Customer Labels" at bounding box center [1341, 629] width 134 height 28
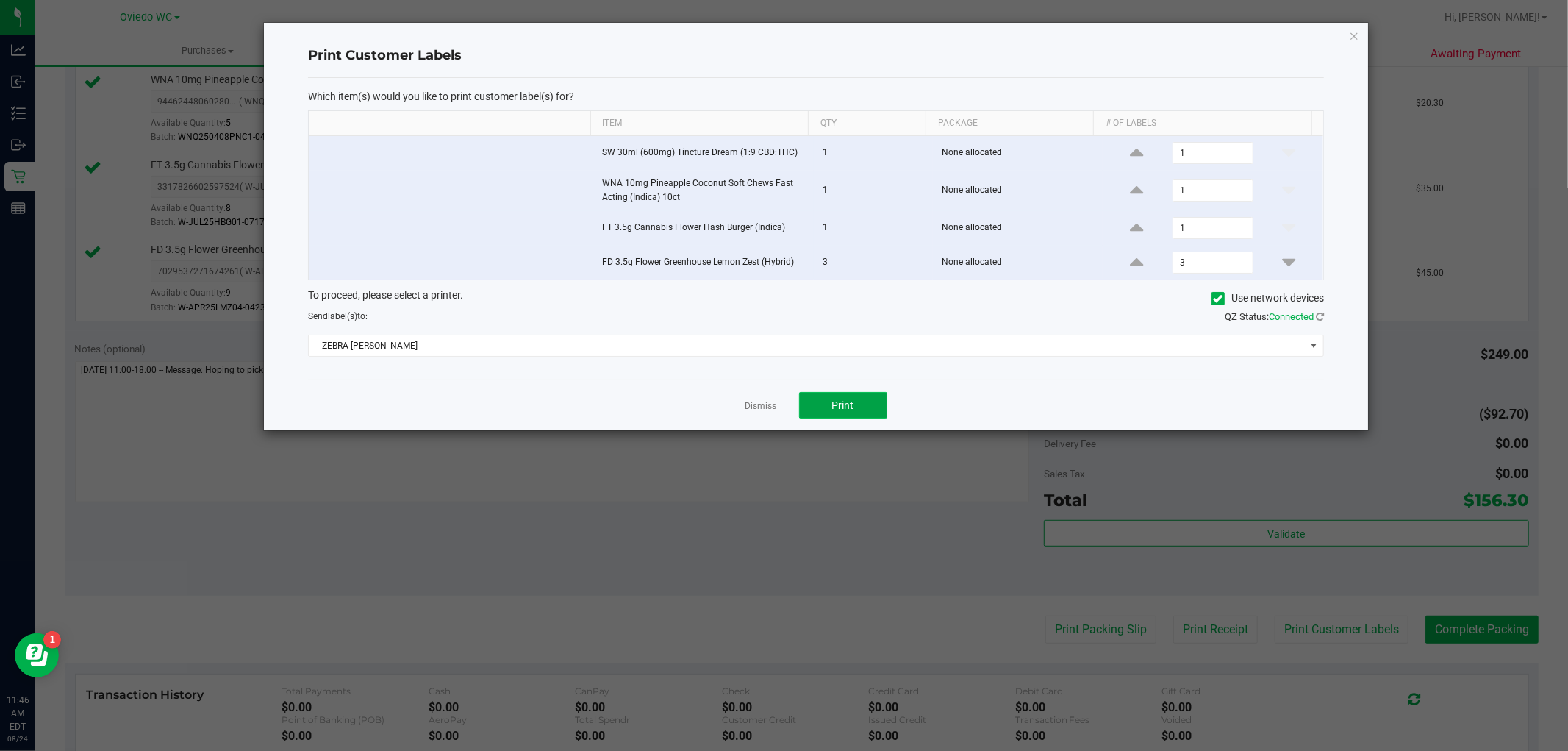
click at [837, 408] on span "Print" at bounding box center [842, 405] width 22 height 12
drag, startPoint x: 1356, startPoint y: 32, endPoint x: 1340, endPoint y: 58, distance: 30.5
click at [1354, 32] on icon "button" at bounding box center [1353, 36] width 11 height 18
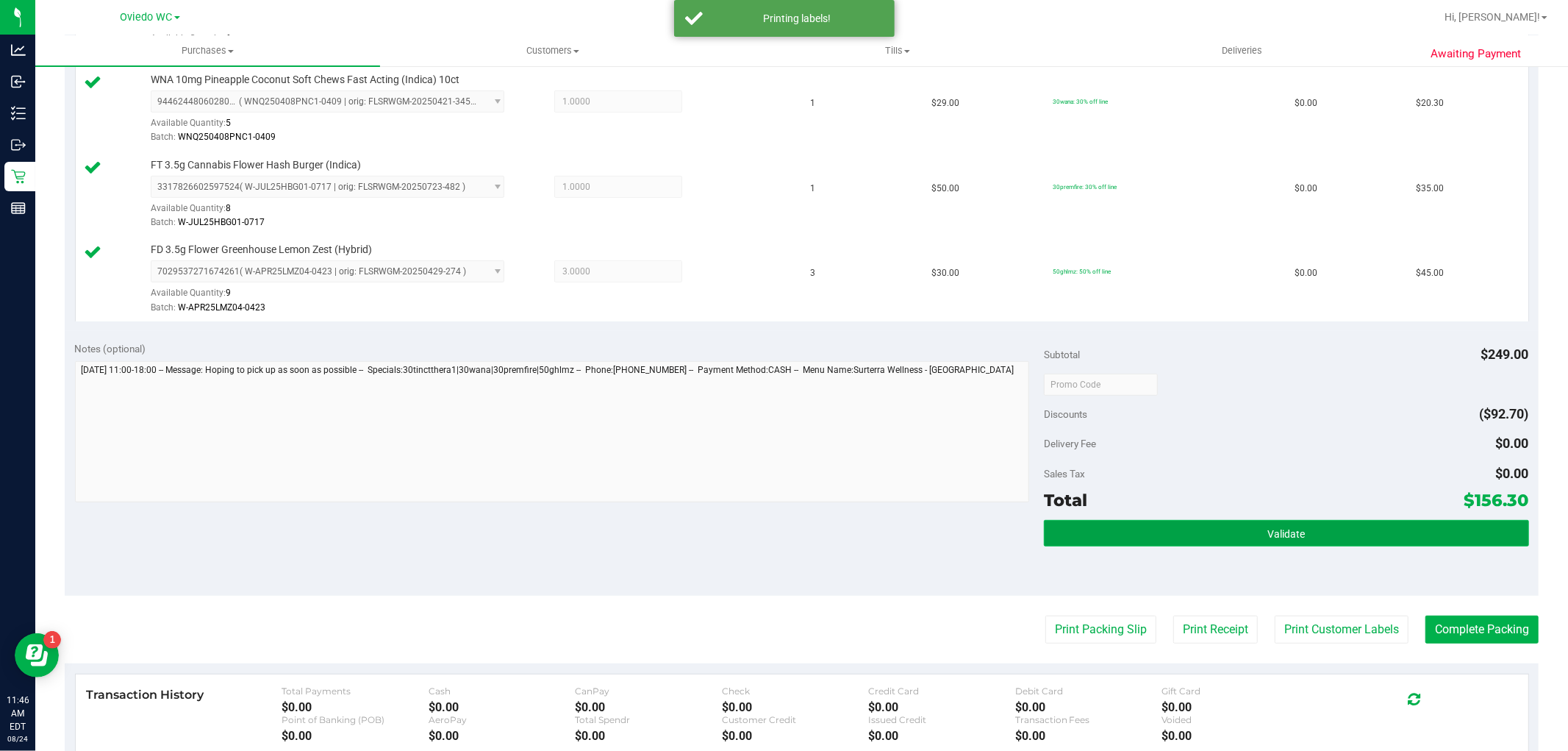
click at [1106, 537] on button "Validate" at bounding box center [1286, 533] width 484 height 27
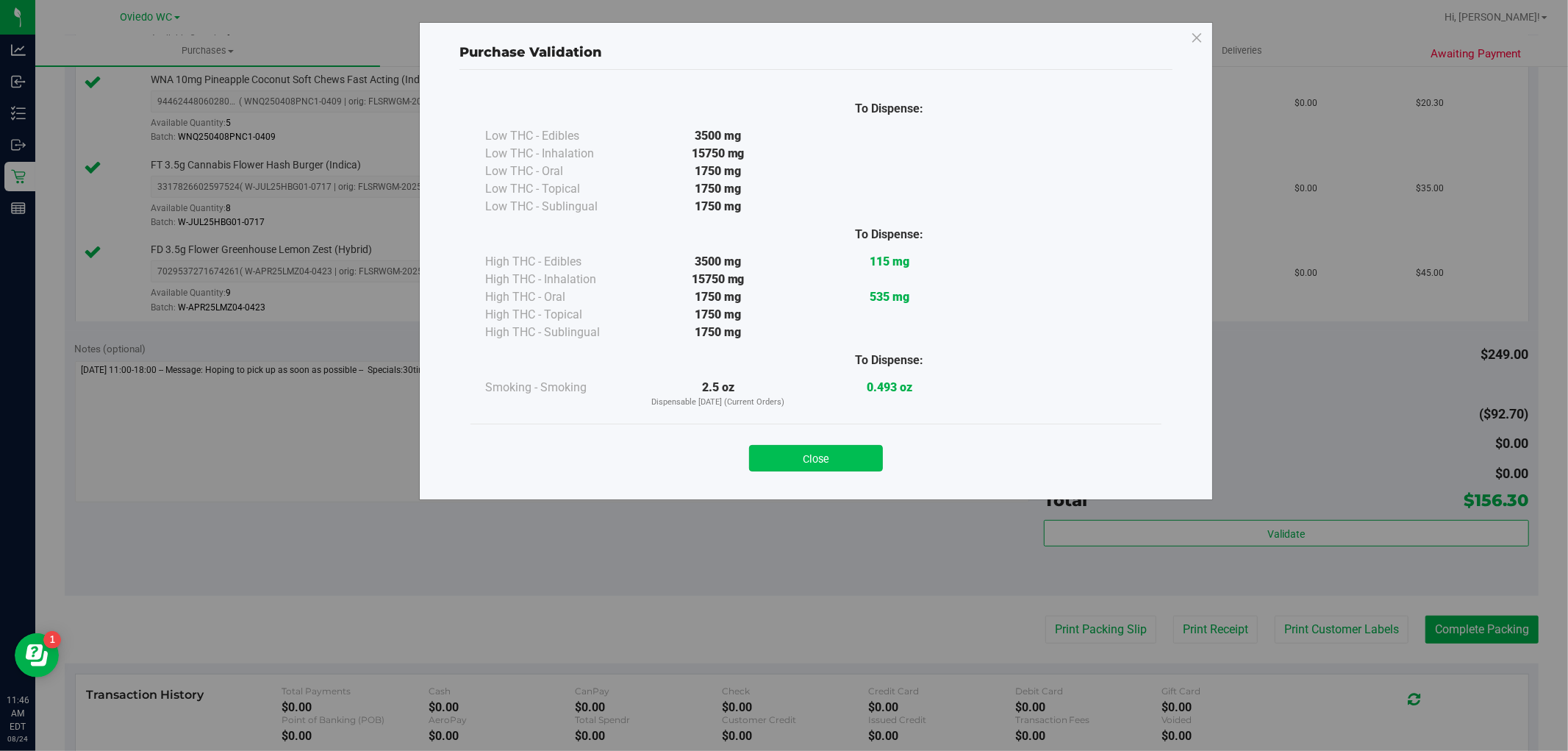
click at [812, 452] on button "Close" at bounding box center [816, 458] width 134 height 27
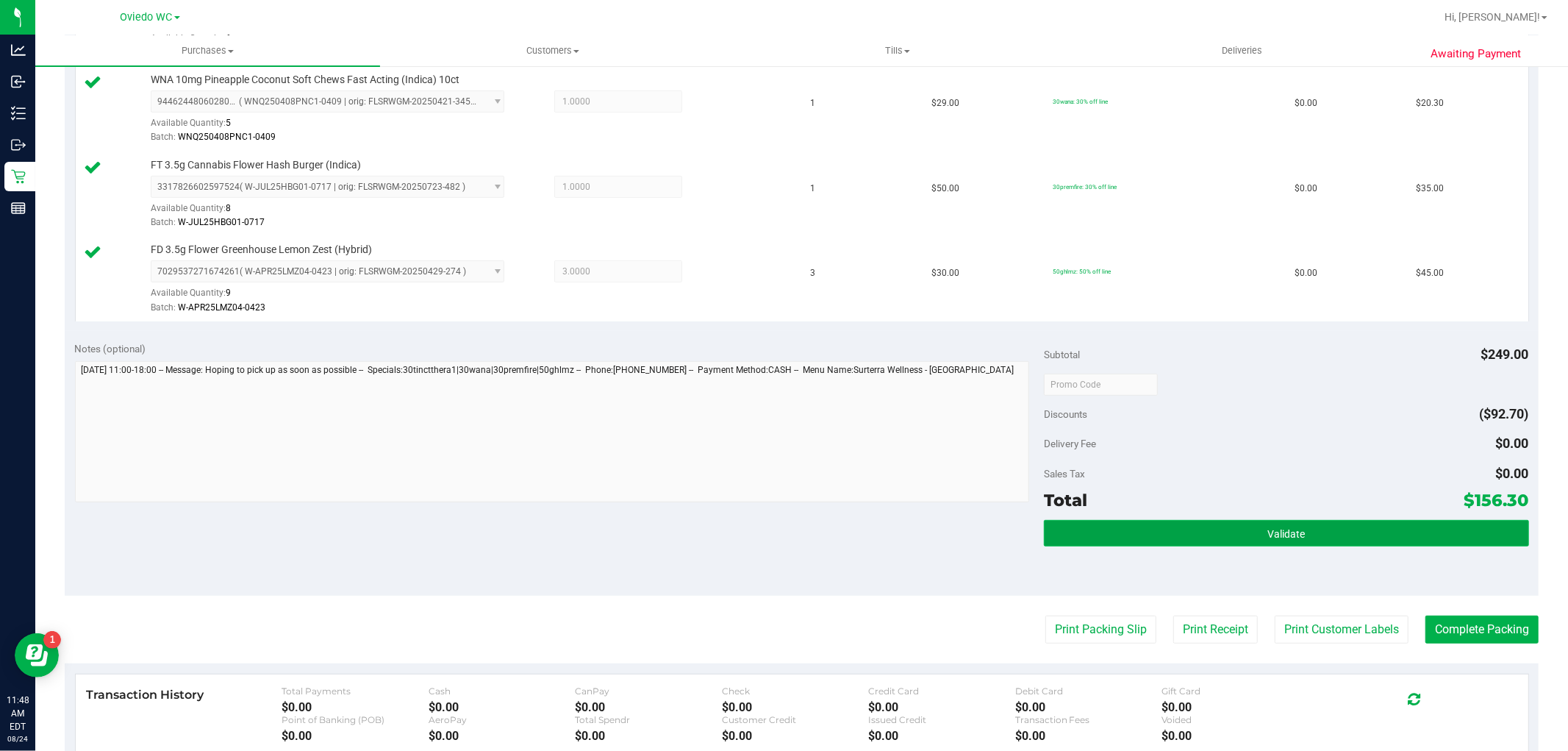
click at [1191, 526] on button "Validate" at bounding box center [1286, 533] width 484 height 27
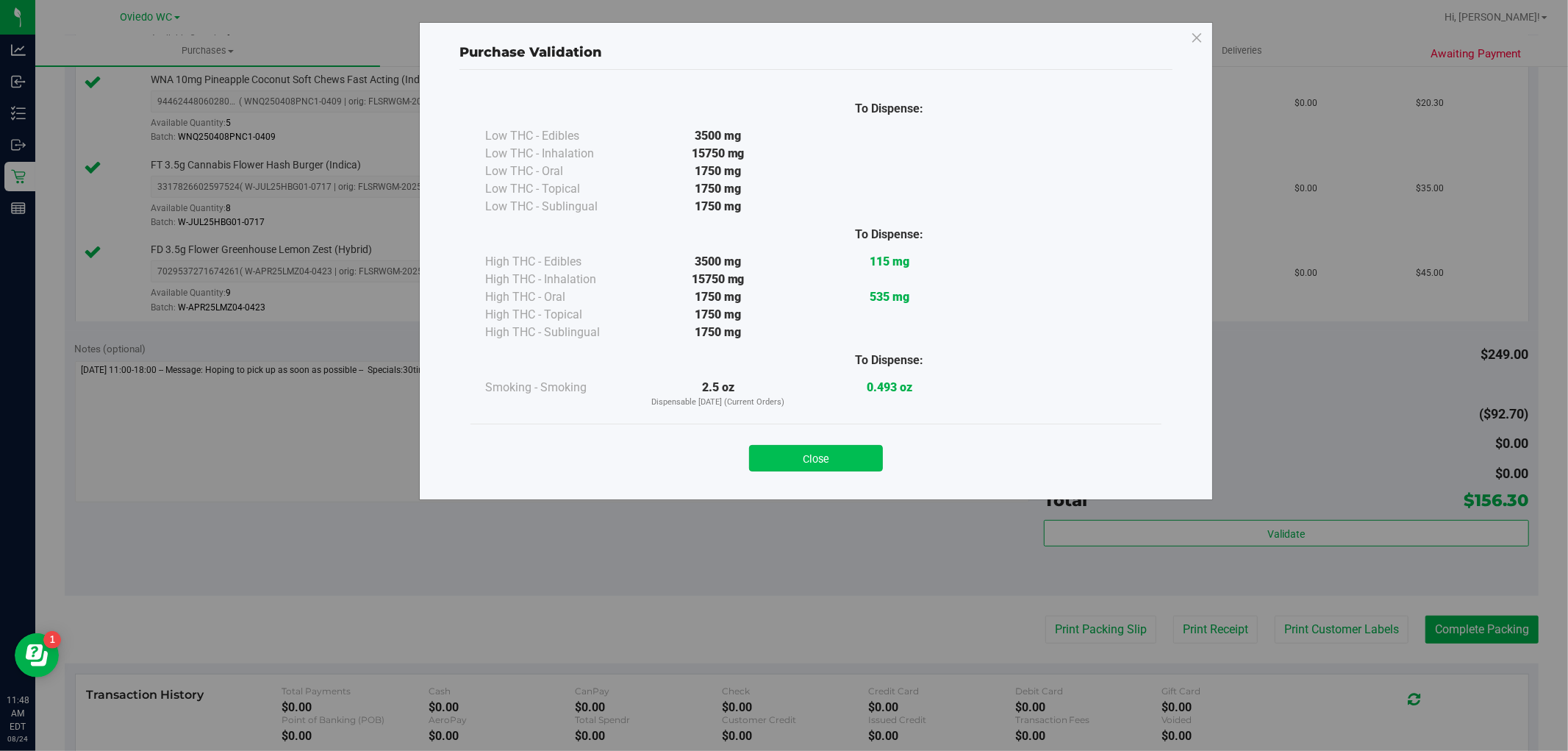
click at [825, 458] on button "Close" at bounding box center [816, 458] width 134 height 27
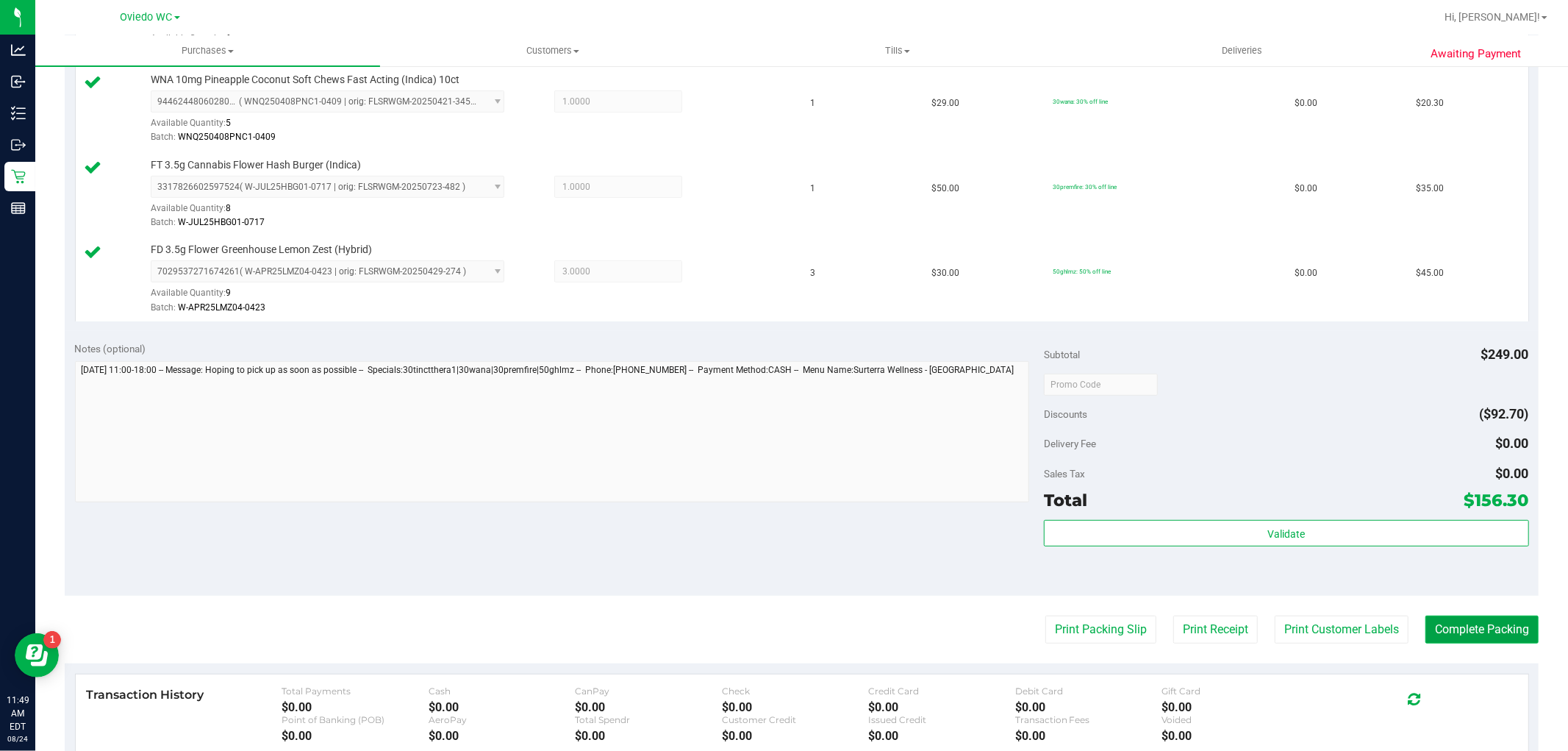
click at [1490, 621] on button "Complete Packing" at bounding box center [1482, 629] width 113 height 28
